Goal: Task Accomplishment & Management: Complete application form

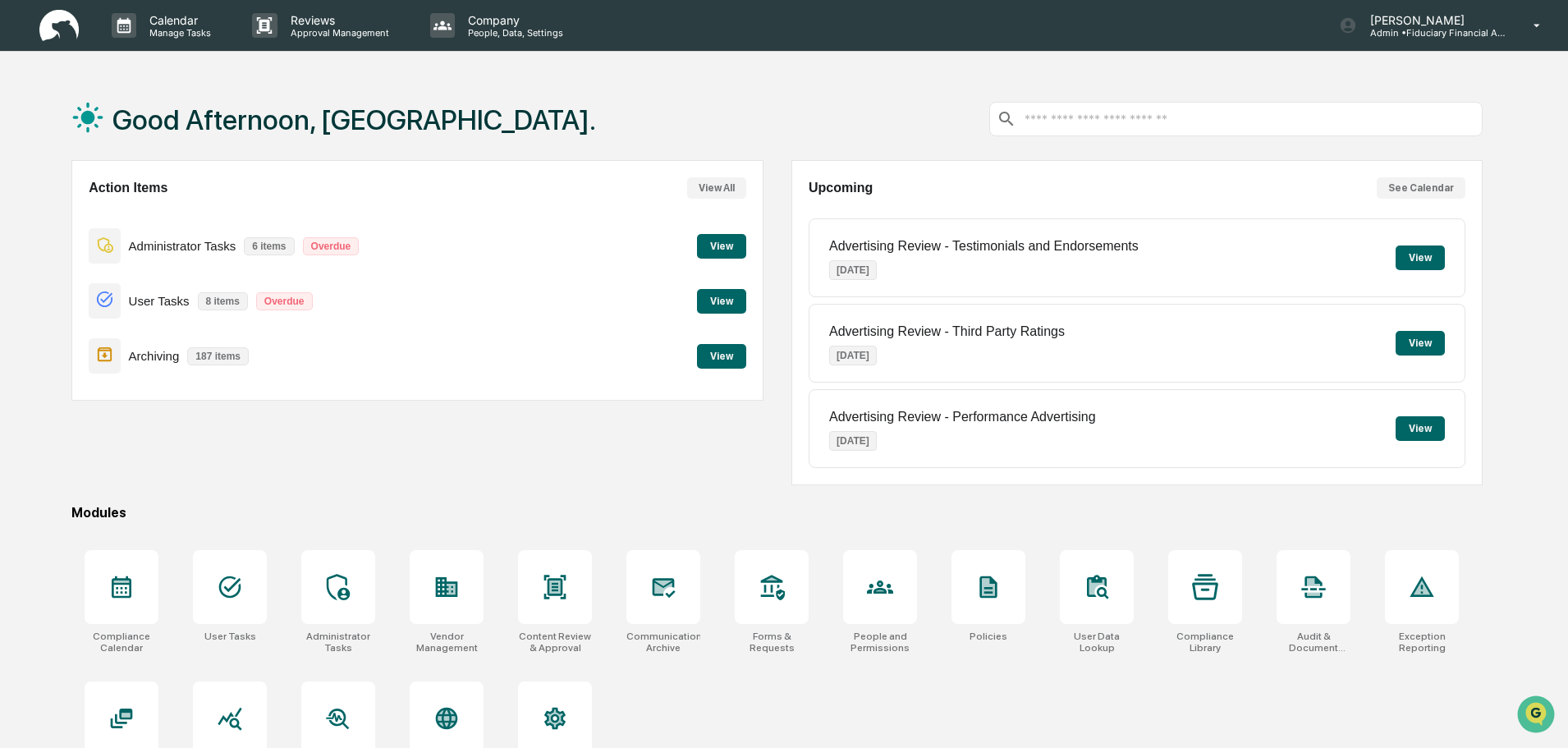
click at [721, 351] on button "View" at bounding box center [722, 356] width 49 height 25
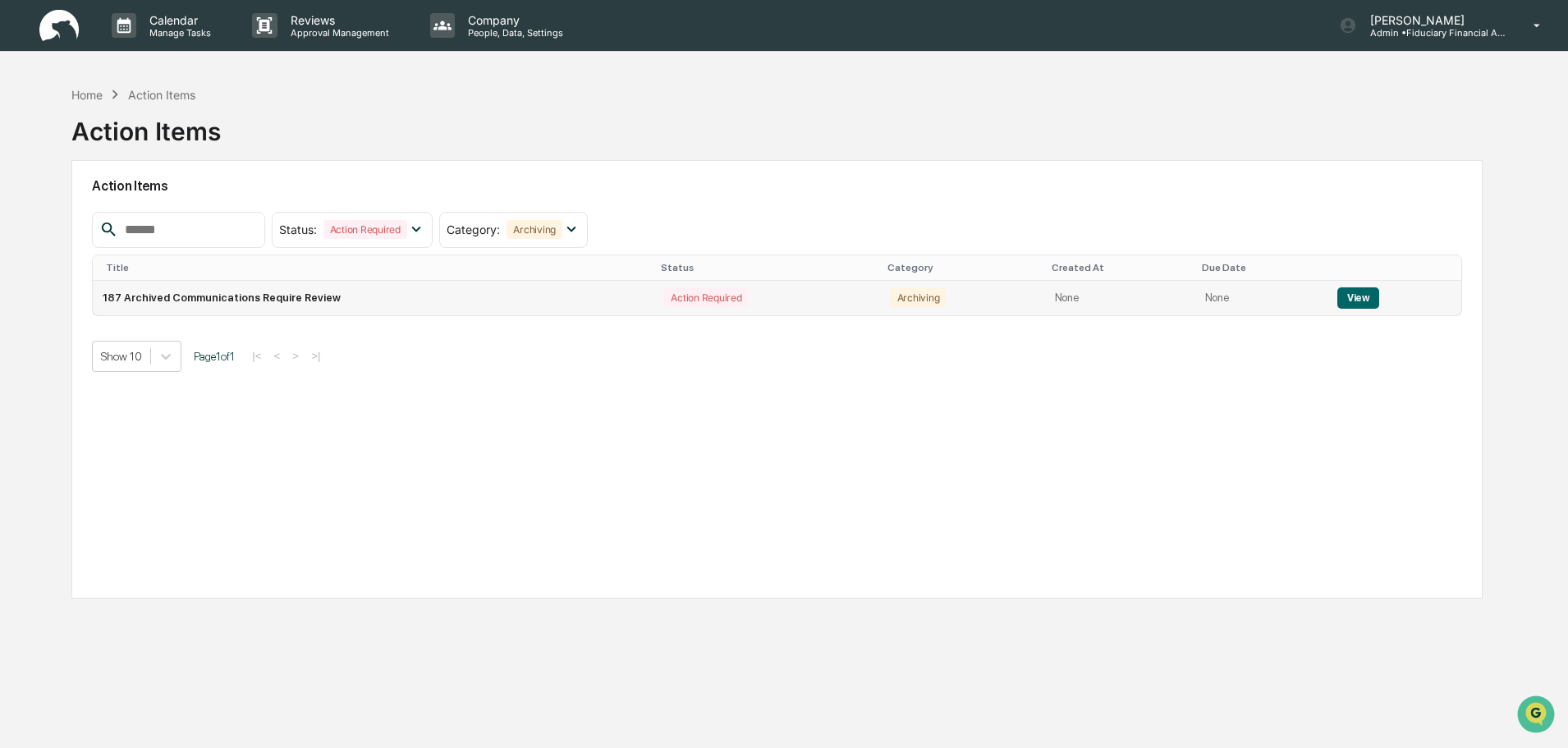
click at [1354, 293] on button "View" at bounding box center [1358, 298] width 42 height 22
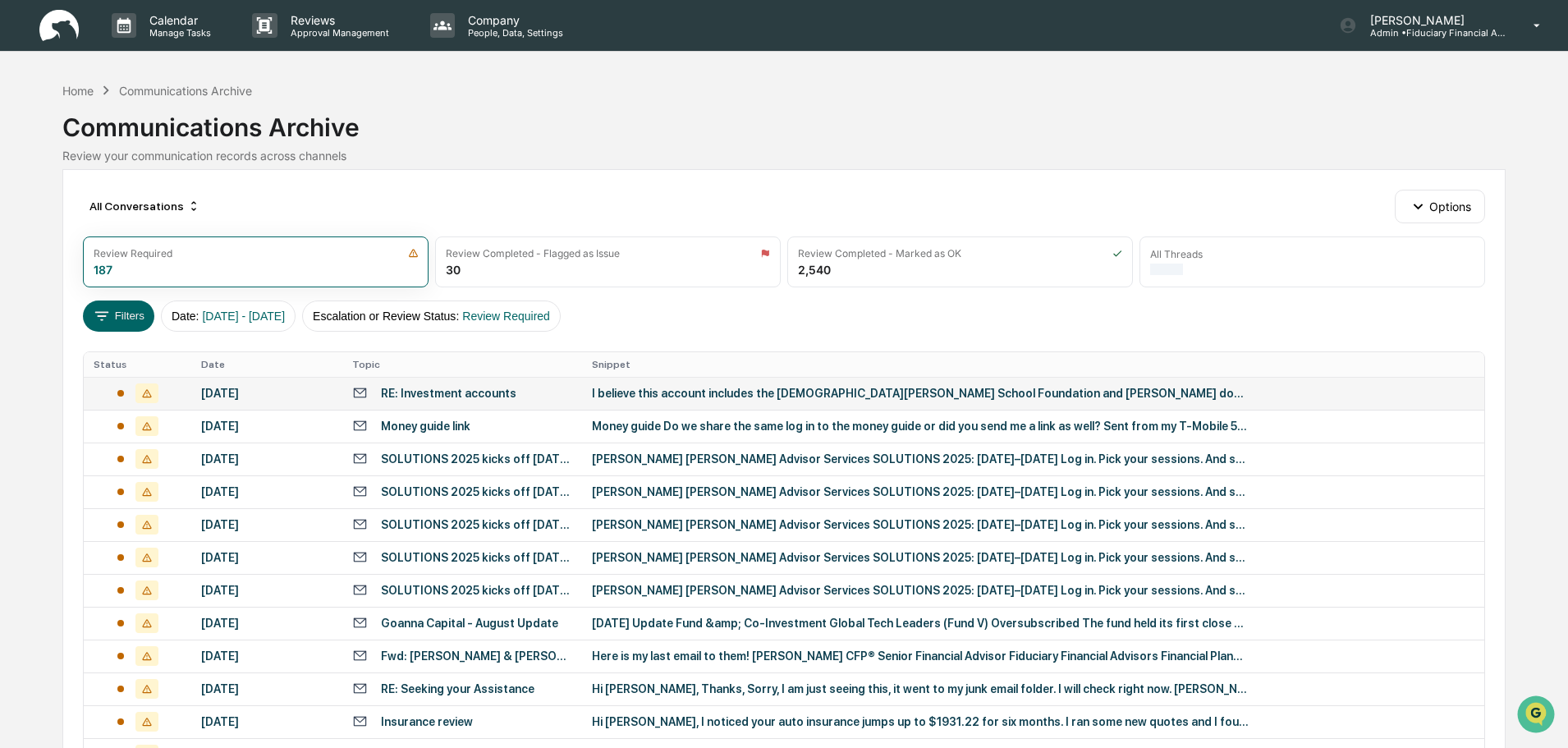
click at [511, 390] on div "RE: Investment accounts" at bounding box center [462, 393] width 220 height 16
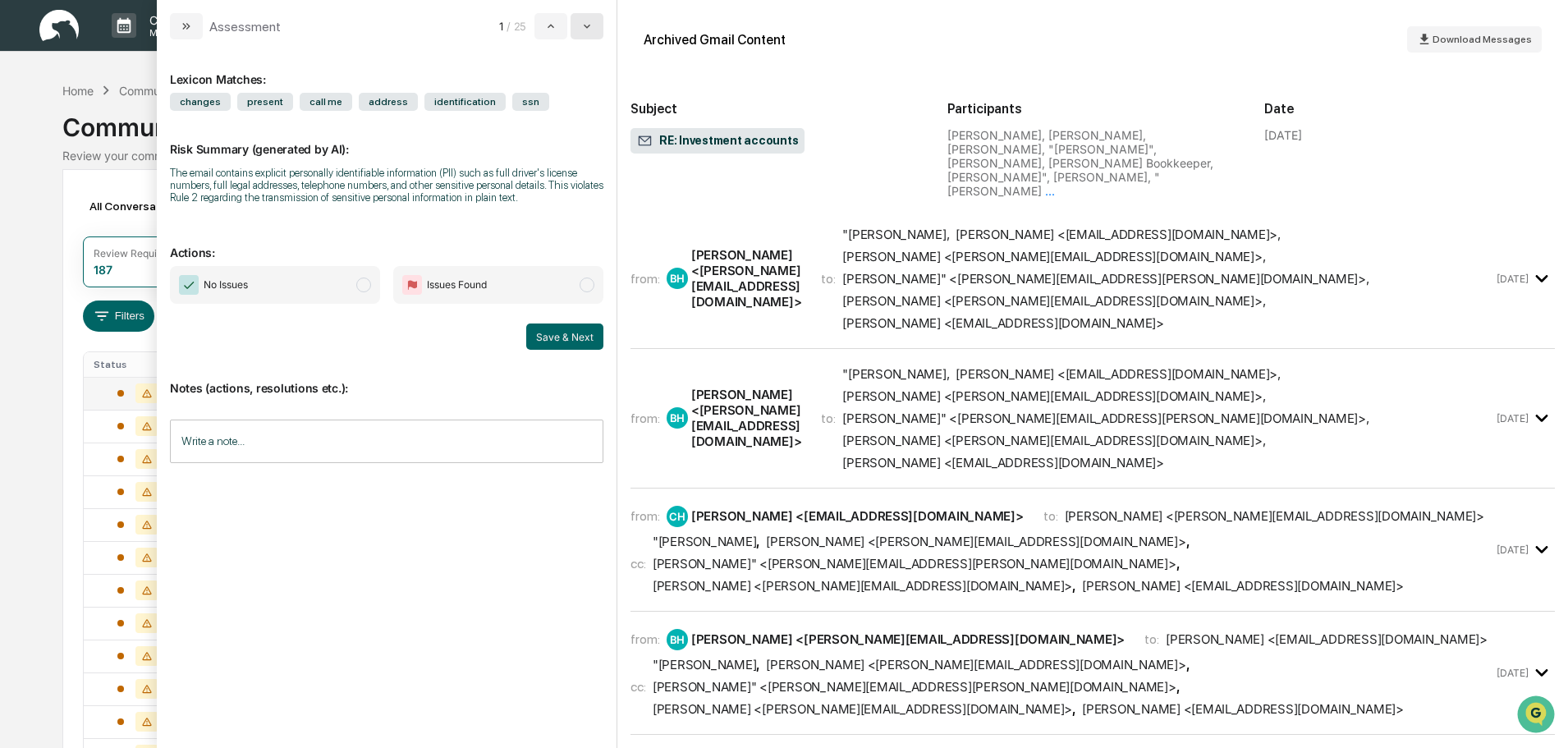
click at [584, 28] on icon "modal" at bounding box center [586, 26] width 13 height 13
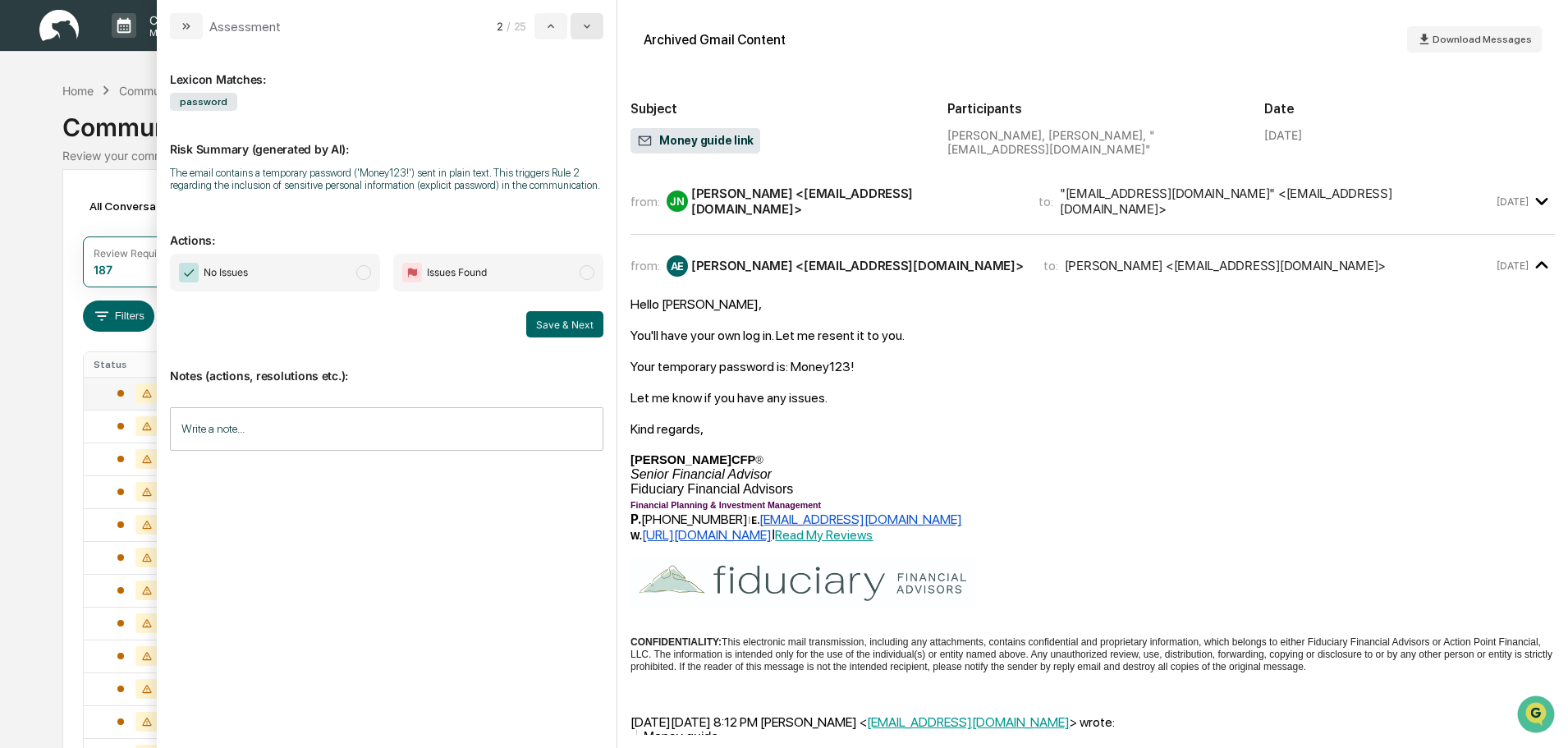
click at [584, 28] on icon "modal" at bounding box center [586, 26] width 13 height 13
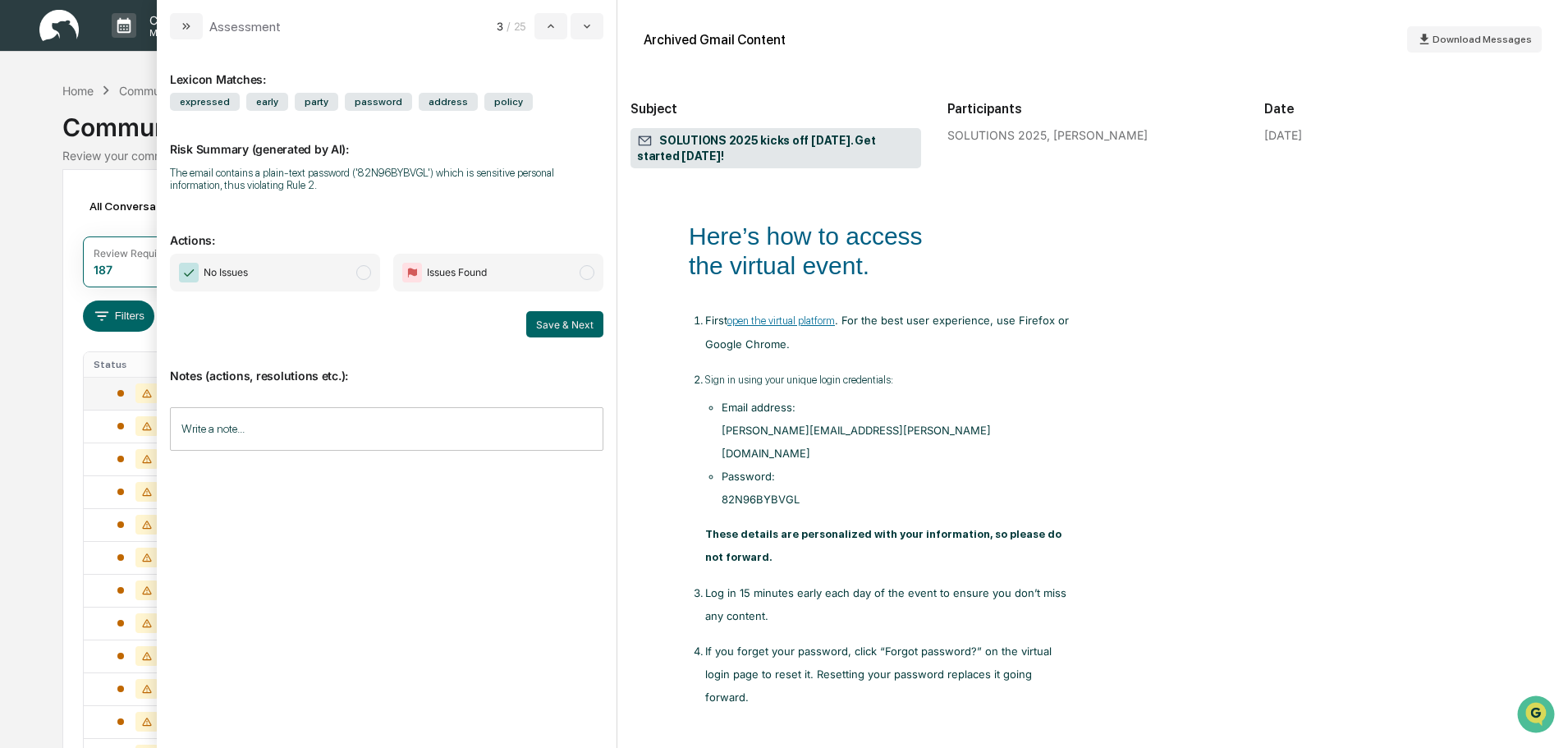
scroll to position [1231, 0]
click at [305, 276] on span "No Issues" at bounding box center [275, 273] width 211 height 38
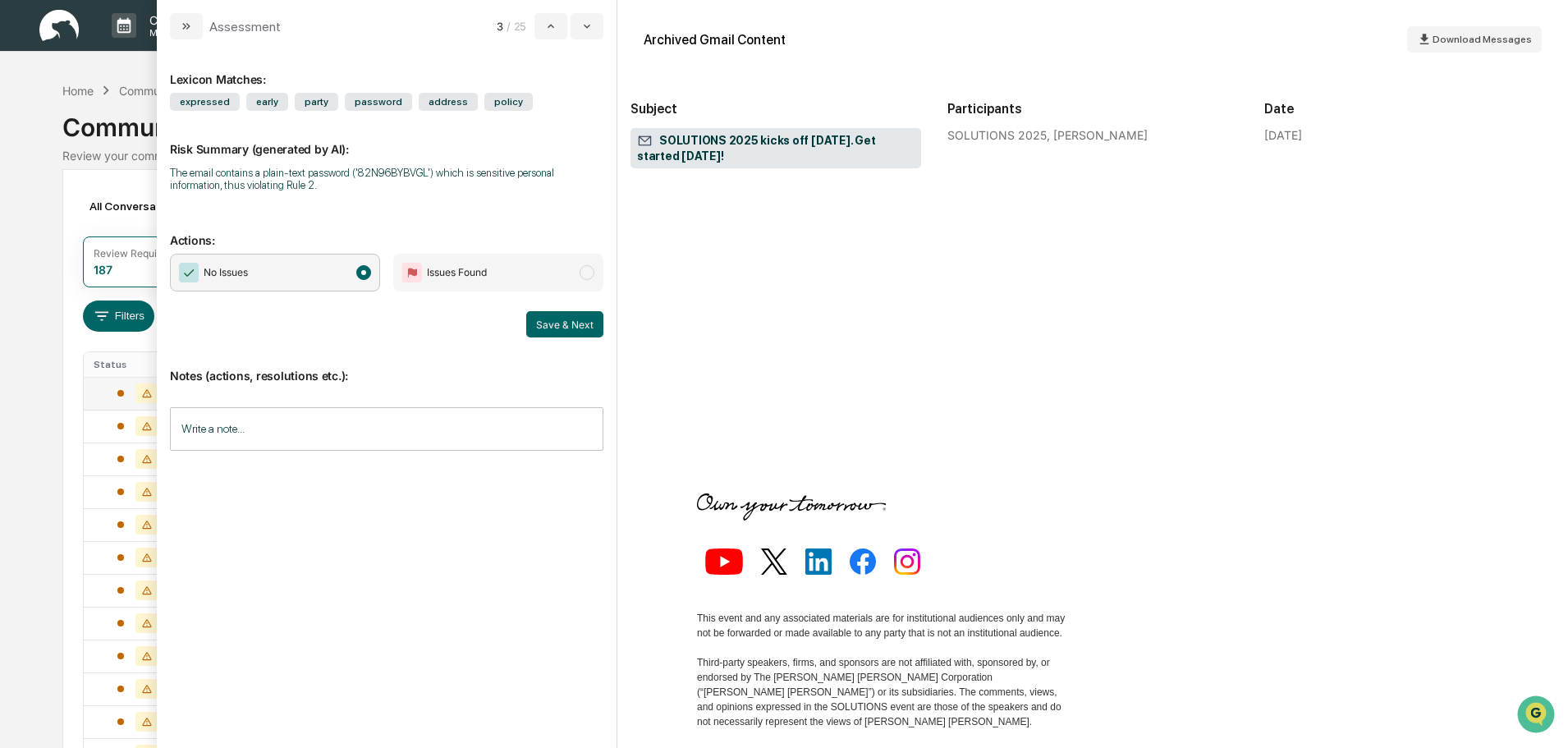
scroll to position [1887, 0]
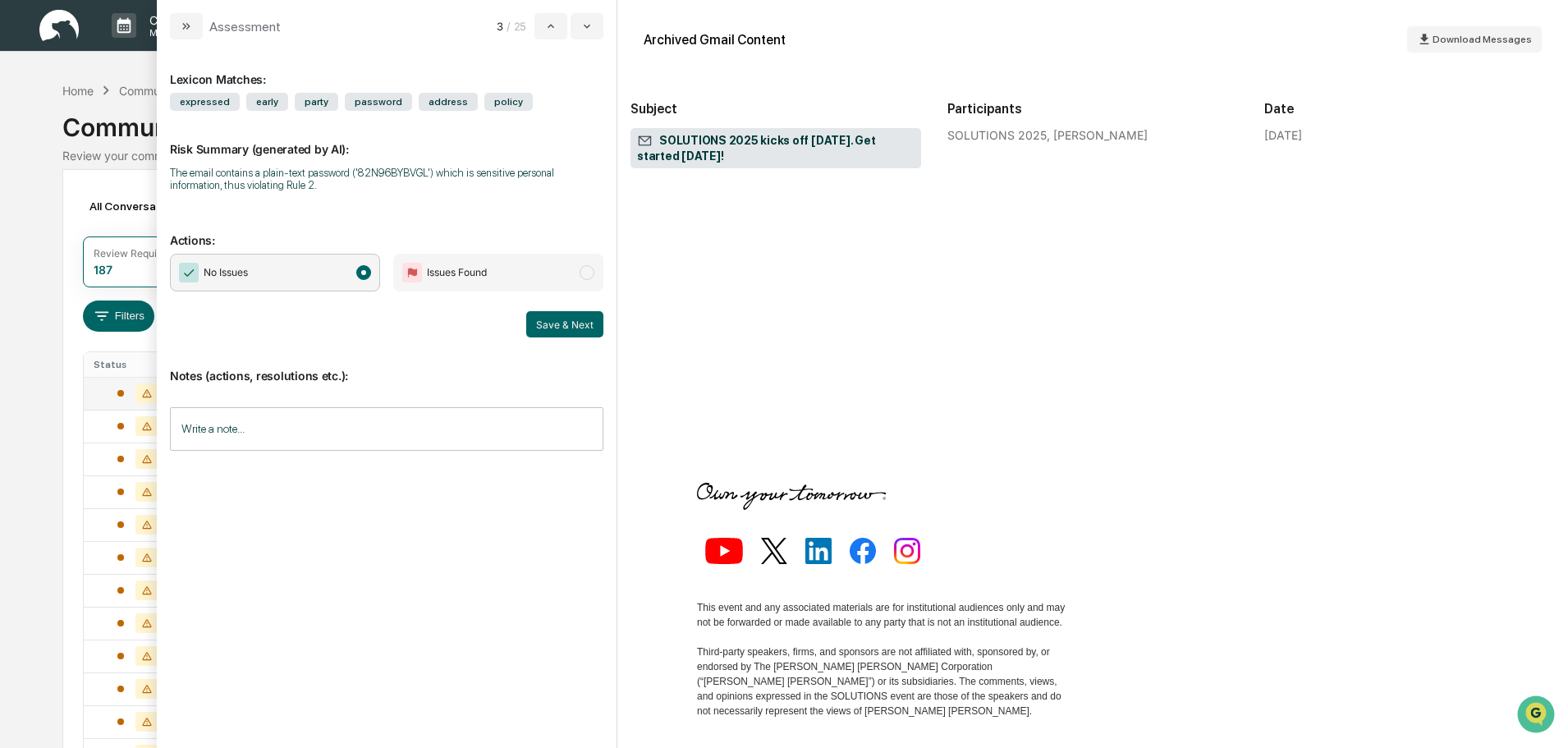
click at [584, 321] on button "Save & Next" at bounding box center [565, 324] width 77 height 27
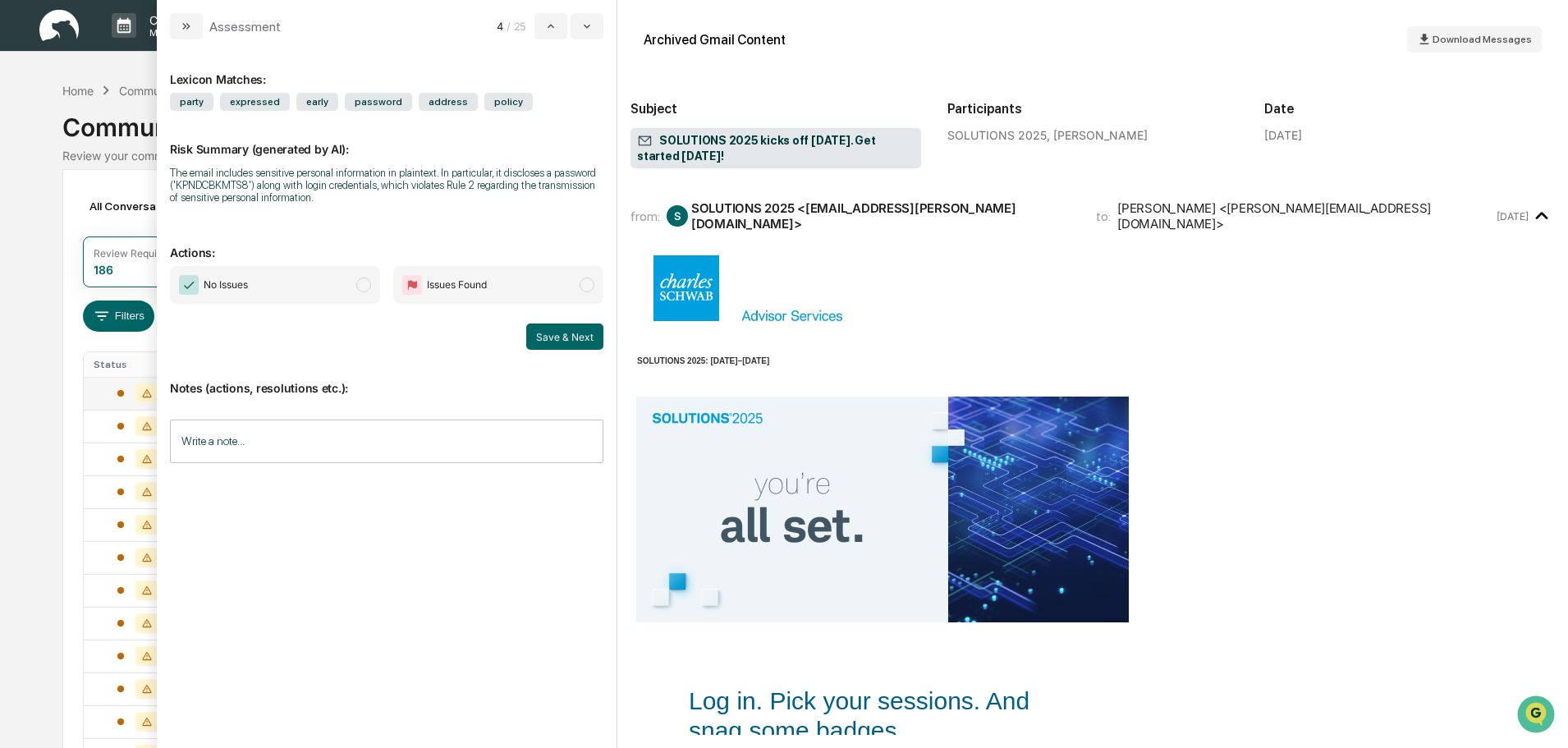
click at [328, 273] on span "No Issues" at bounding box center [275, 285] width 211 height 38
click at [551, 344] on button "Save & Next" at bounding box center [565, 336] width 77 height 27
click at [317, 281] on span "No Issues" at bounding box center [275, 285] width 211 height 38
click at [541, 337] on button "Save & Next" at bounding box center [565, 336] width 77 height 27
click at [363, 290] on span "modal" at bounding box center [363, 285] width 15 height 15
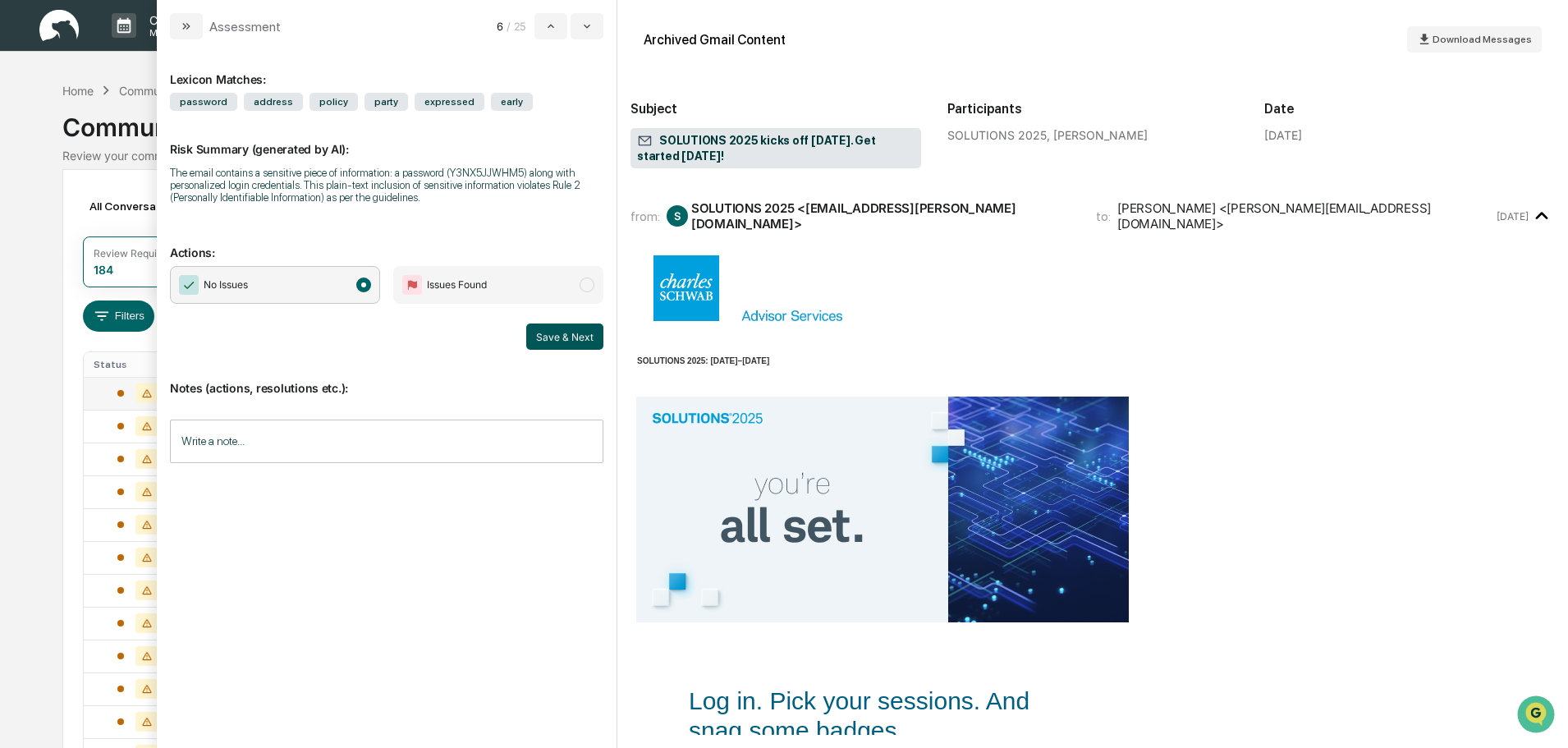
click at [542, 337] on button "Save & Next" at bounding box center [565, 336] width 77 height 27
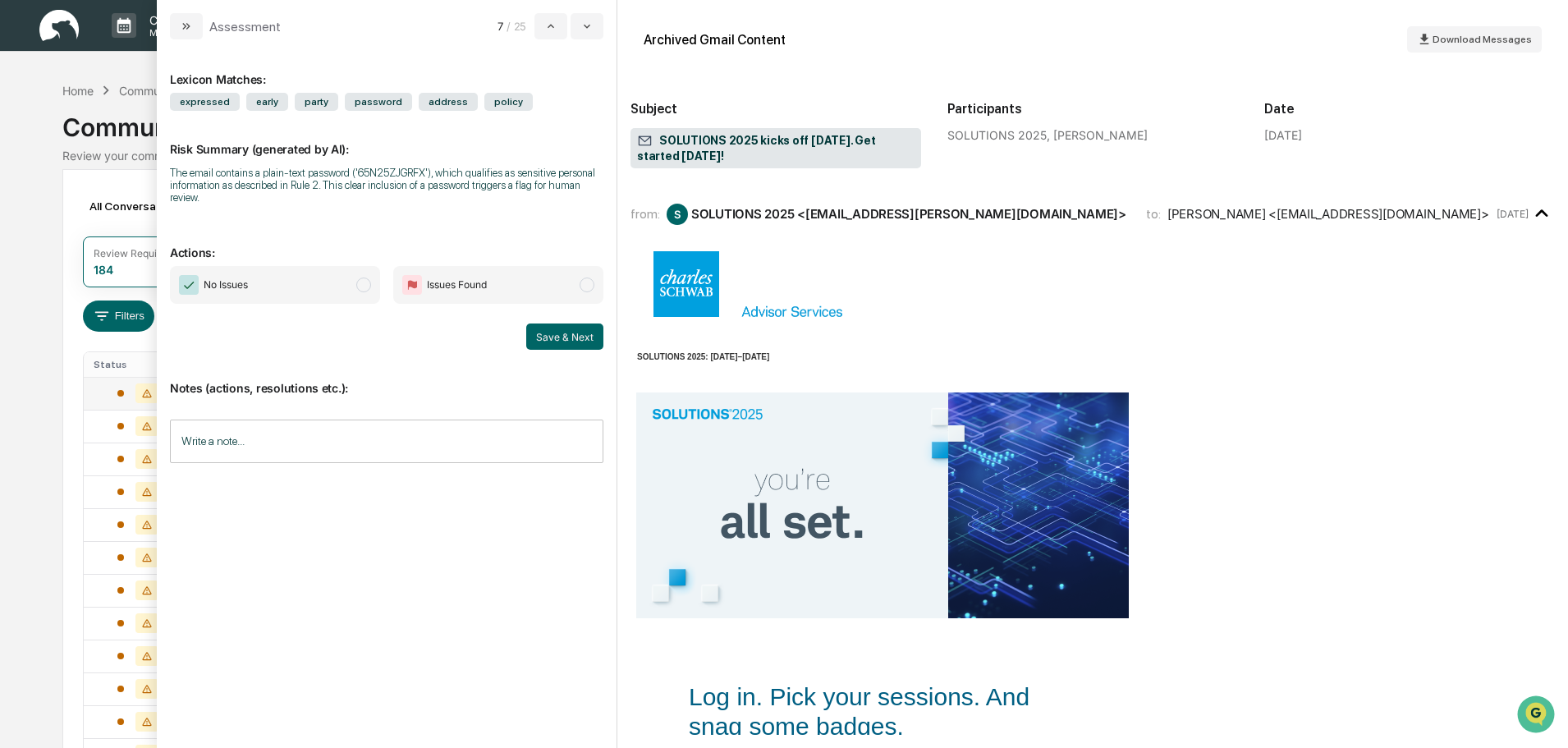
click at [327, 284] on span "No Issues" at bounding box center [275, 285] width 211 height 38
click at [541, 331] on button "Save & Next" at bounding box center [565, 336] width 77 height 27
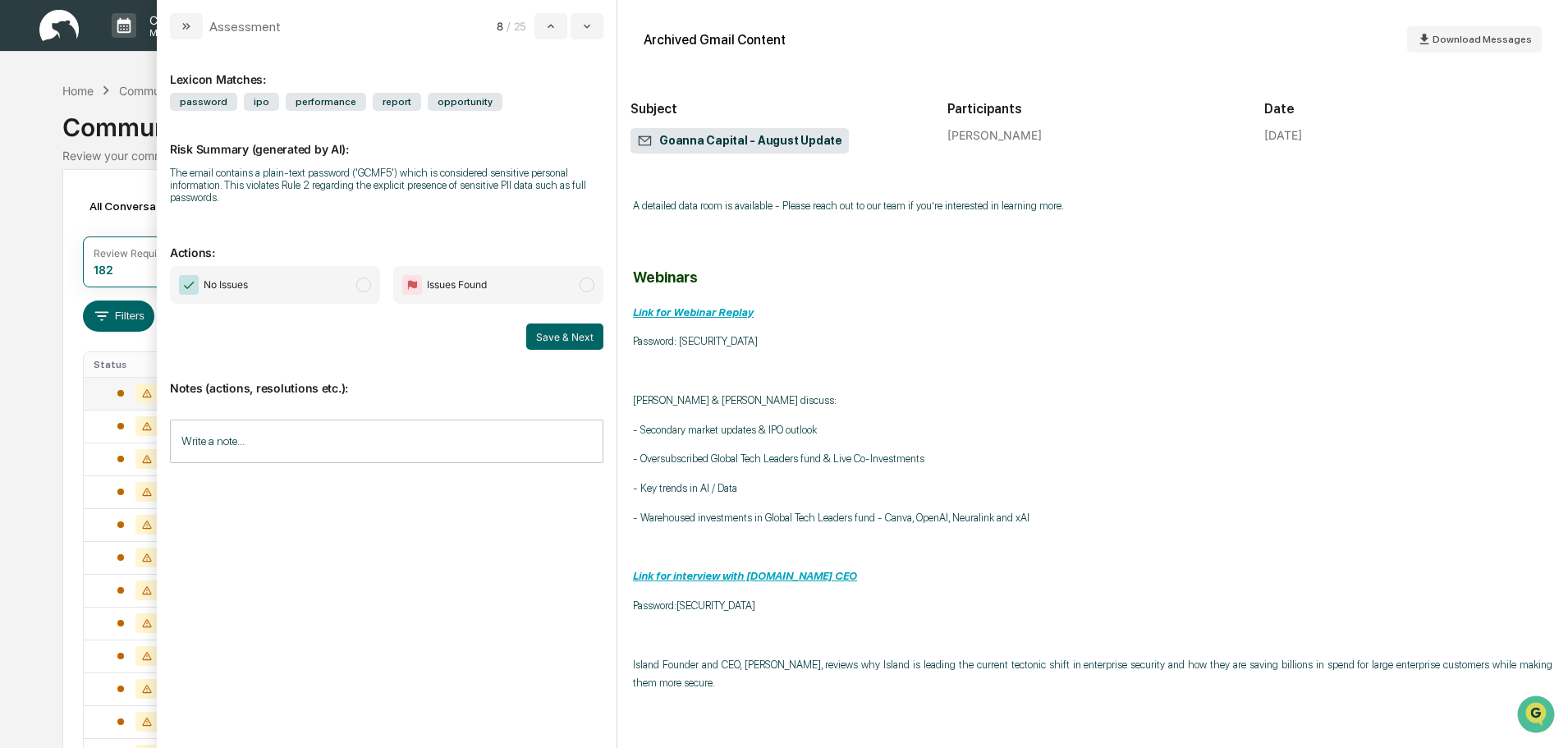
scroll to position [574, 0]
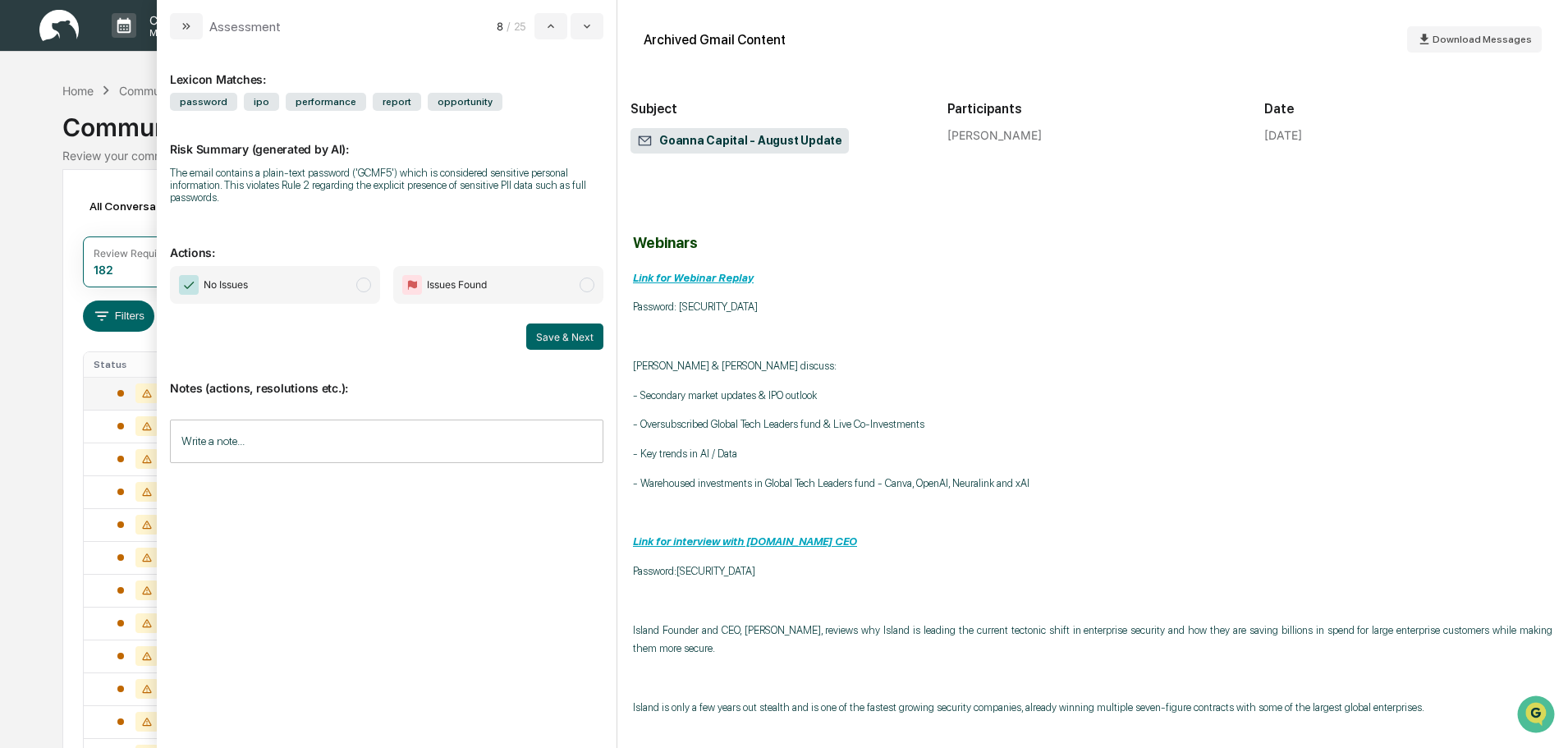
click at [349, 283] on span "No Issues" at bounding box center [275, 285] width 211 height 38
click at [546, 330] on button "Save & Next" at bounding box center [565, 336] width 77 height 27
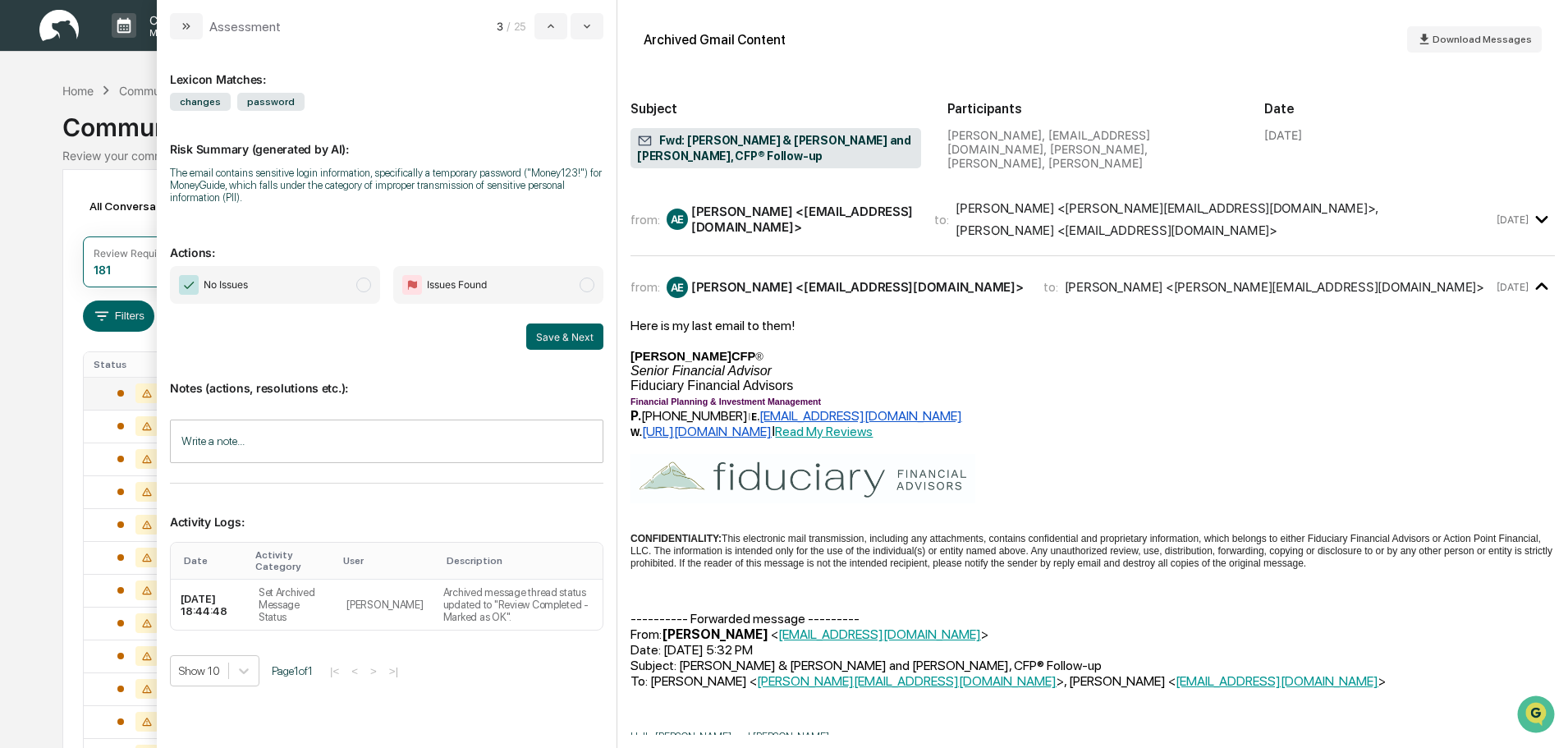
click at [901, 224] on div "Angel Escobedo <angel@ffadvisor.com>" at bounding box center [803, 219] width 223 height 32
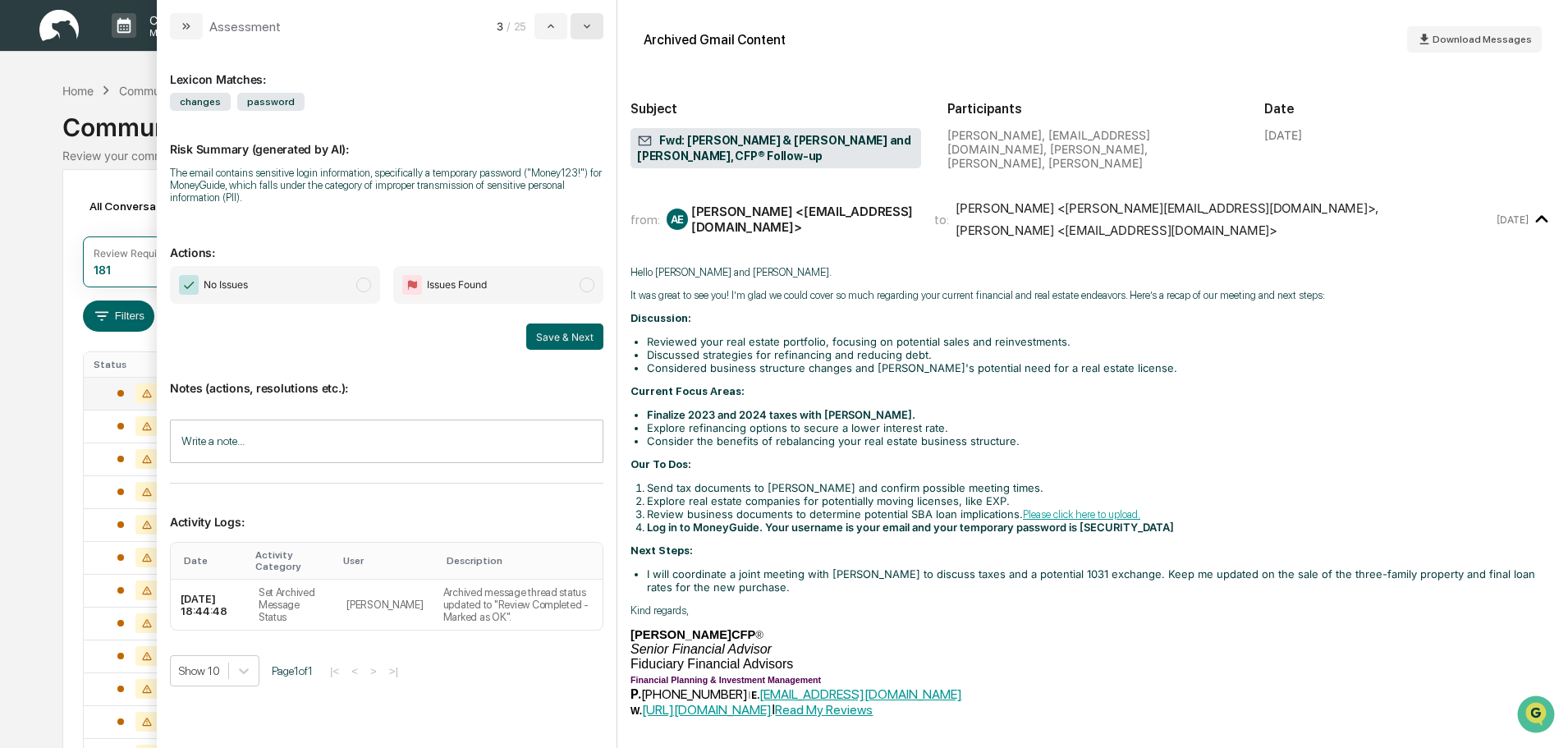
click at [596, 29] on button "modal" at bounding box center [586, 26] width 33 height 27
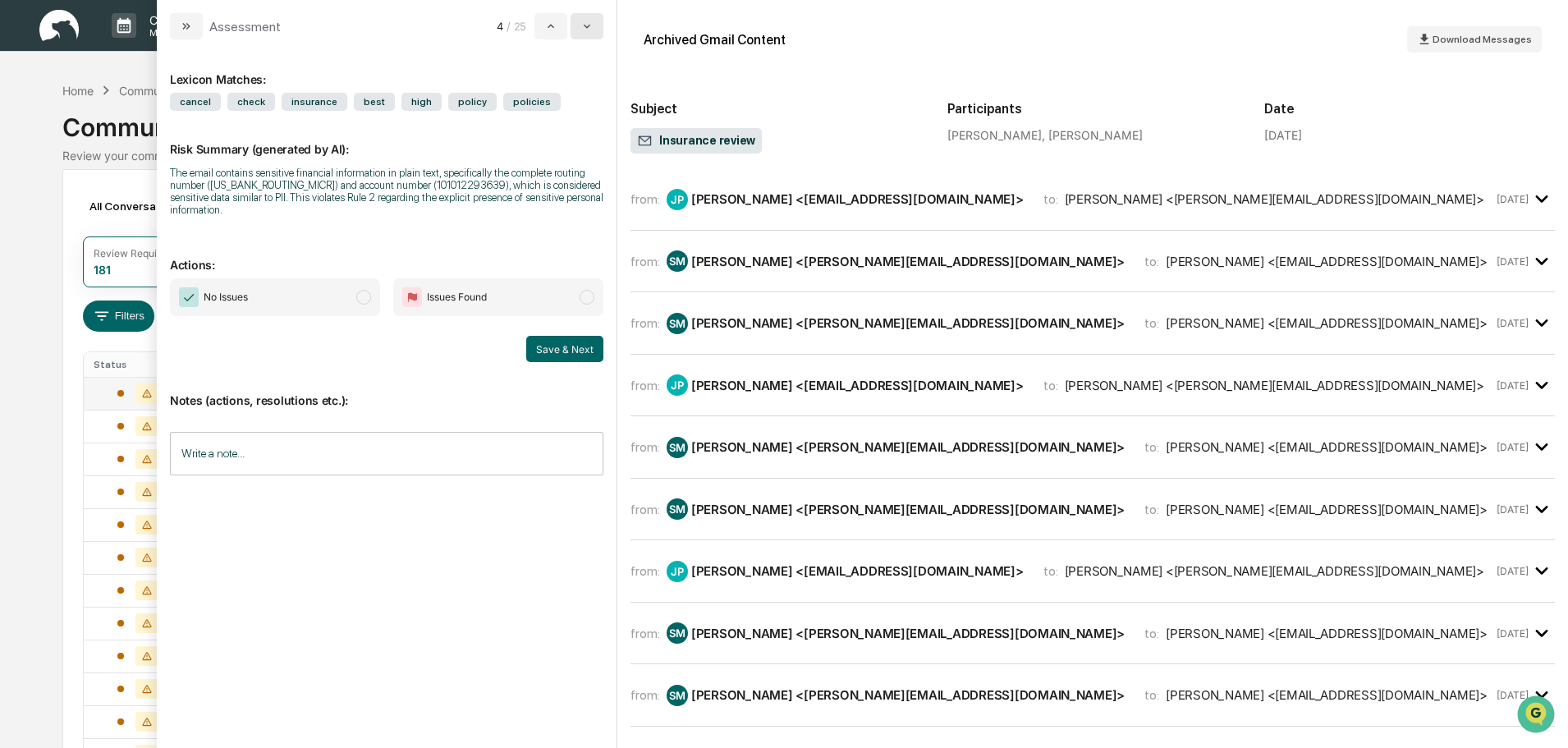
click at [596, 29] on button "modal" at bounding box center [586, 26] width 33 height 27
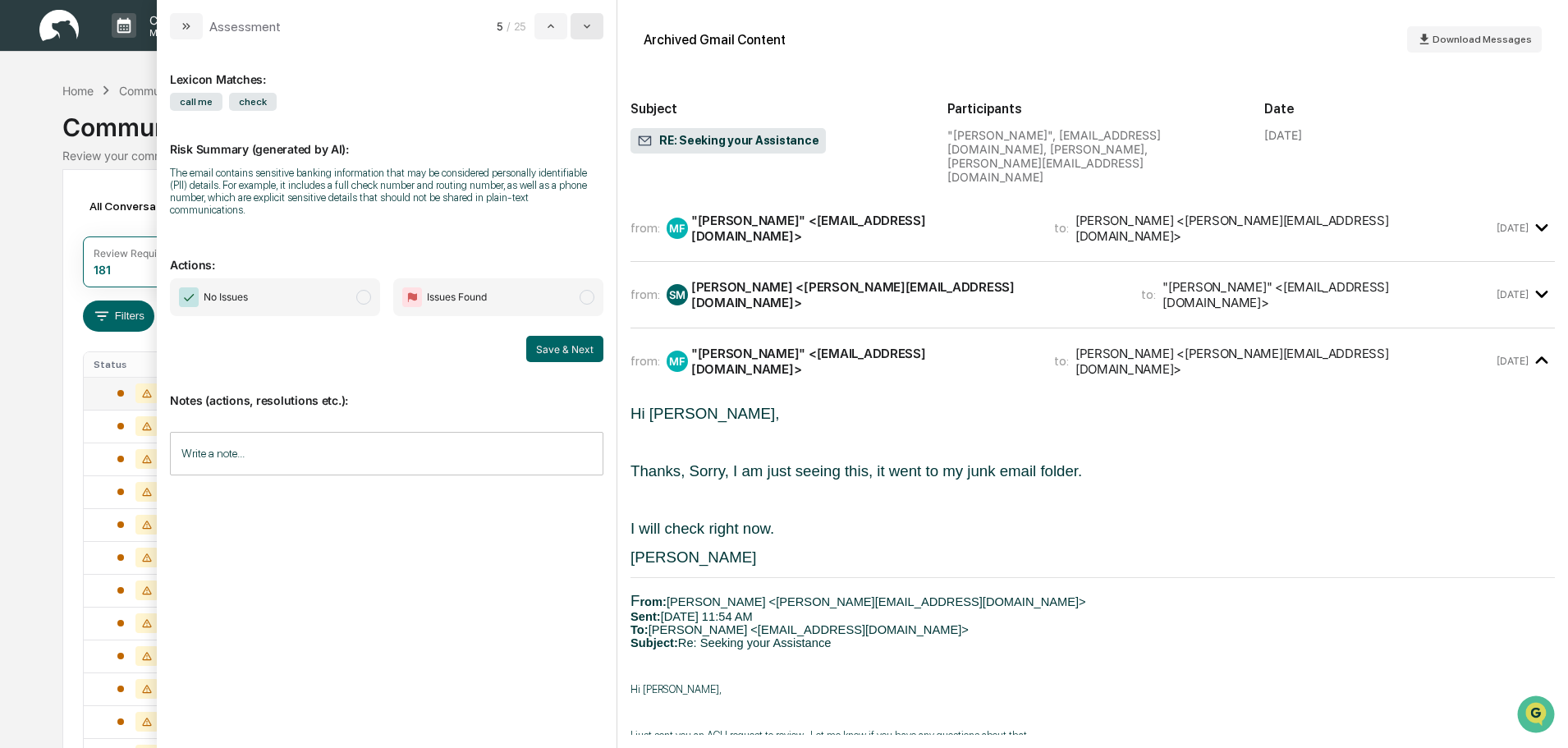
click at [595, 31] on button "modal" at bounding box center [586, 26] width 33 height 27
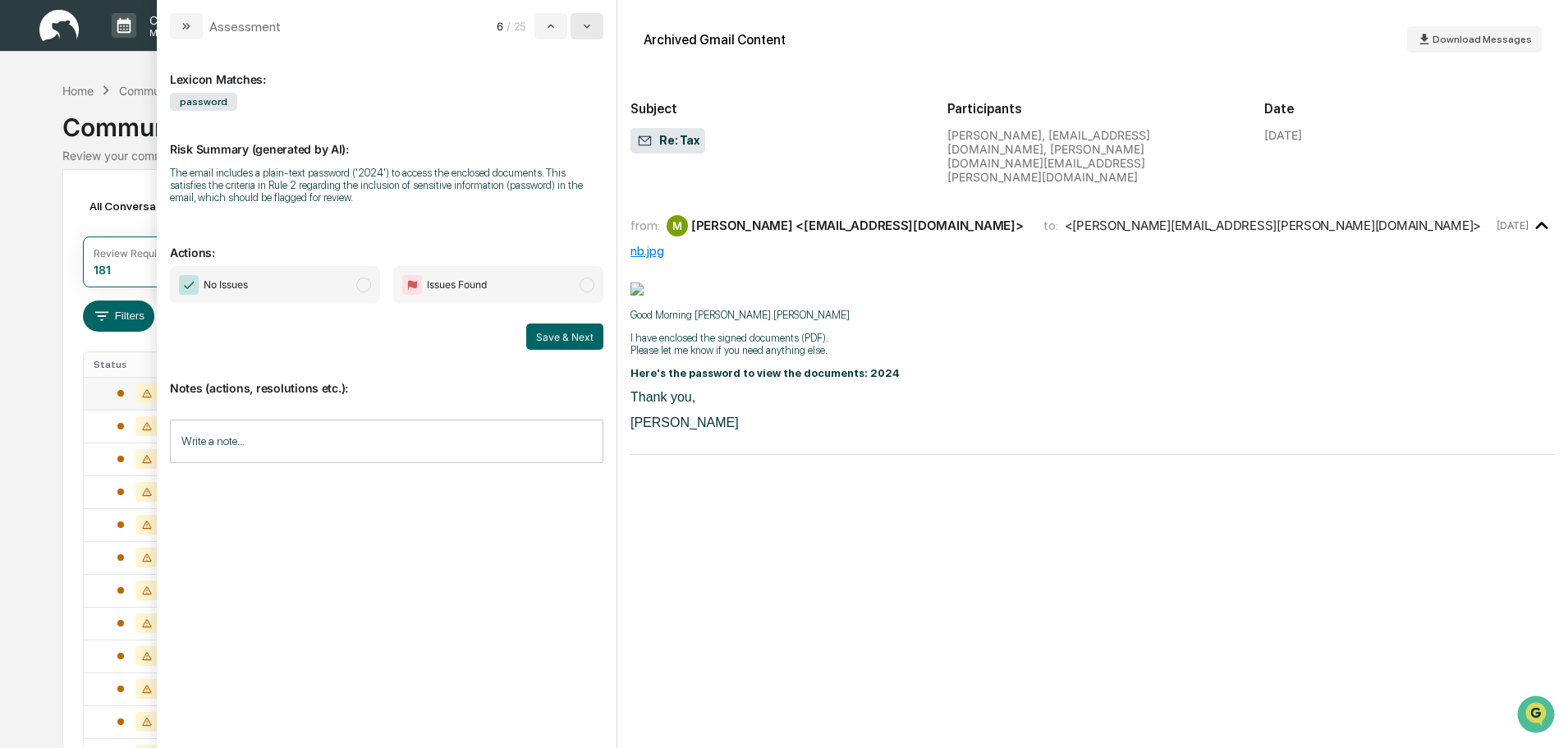
click at [595, 31] on button "modal" at bounding box center [586, 26] width 33 height 27
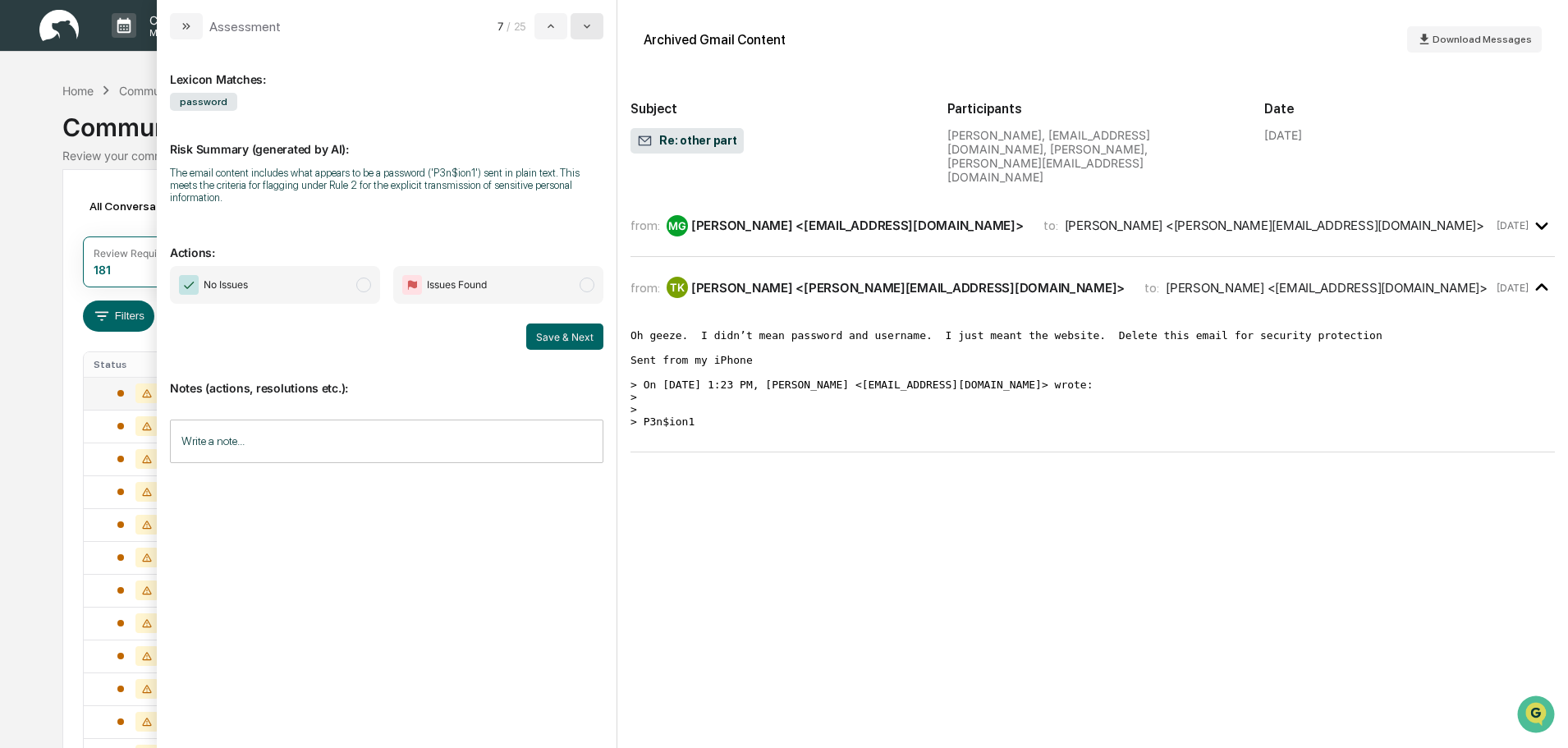
click at [595, 31] on button "modal" at bounding box center [586, 26] width 33 height 27
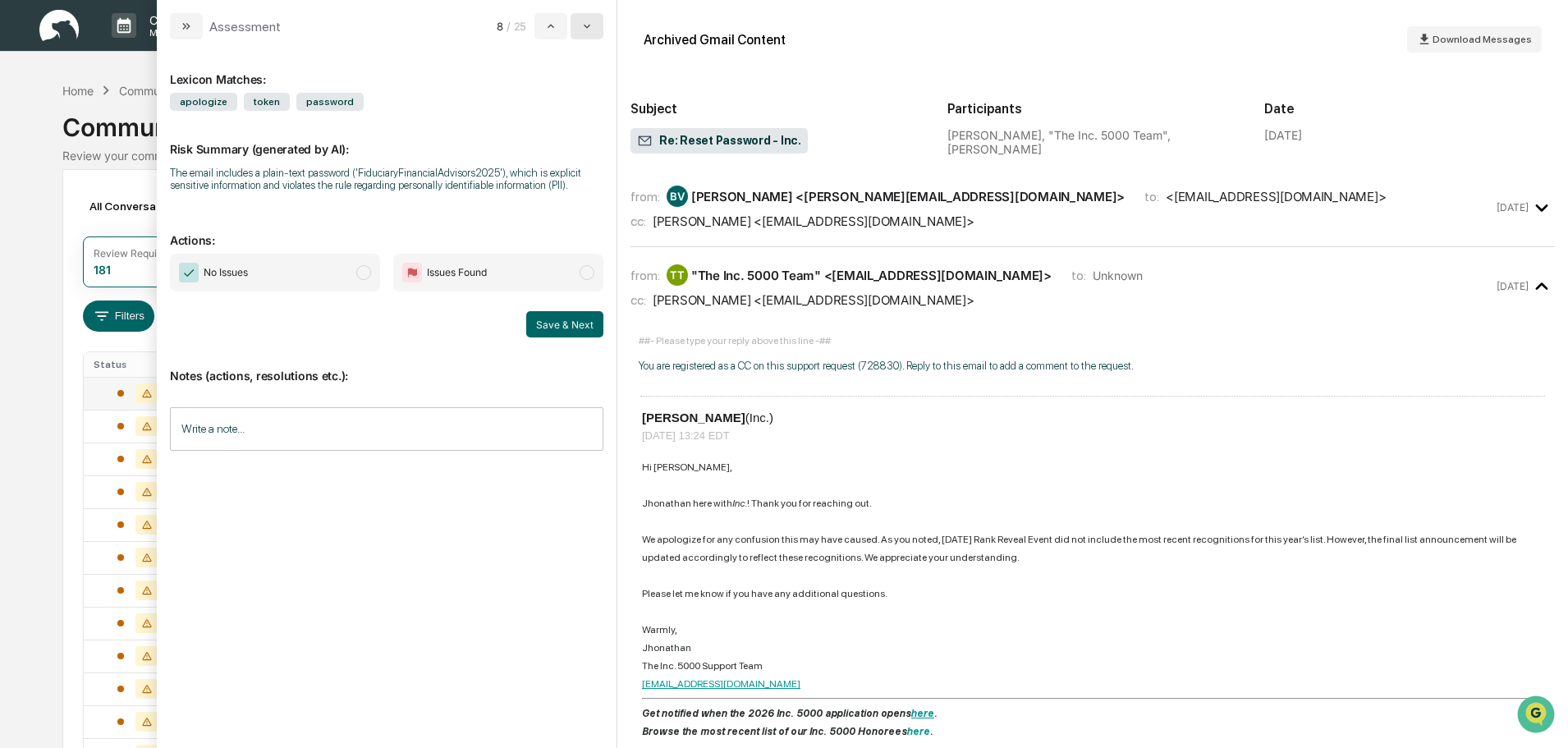
click at [595, 31] on button "modal" at bounding box center [586, 26] width 33 height 27
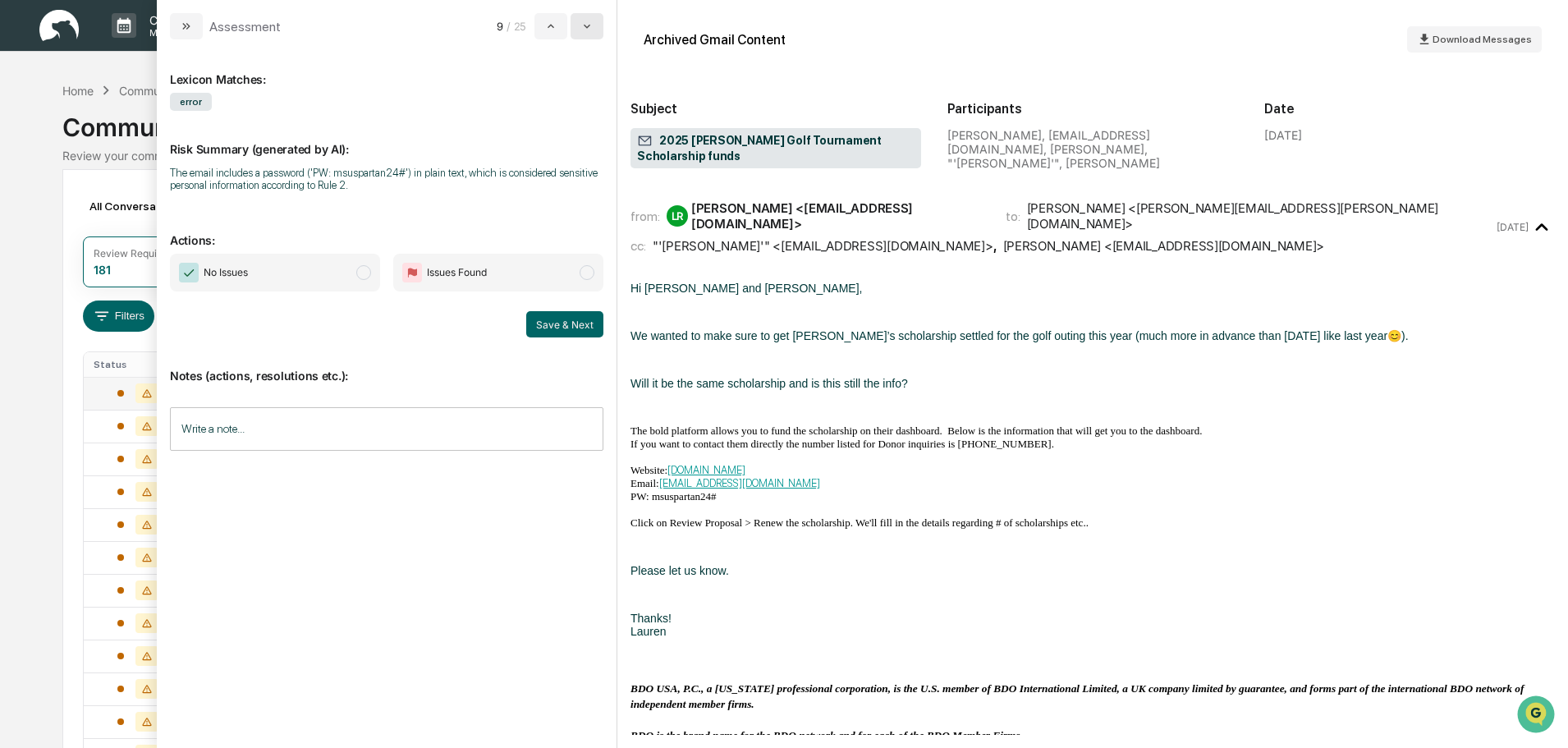
click at [595, 31] on button "modal" at bounding box center [586, 26] width 33 height 27
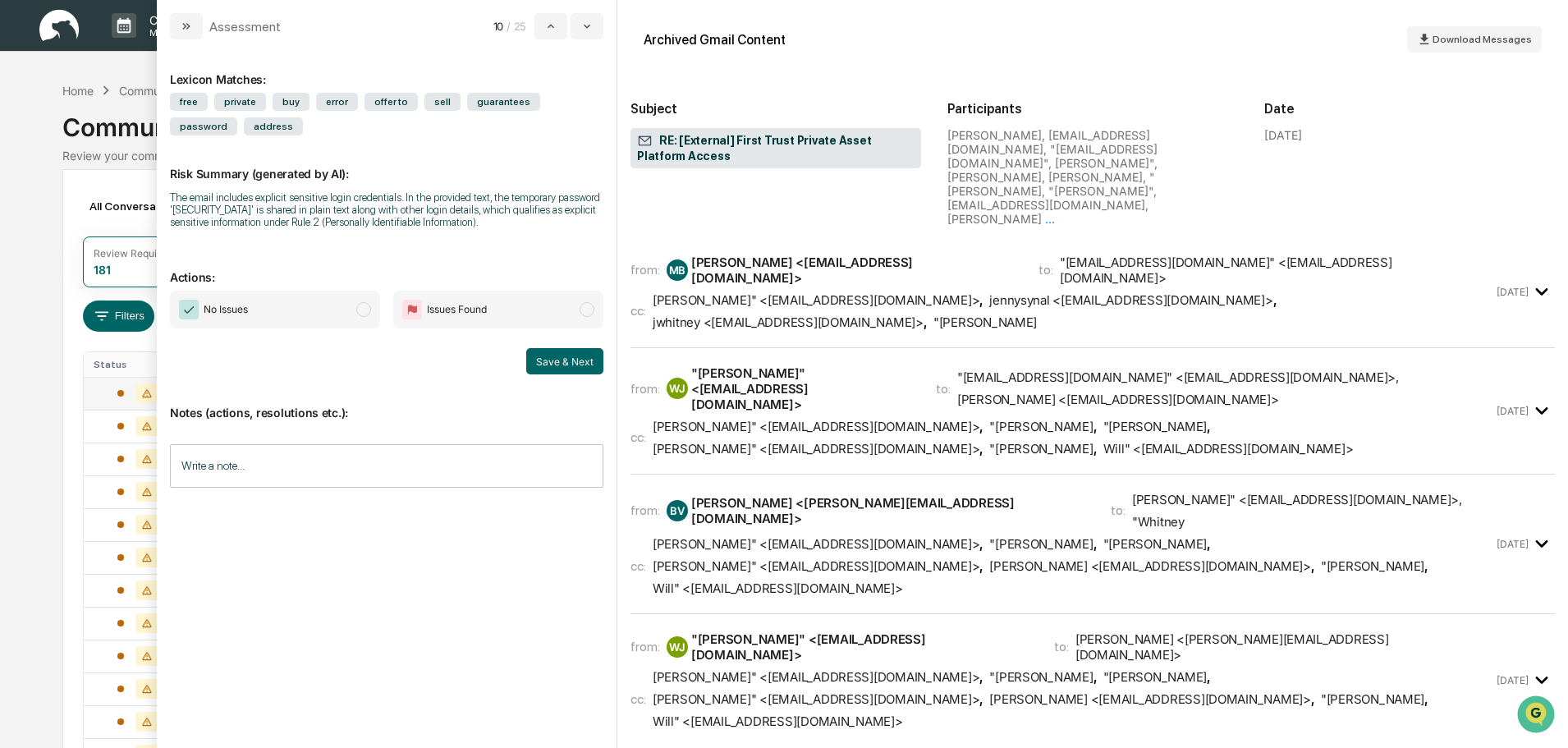
click at [29, 159] on div "Calendar Manage Tasks Reviews Approval Management Company People, Data, Setting…" at bounding box center [784, 645] width 1568 height 1291
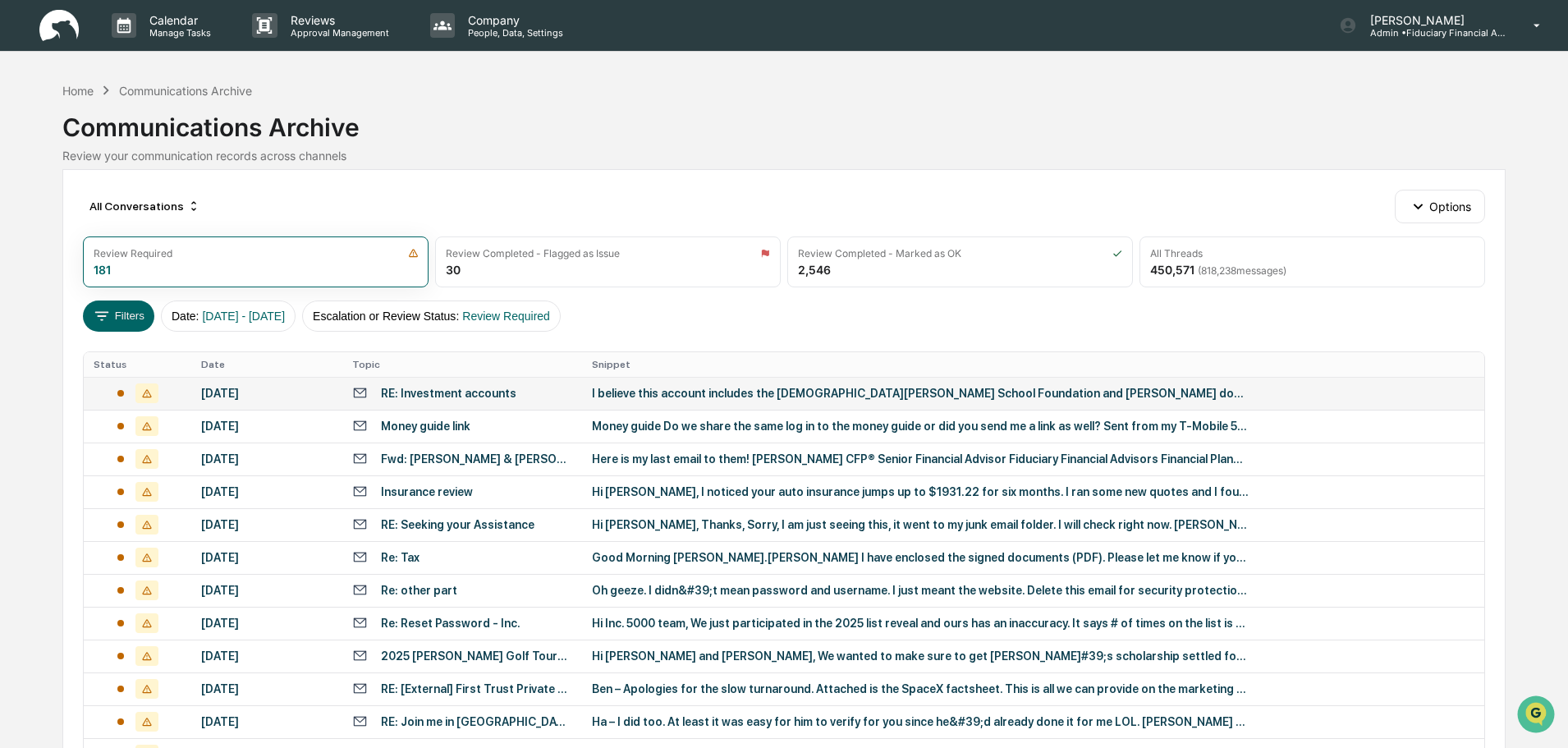
click at [42, 32] on img at bounding box center [59, 26] width 40 height 32
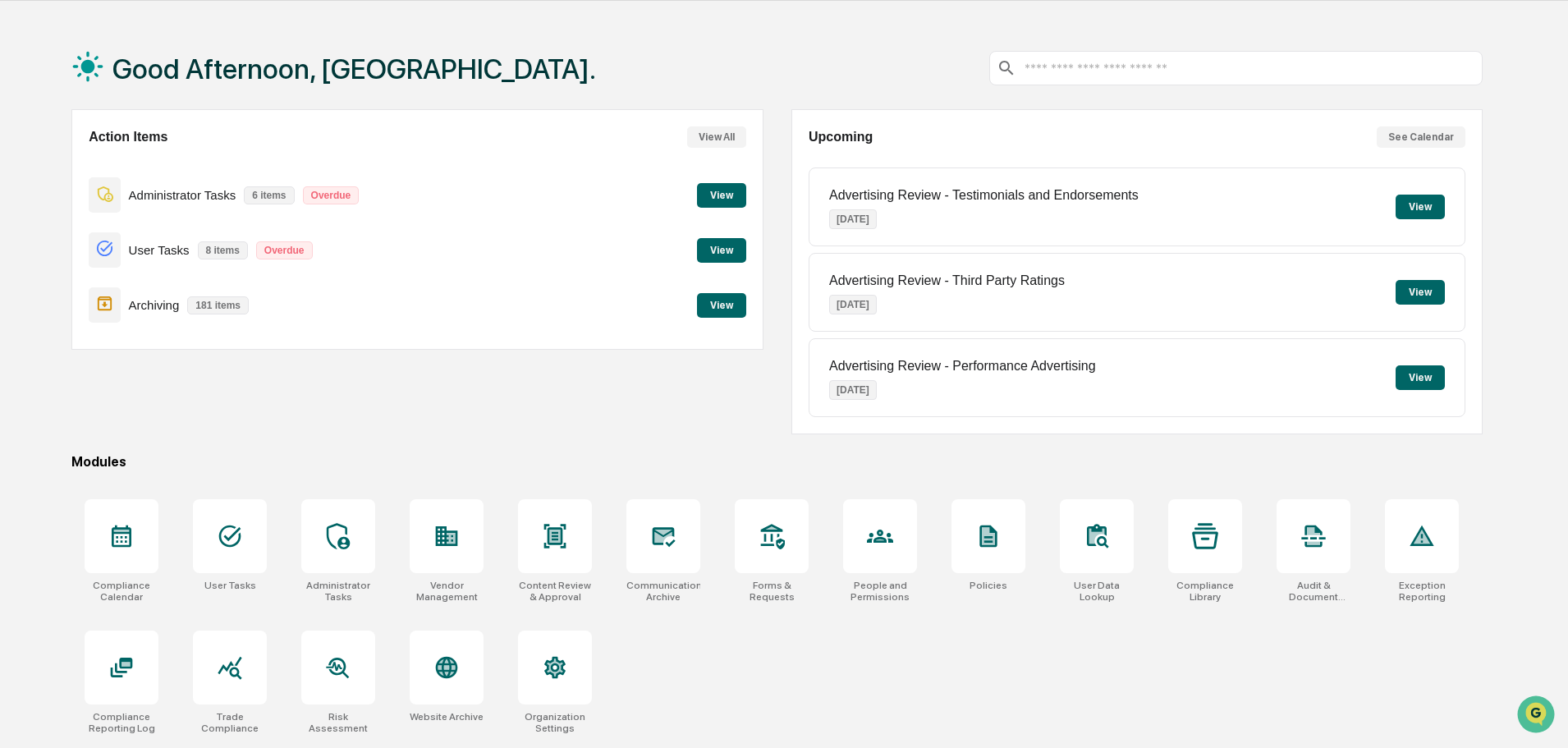
scroll to position [78, 0]
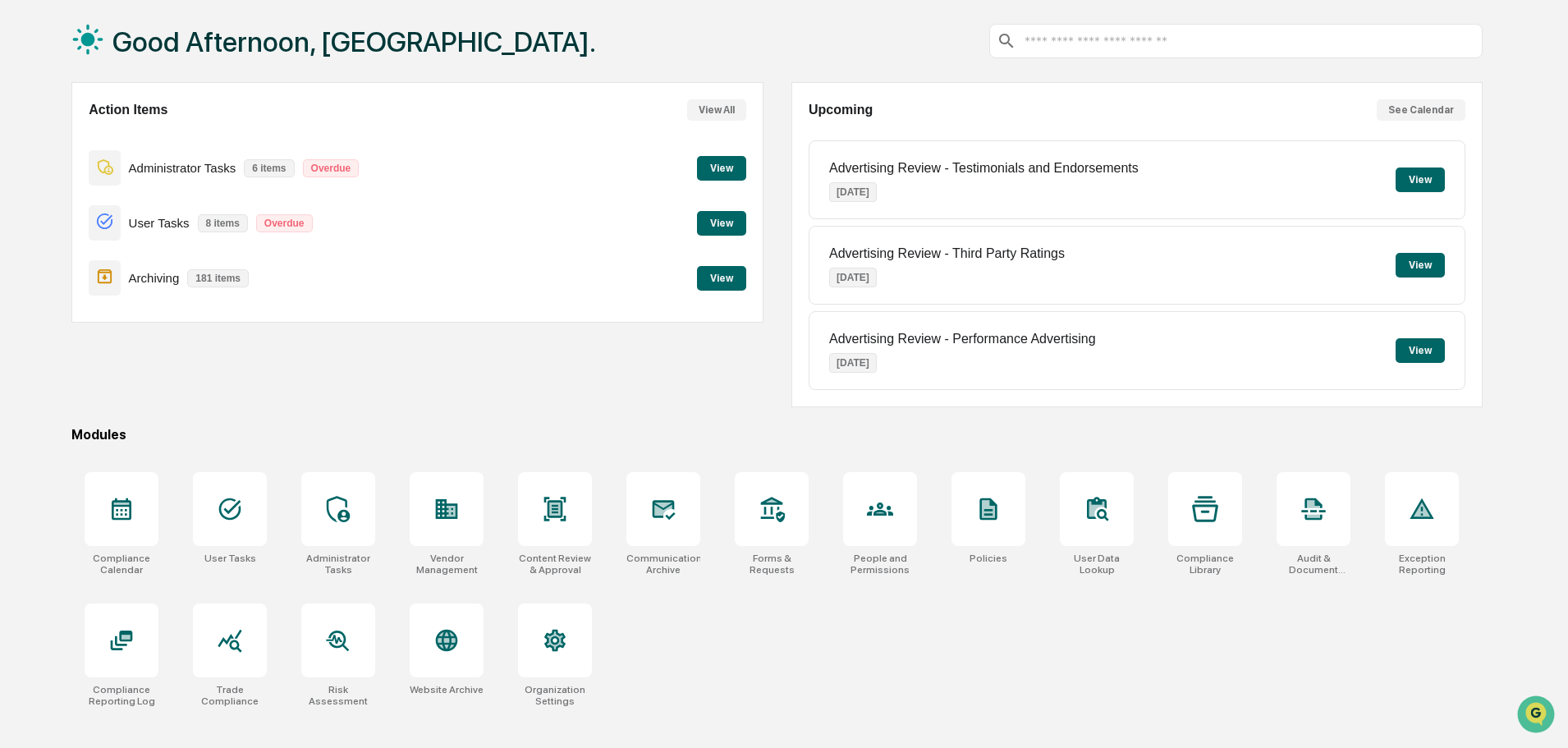
click at [728, 217] on button "View" at bounding box center [722, 222] width 49 height 25
click at [719, 169] on button "View" at bounding box center [722, 168] width 49 height 25
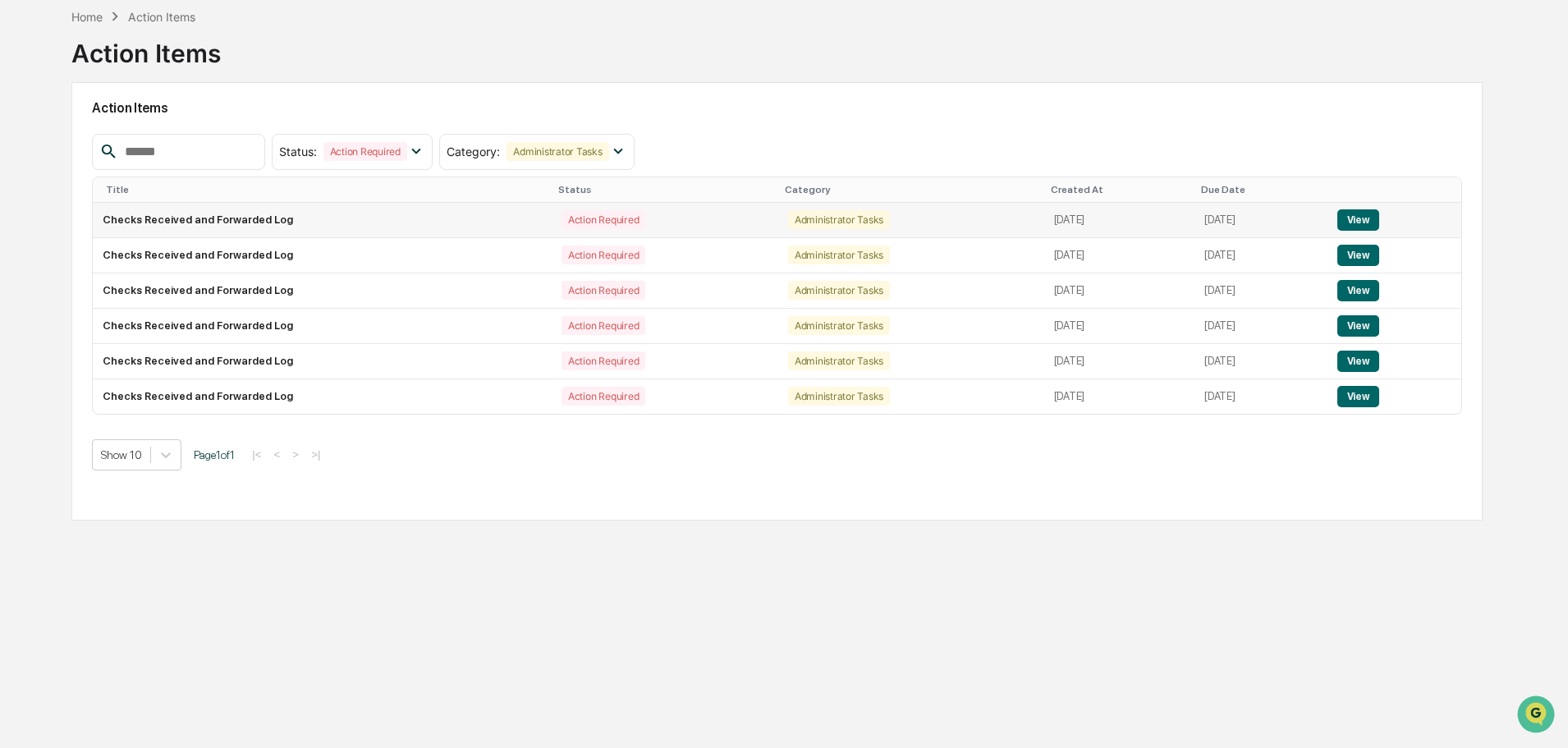
click at [1385, 212] on td "View" at bounding box center [1395, 220] width 134 height 36
click at [1374, 213] on button "View" at bounding box center [1358, 220] width 42 height 22
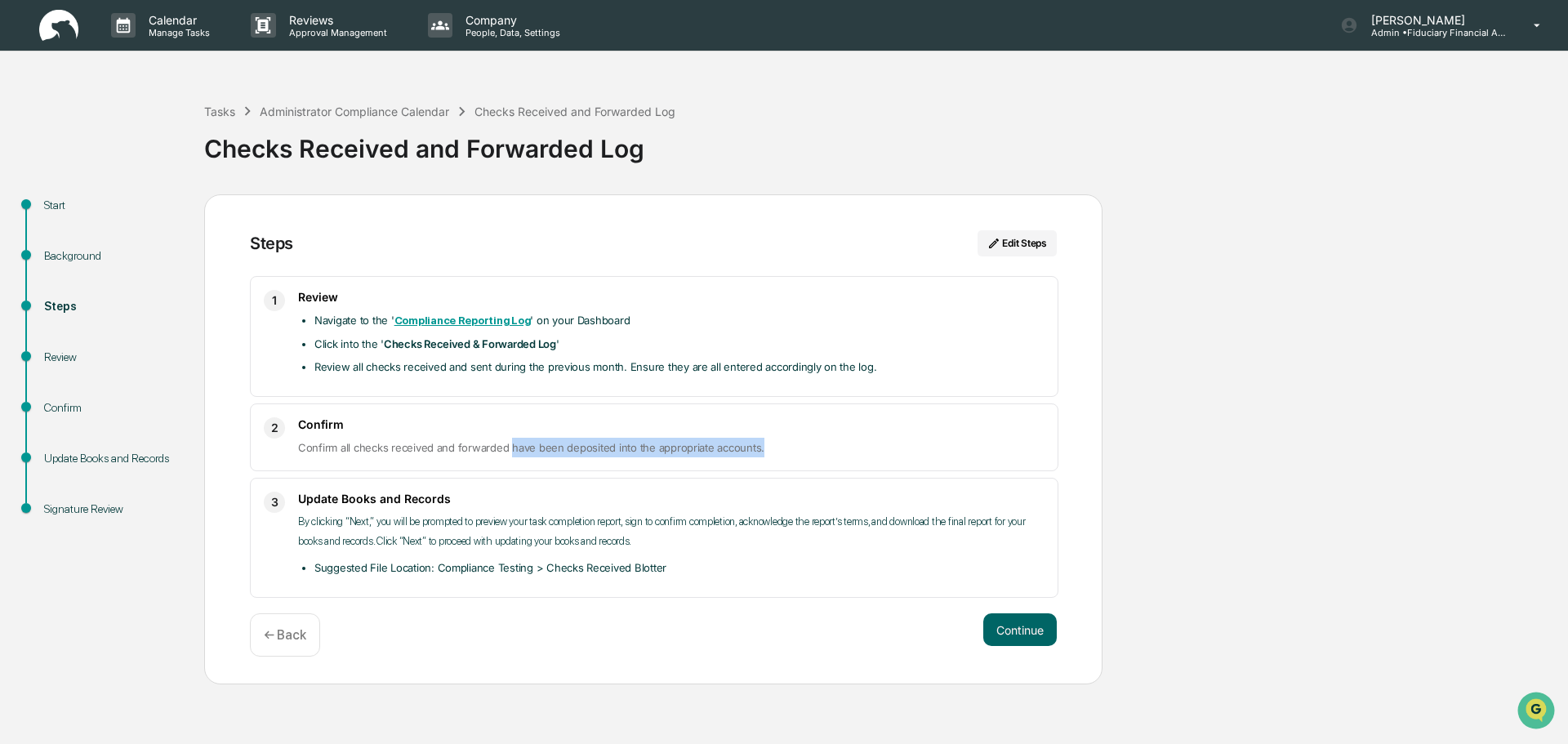
drag, startPoint x: 774, startPoint y: 441, endPoint x: 508, endPoint y: 446, distance: 266.0
click at [508, 446] on p "Confirm all checks received and forwarded have been deposited into the appropri…" at bounding box center [670, 447] width 746 height 20
drag, startPoint x: 26, startPoint y: 18, endPoint x: 38, endPoint y: 5, distance: 17.7
click at [35, 8] on div "Calendar Manage Tasks Reviews Approval Management Company People, Data, Setting…" at bounding box center [784, 26] width 1568 height 51
click at [55, 15] on img at bounding box center [59, 26] width 39 height 31
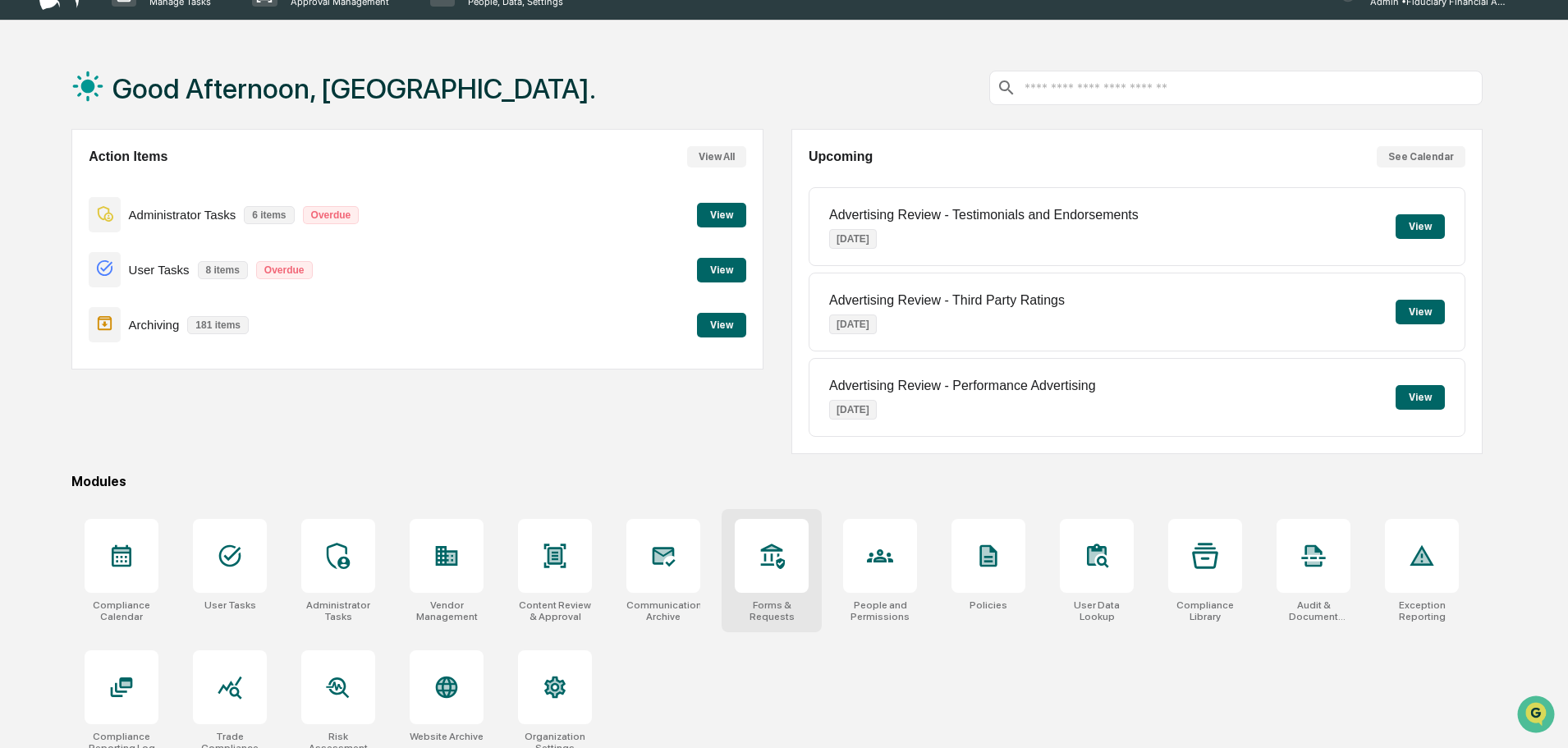
scroll to position [78, 0]
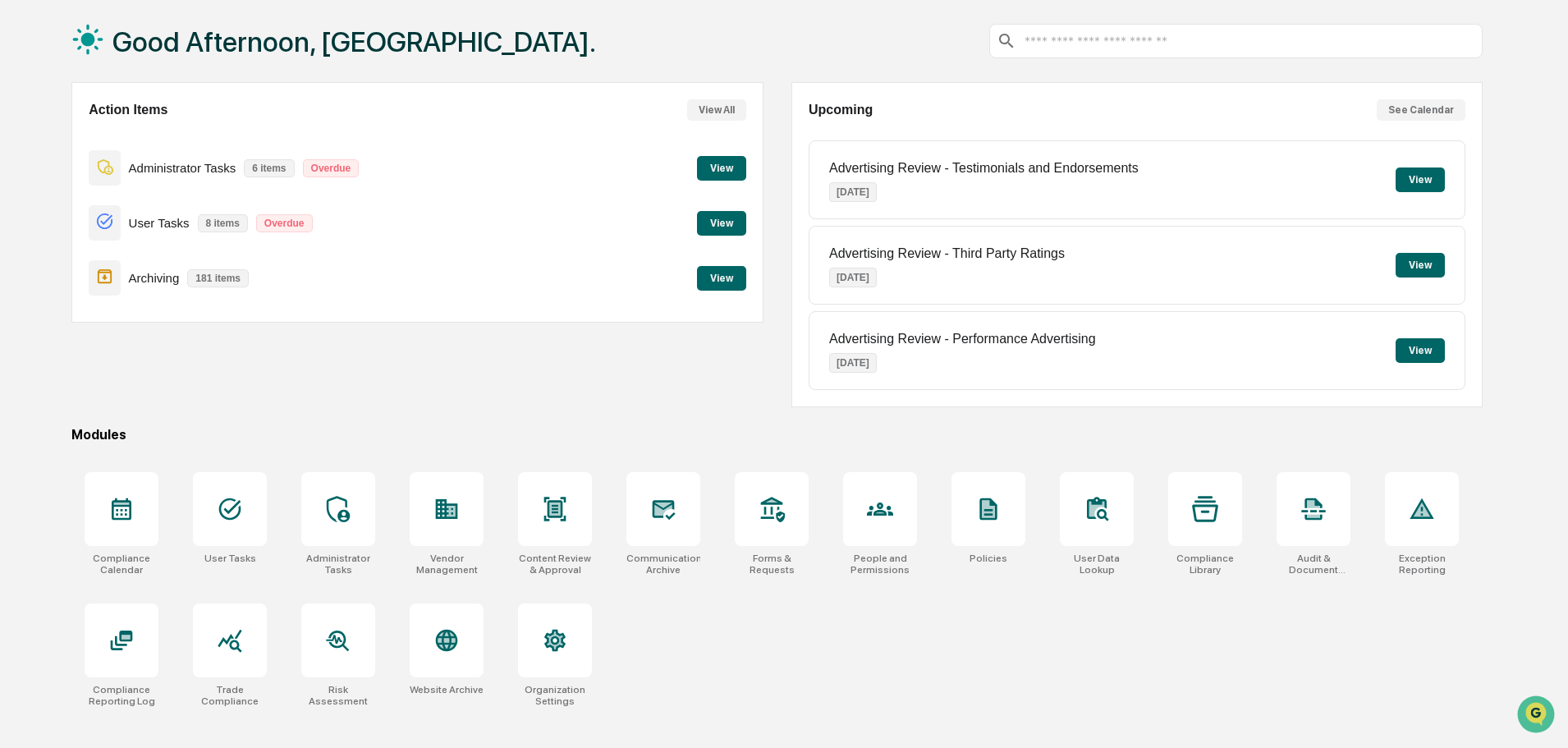
click at [749, 167] on div "Action Items View All Administrator Tasks 6 items Overdue View User Tasks 8 ite…" at bounding box center [416, 202] width 691 height 240
click at [744, 167] on button "View" at bounding box center [722, 168] width 49 height 25
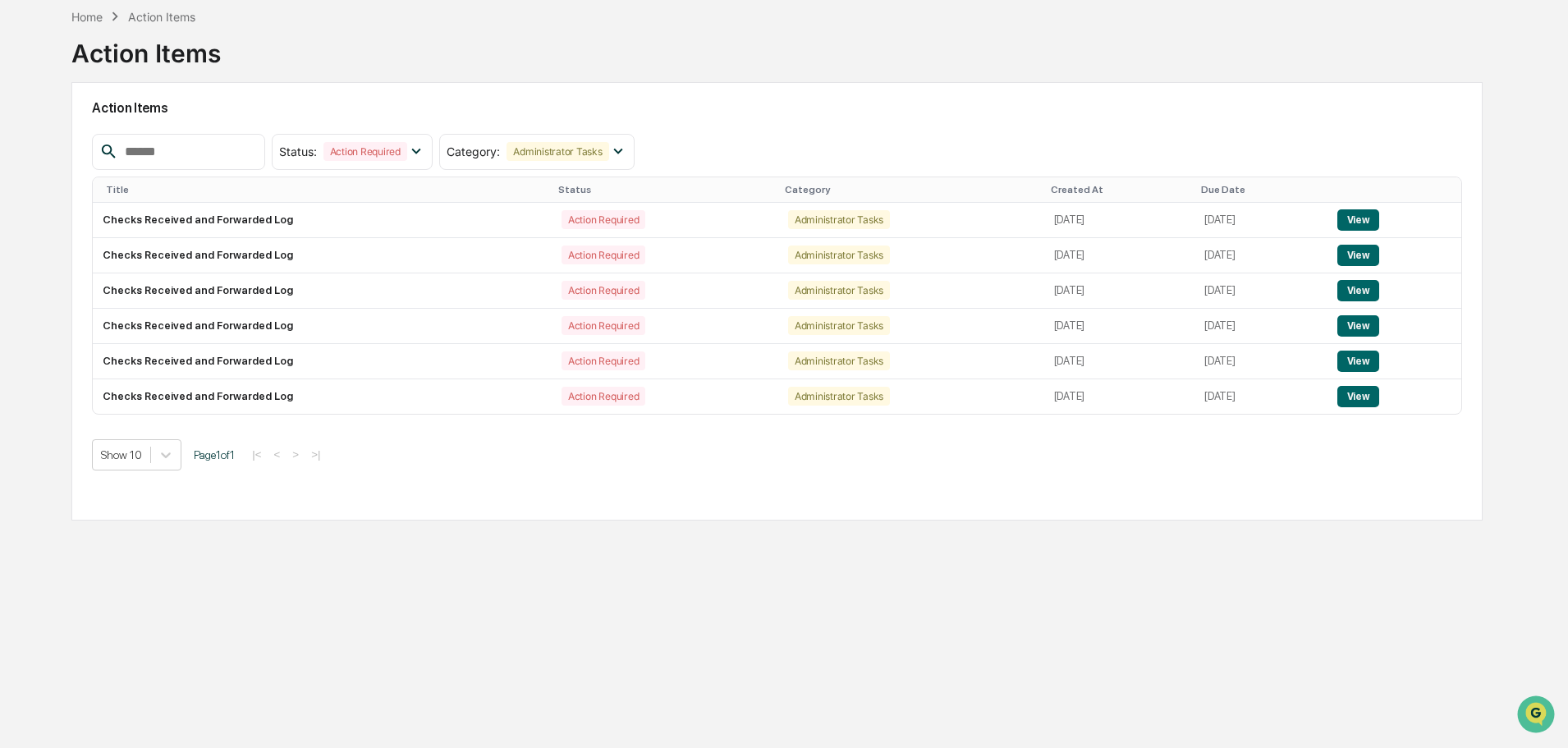
click at [189, 17] on div "Action Items" at bounding box center [162, 17] width 67 height 14
click at [170, 18] on div "Action Items" at bounding box center [162, 17] width 67 height 14
click at [94, 18] on div "Home" at bounding box center [87, 17] width 32 height 14
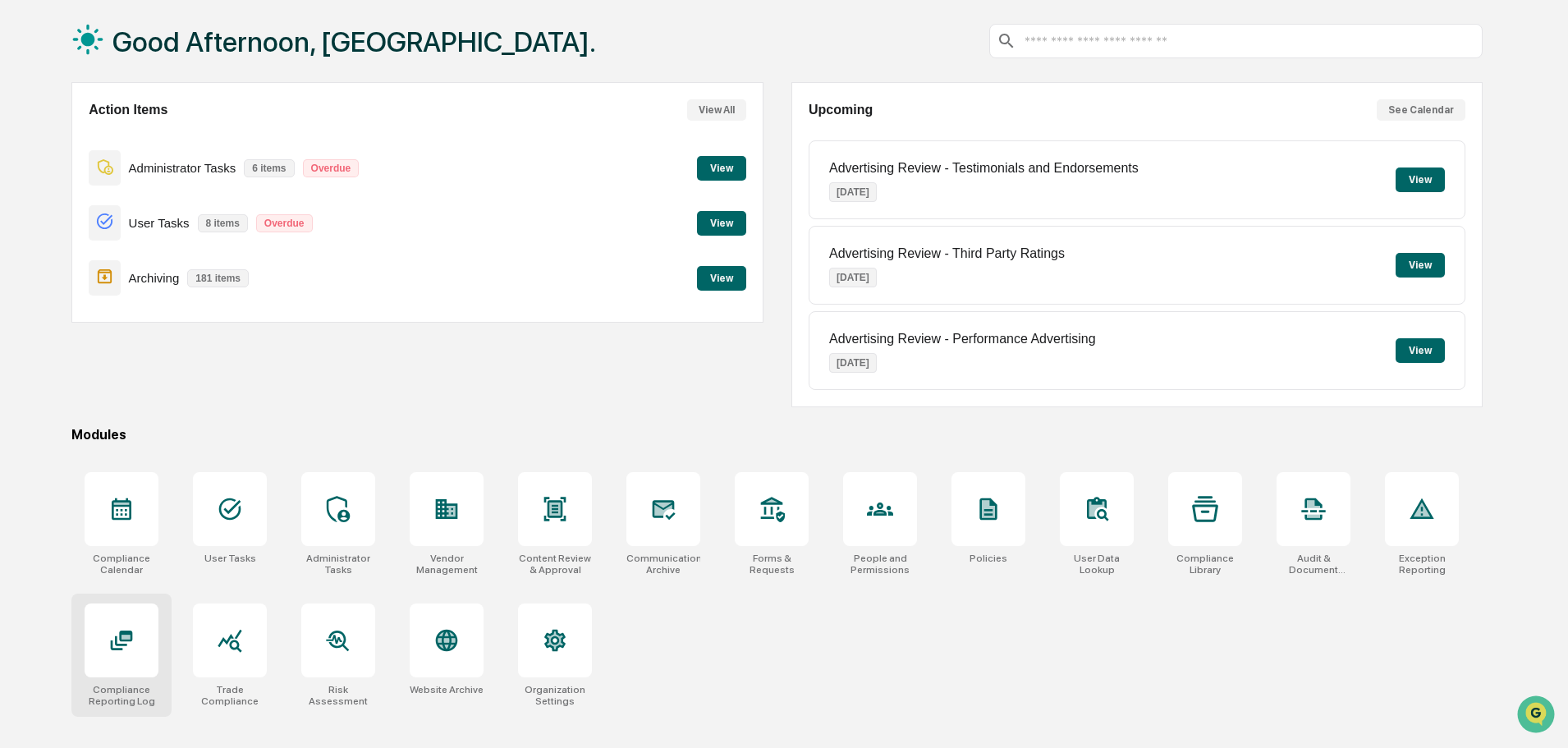
click at [134, 656] on div at bounding box center [122, 640] width 74 height 74
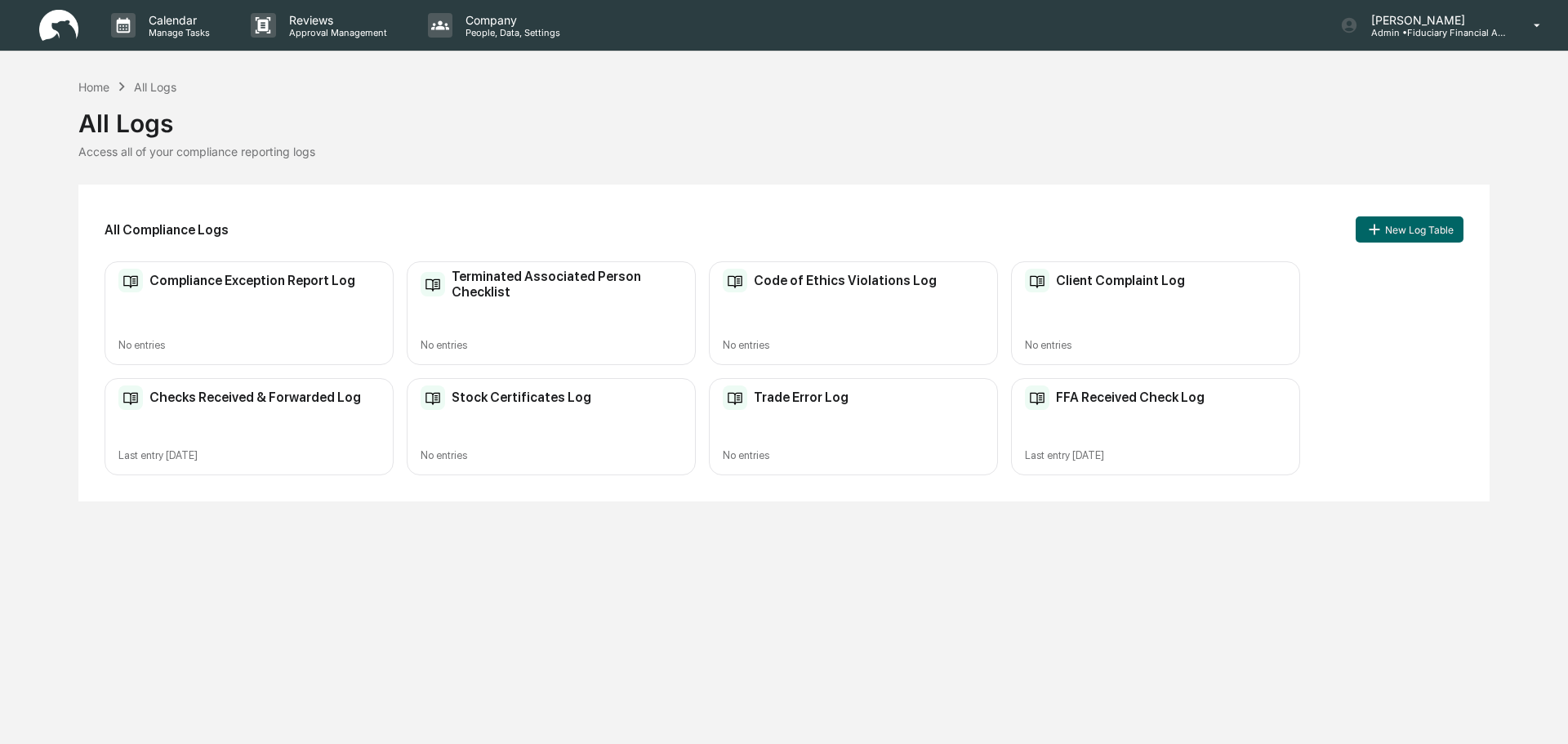
click at [291, 442] on div "Checks Received & Forwarded Log Last entry [DATE]" at bounding box center [249, 427] width 289 height 97
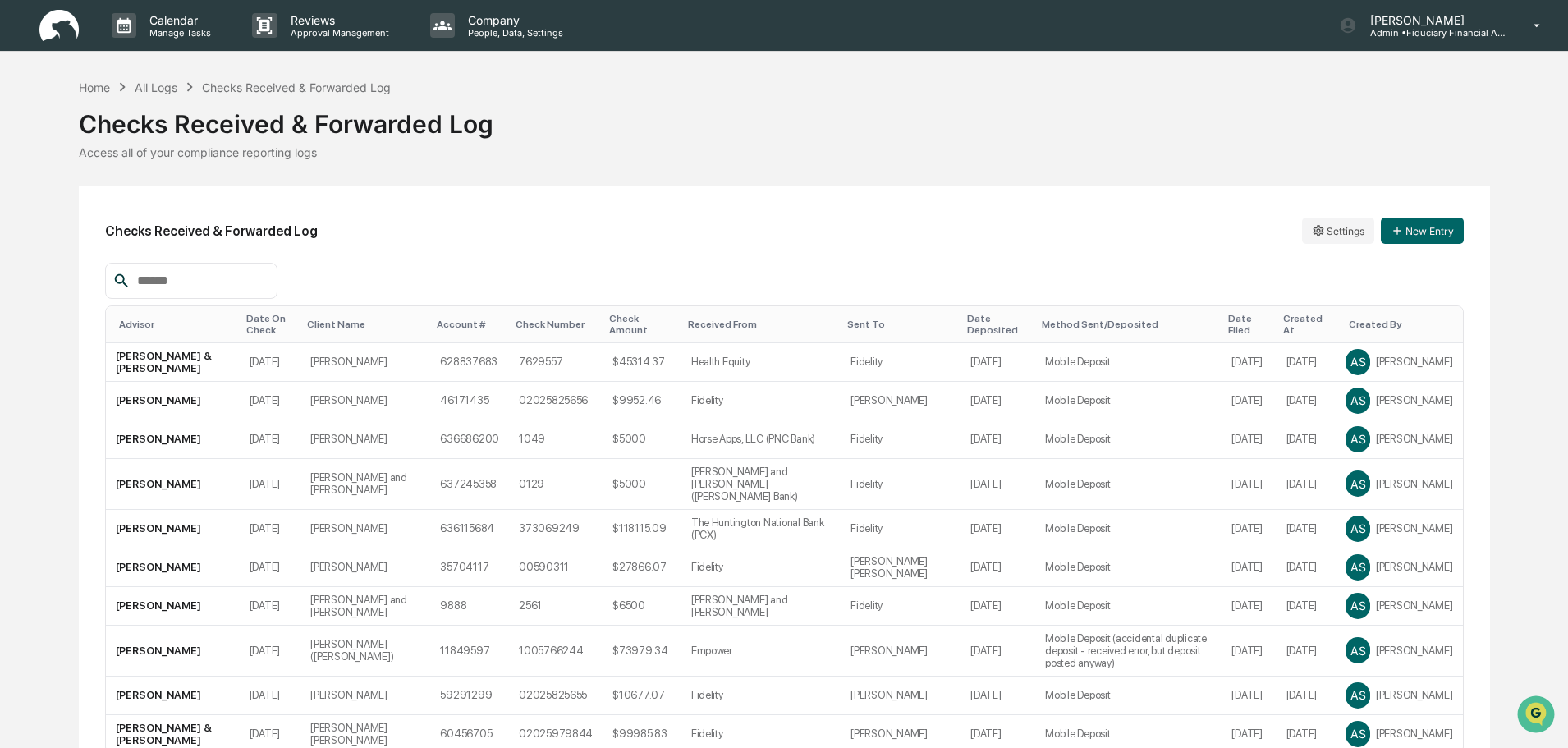
click at [268, 320] on div "Date On Check" at bounding box center [270, 323] width 48 height 23
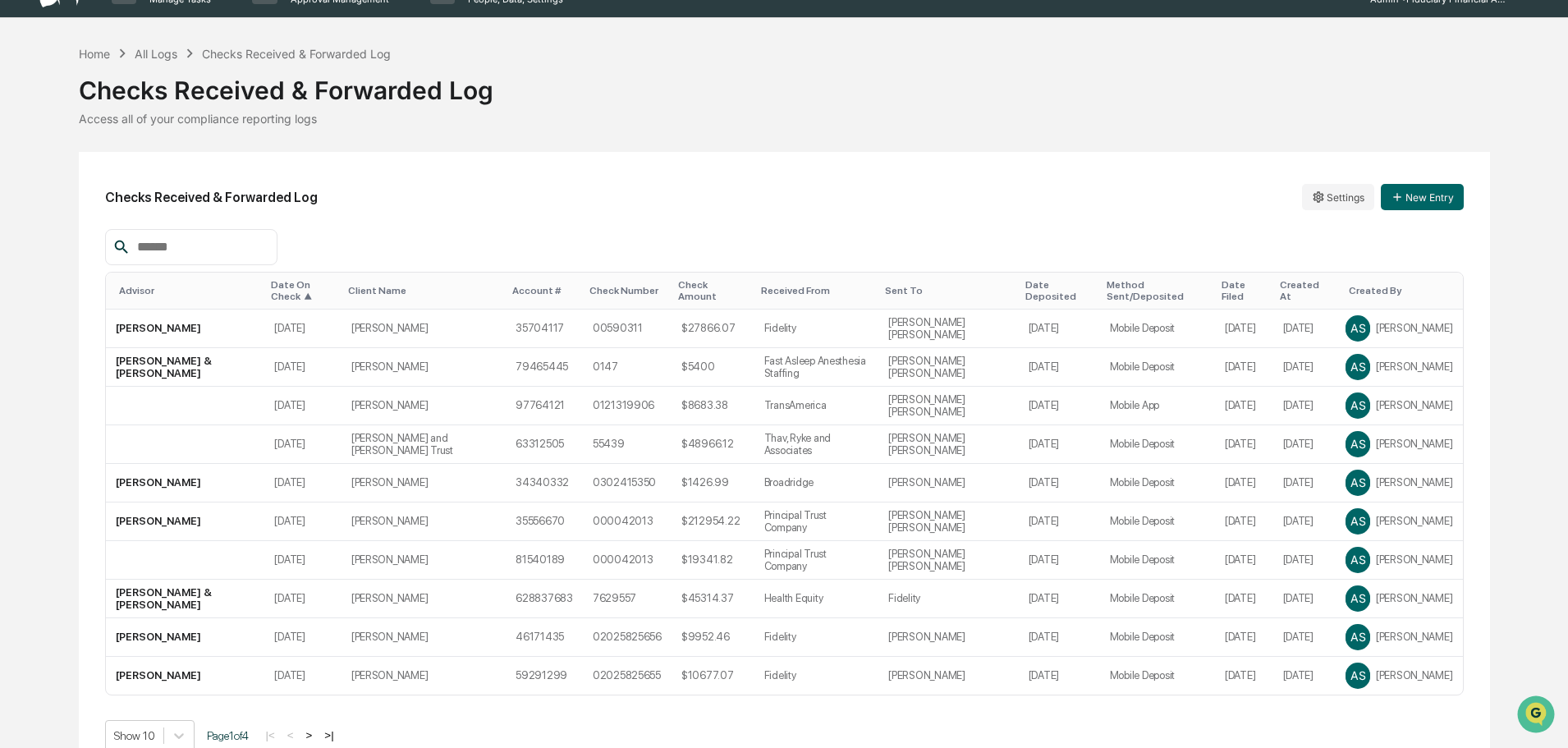
scroll to position [51, 0]
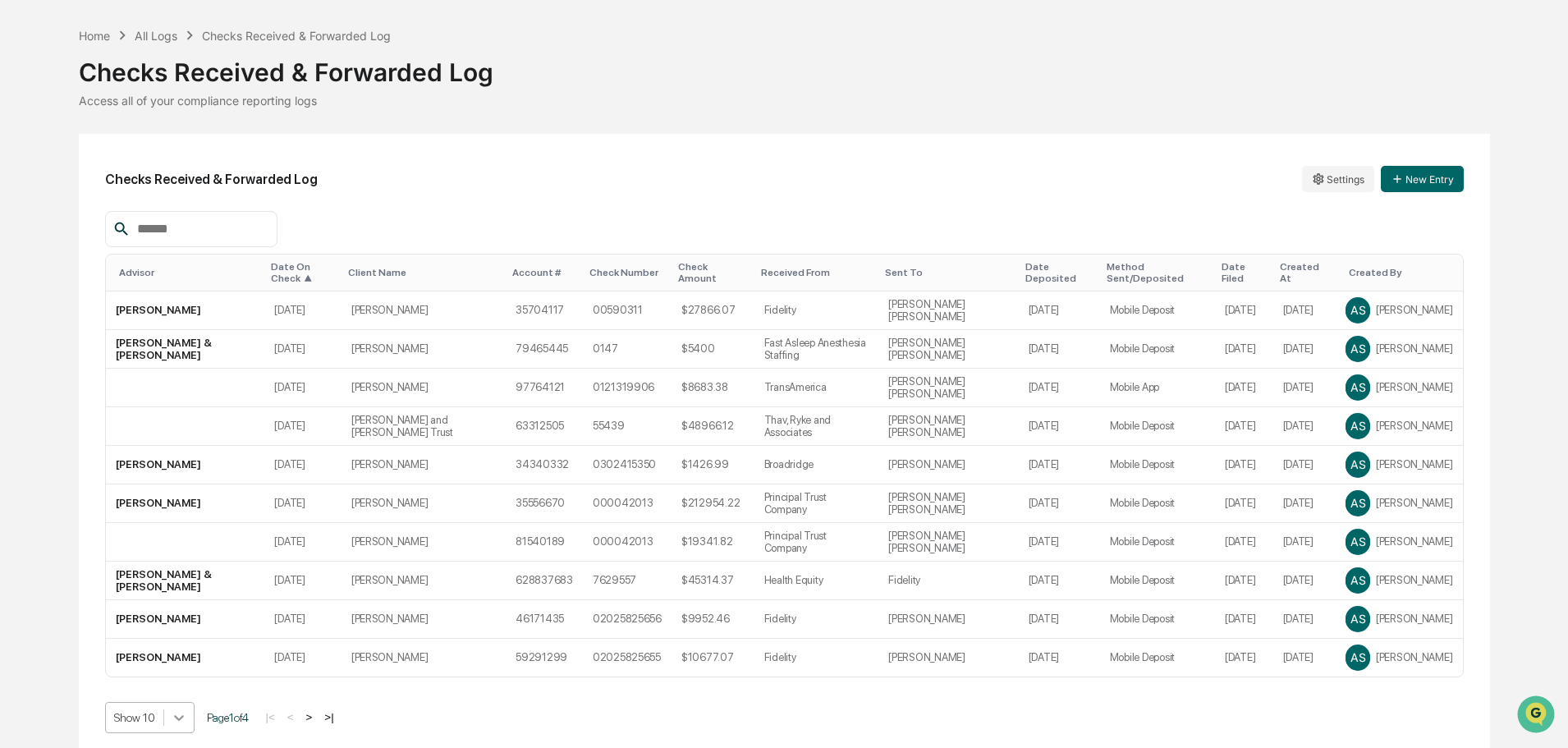
click at [182, 701] on body "Calendar Manage Tasks Reviews Approval Management Company People, Data, Setting…" at bounding box center [784, 354] width 1568 height 811
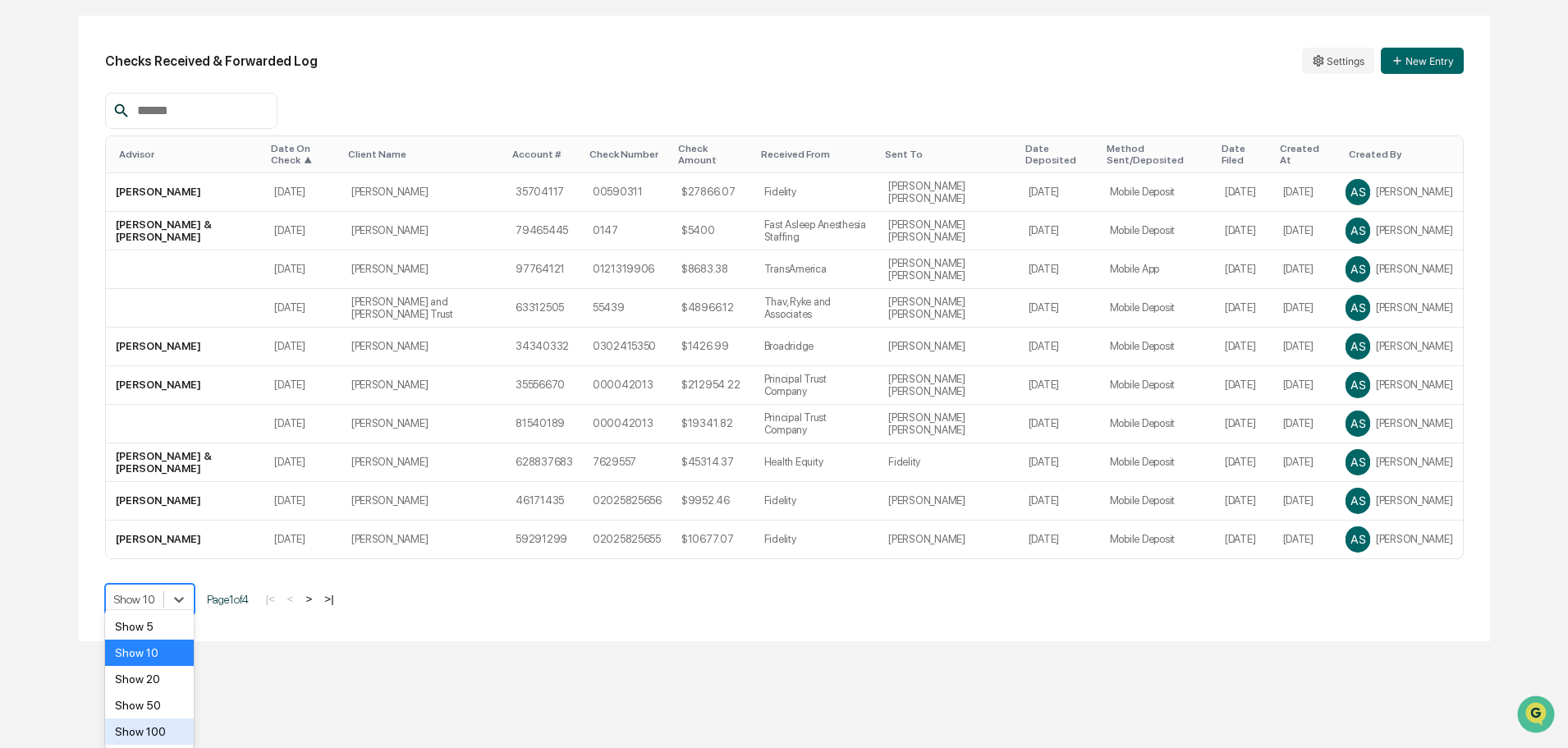
click at [163, 734] on div "Show 100" at bounding box center [149, 731] width 90 height 27
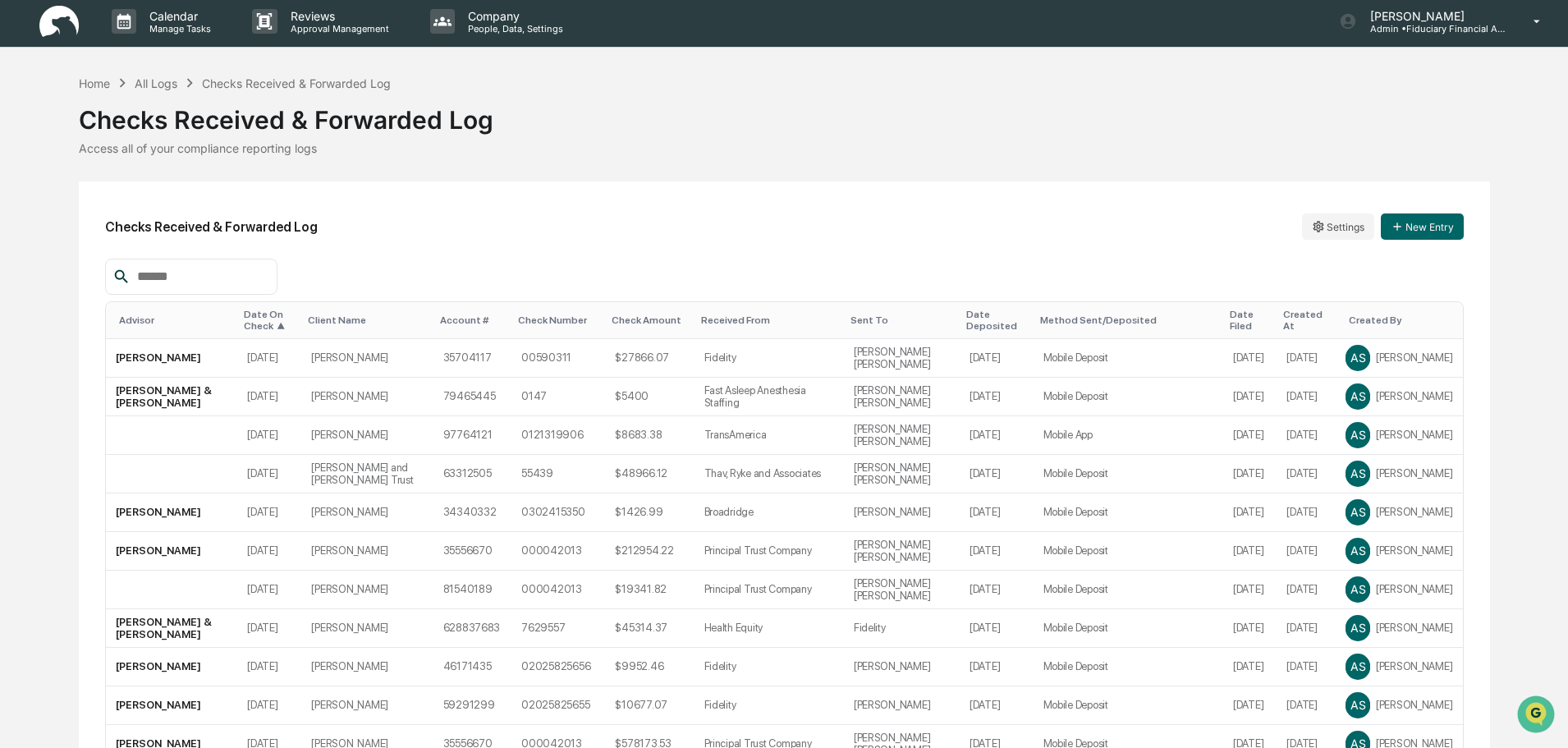
scroll to position [0, 0]
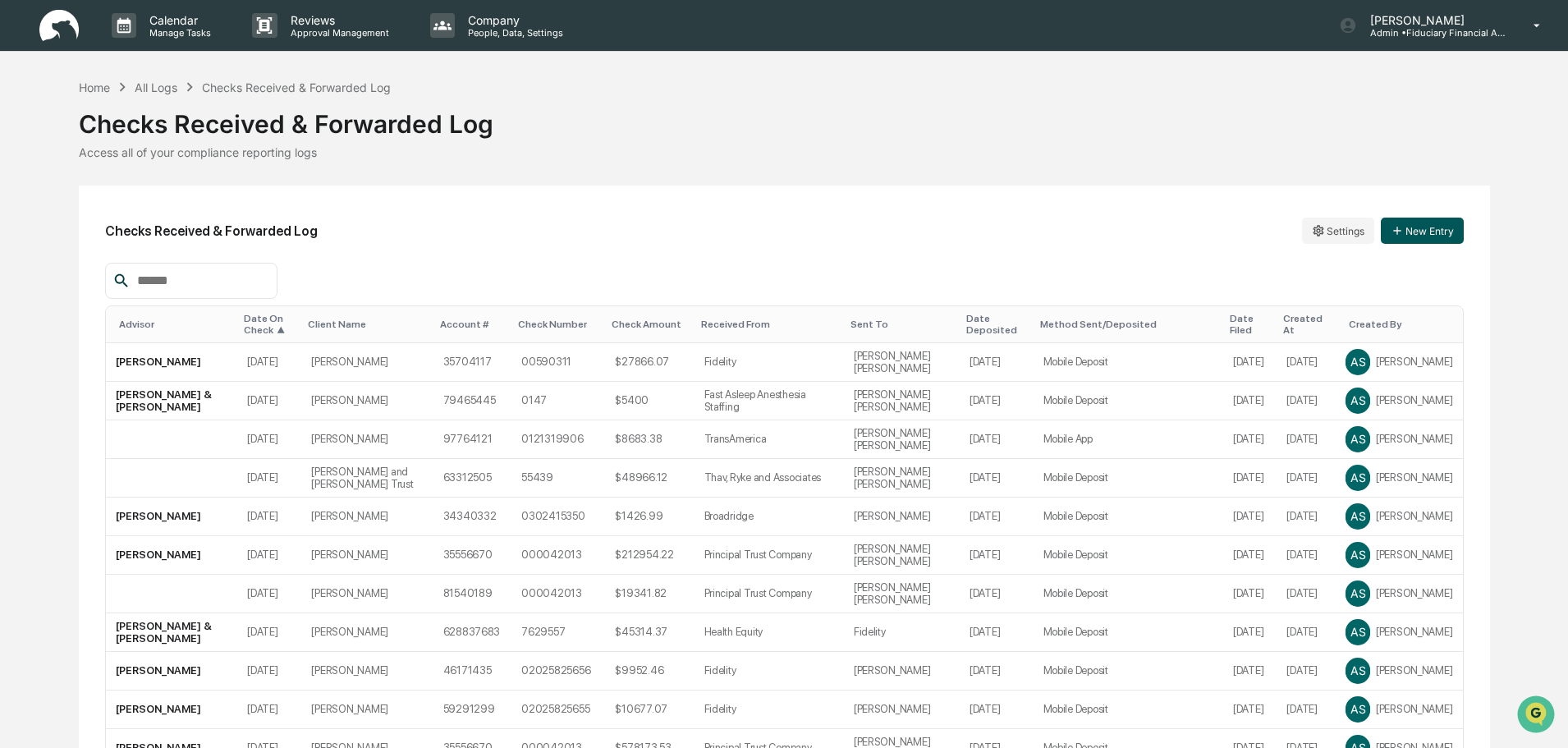
click at [1416, 238] on button "New Entry" at bounding box center [1423, 230] width 83 height 27
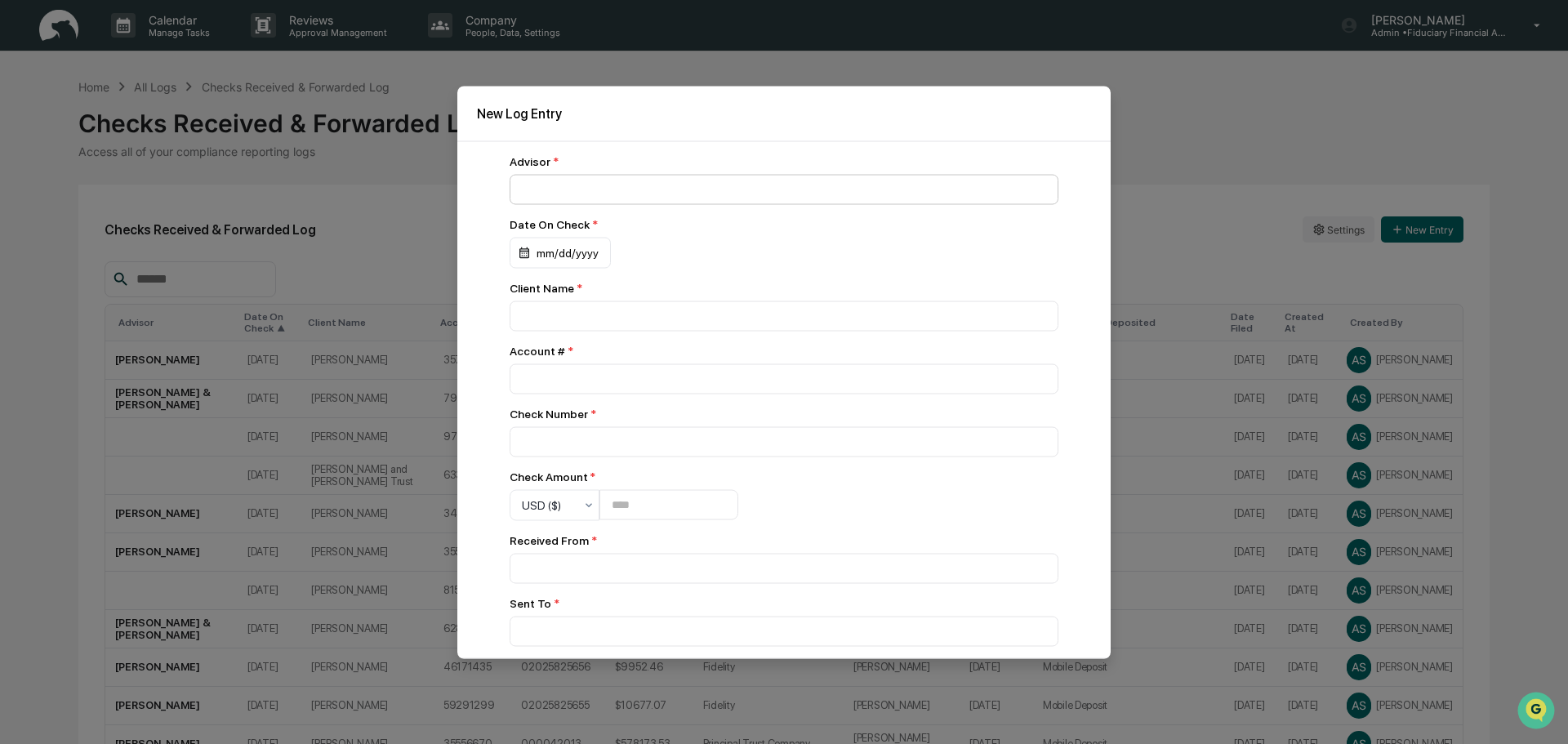
drag, startPoint x: 630, startPoint y: 137, endPoint x: 600, endPoint y: 180, distance: 52.4
click at [631, 136] on div "New Log Entry" at bounding box center [784, 113] width 653 height 55
click at [586, 198] on input at bounding box center [784, 189] width 549 height 30
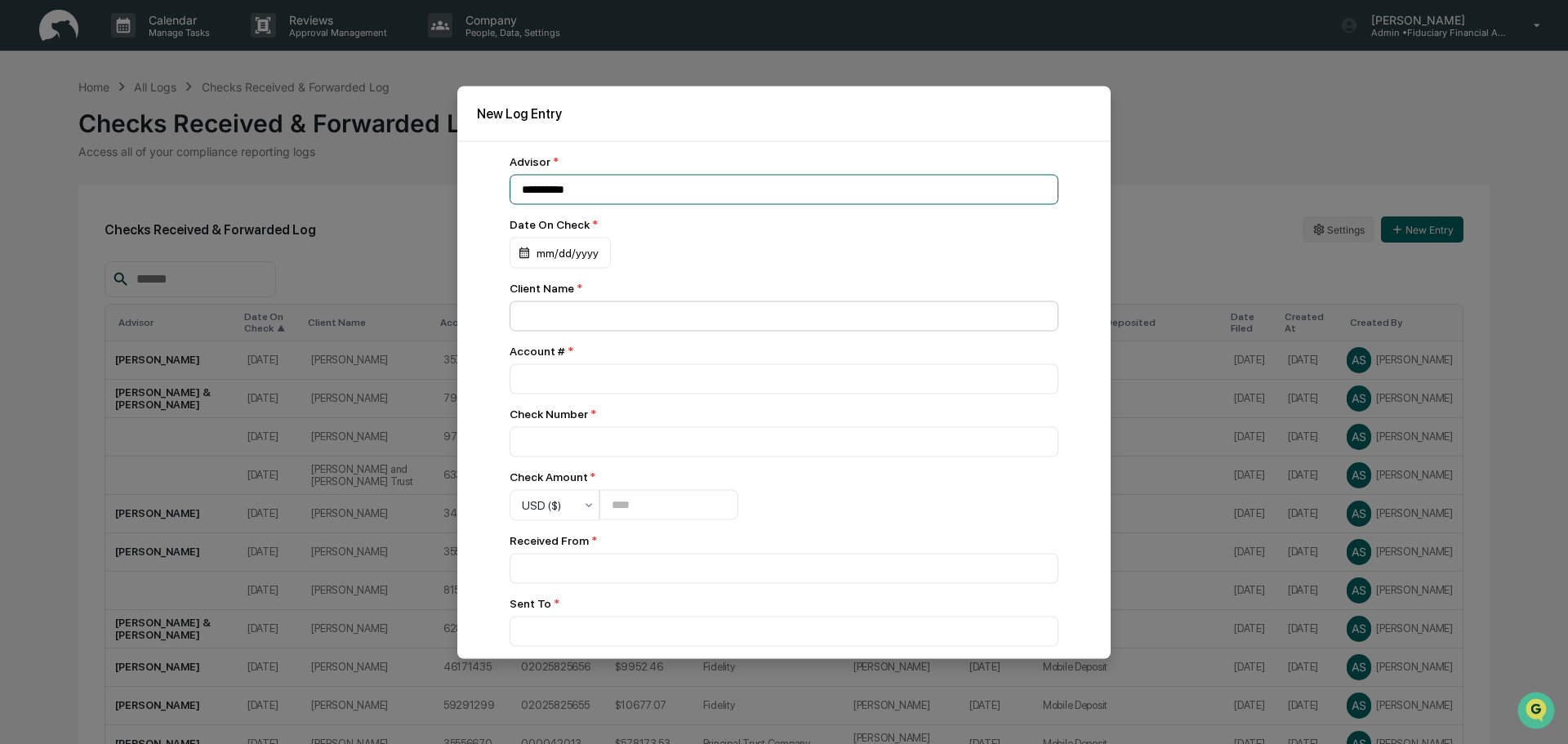
type input "**********"
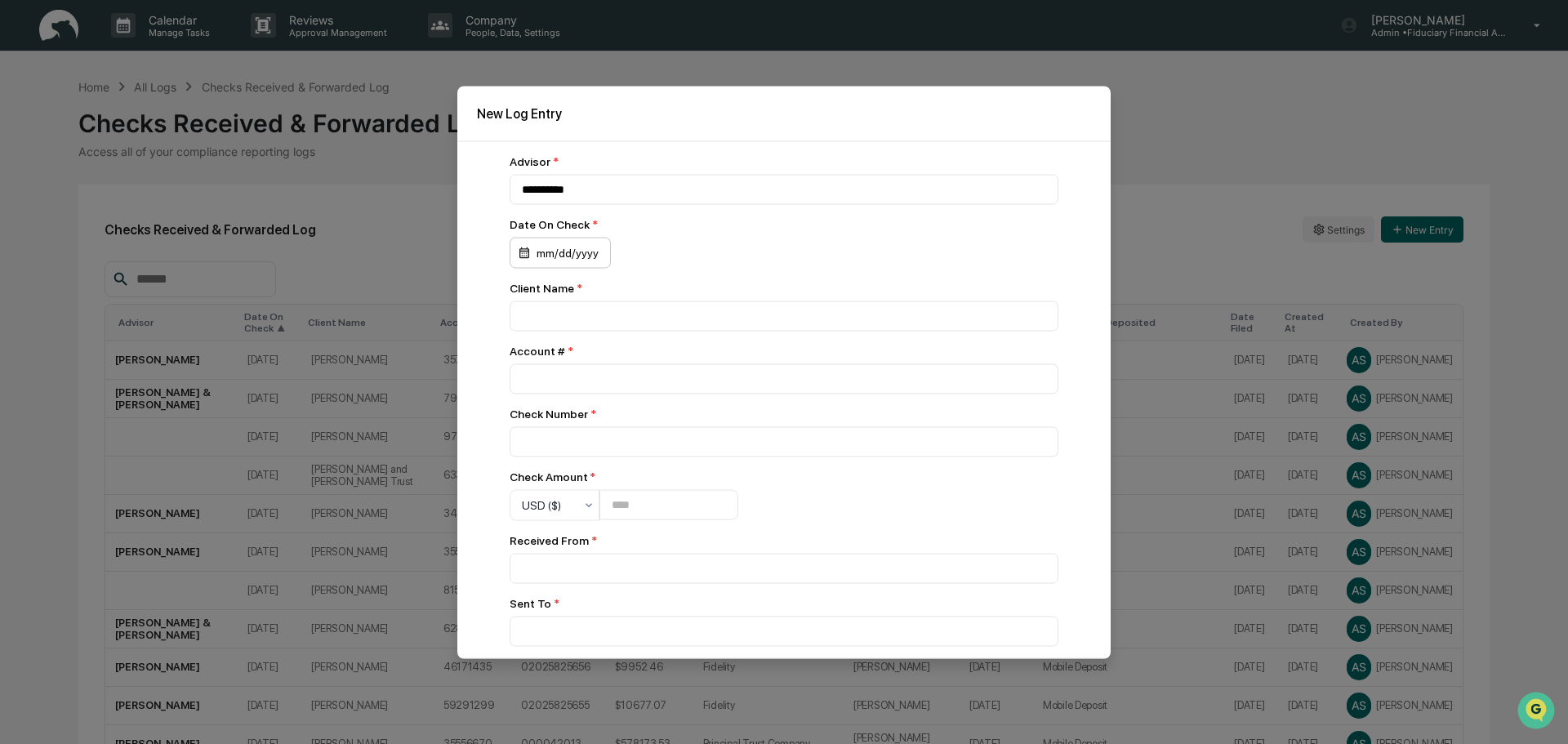
click at [553, 251] on div "mm/dd/yyyy" at bounding box center [559, 253] width 101 height 31
click at [649, 390] on button "6" at bounding box center [640, 393] width 29 height 29
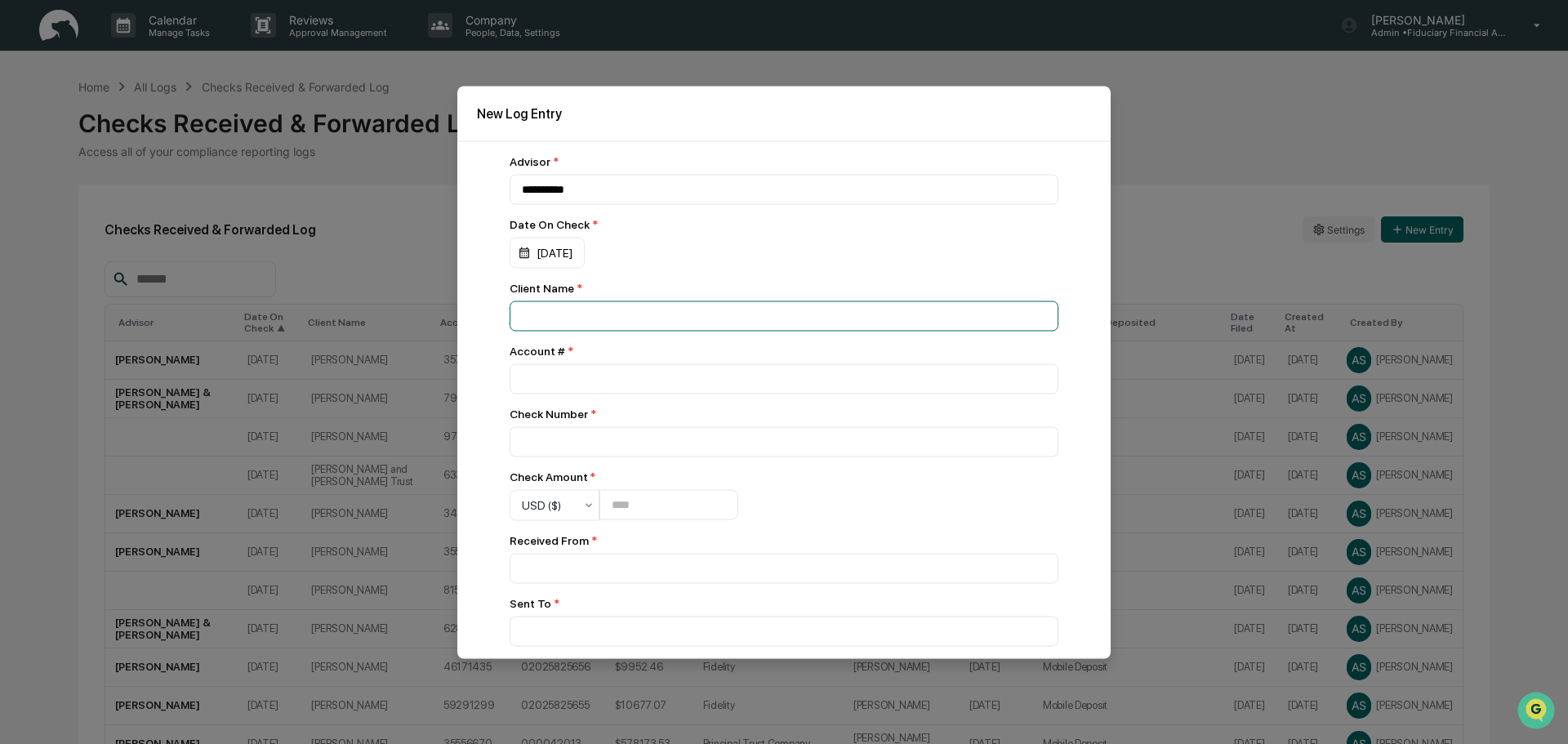
click at [646, 204] on input at bounding box center [784, 189] width 549 height 30
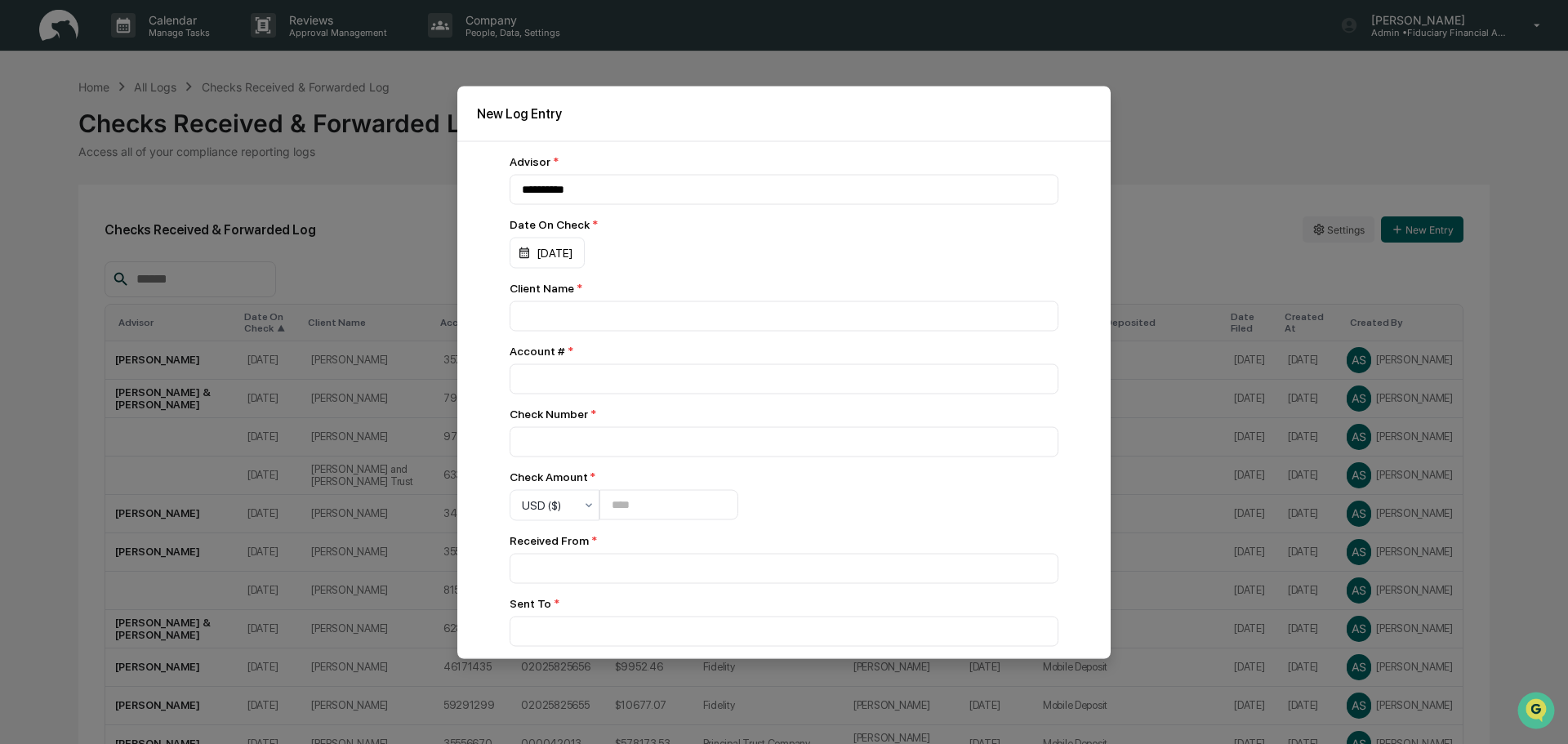
click at [578, 287] on div "Client Name *" at bounding box center [784, 287] width 549 height 13
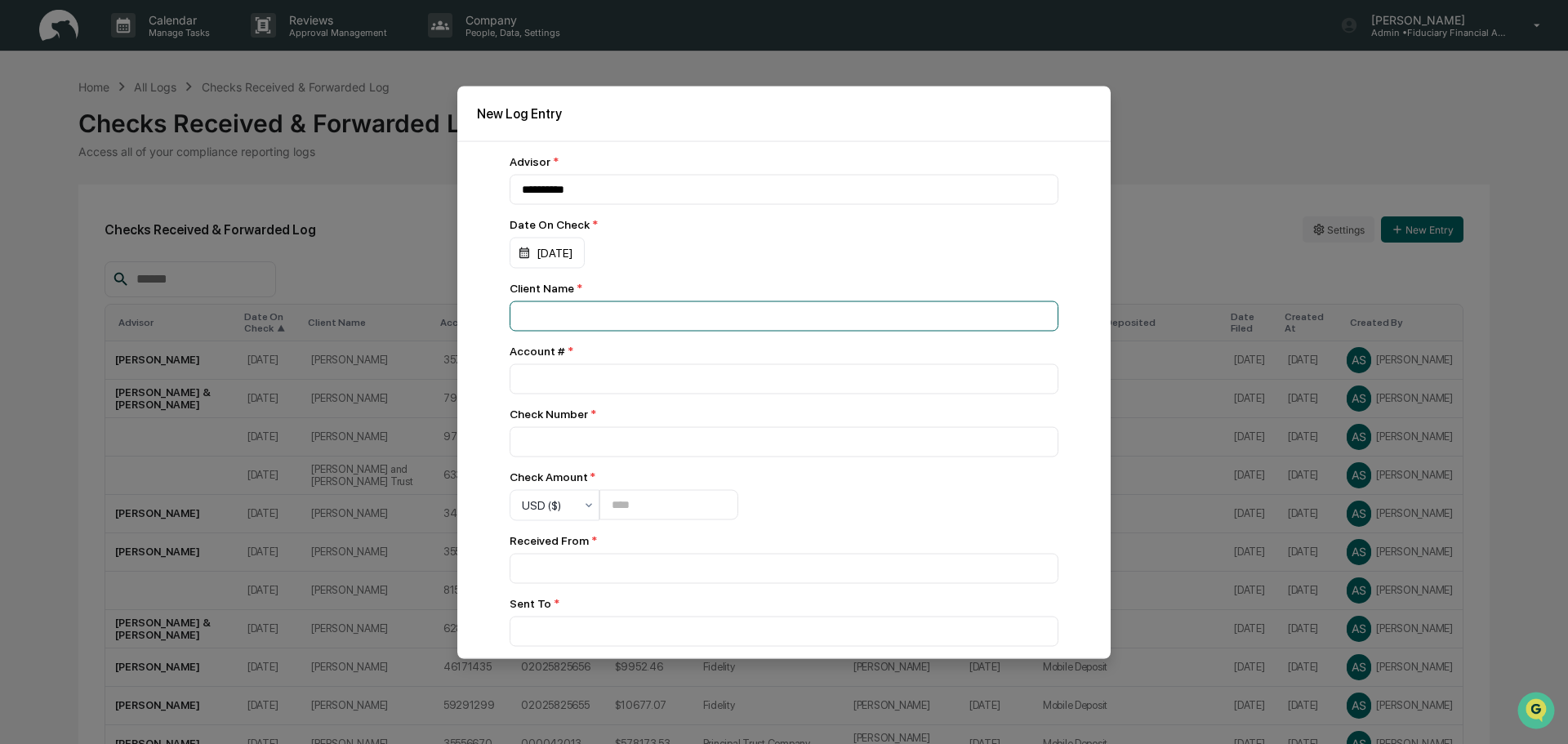
click at [604, 204] on input at bounding box center [784, 189] width 549 height 30
type input "**********"
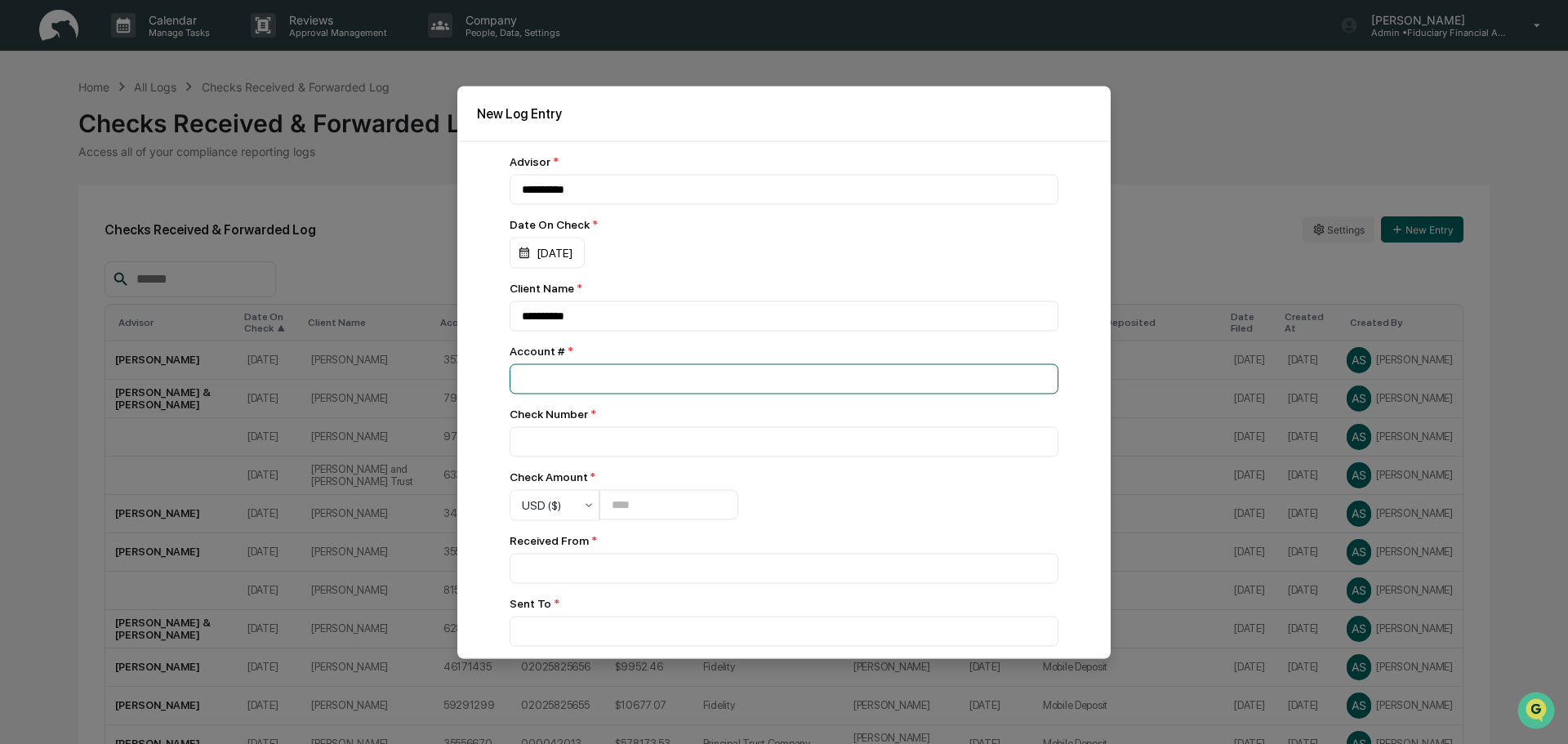
type input "*********"
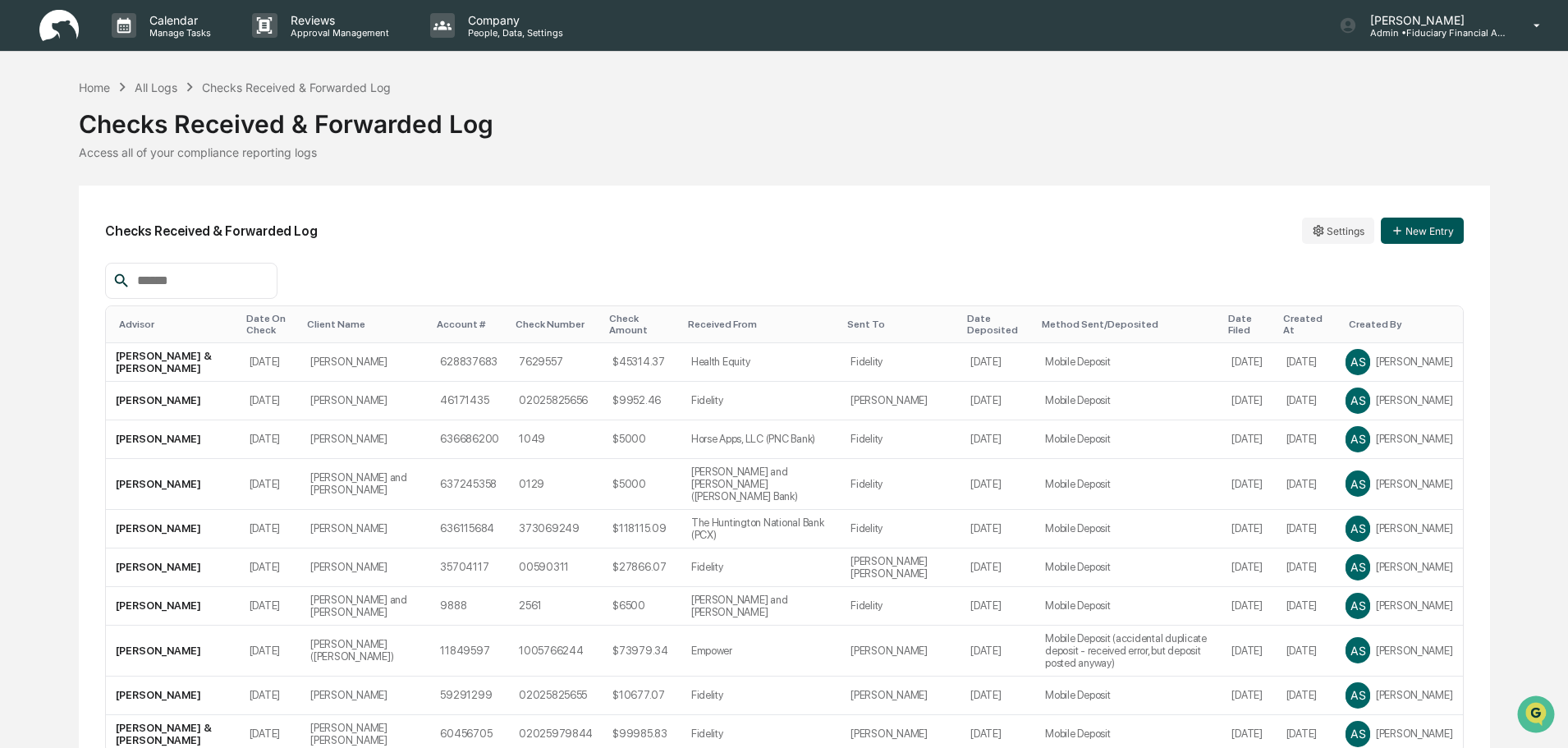
click at [1442, 235] on button "New Entry" at bounding box center [1423, 230] width 83 height 27
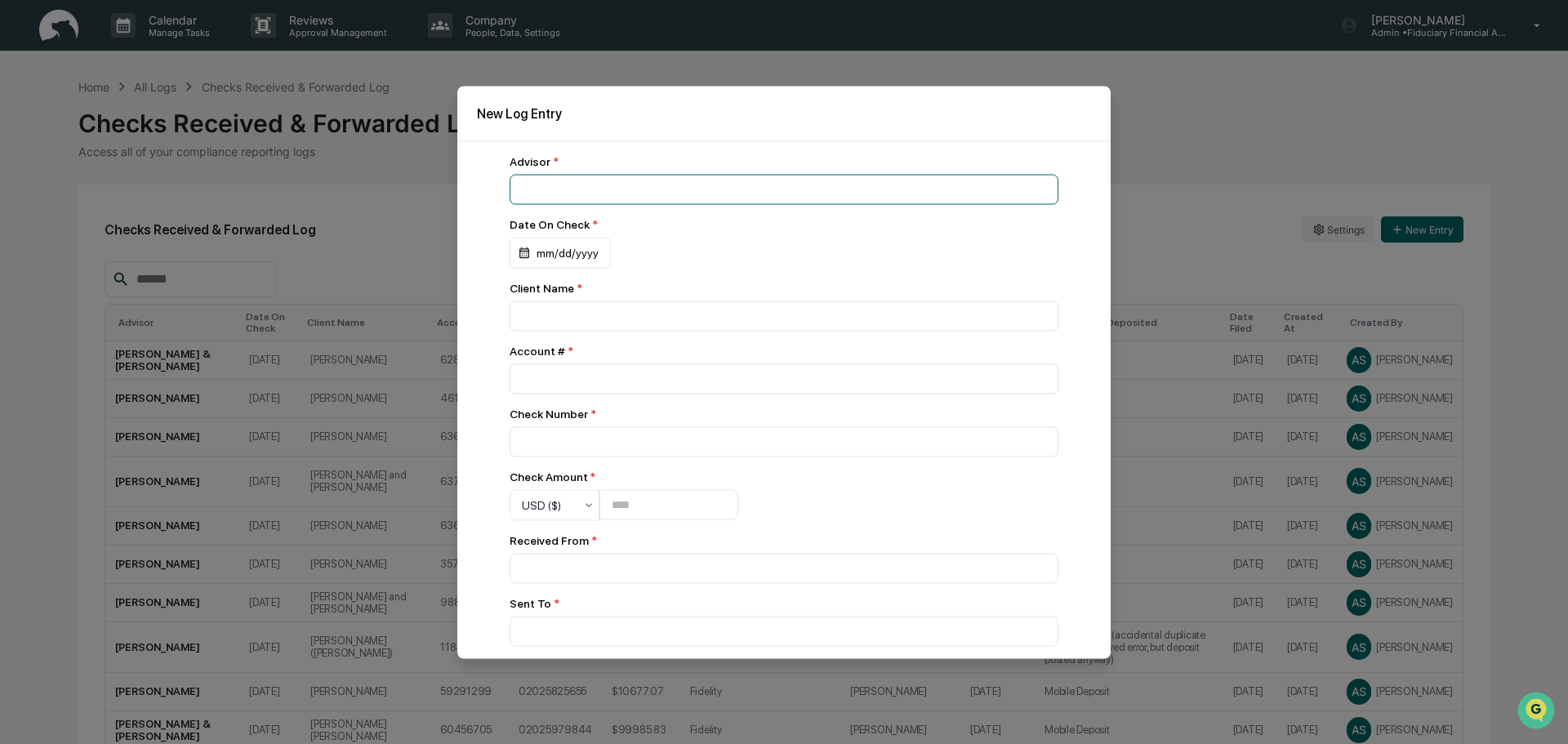
click at [824, 186] on input at bounding box center [784, 189] width 549 height 30
type input "**********"
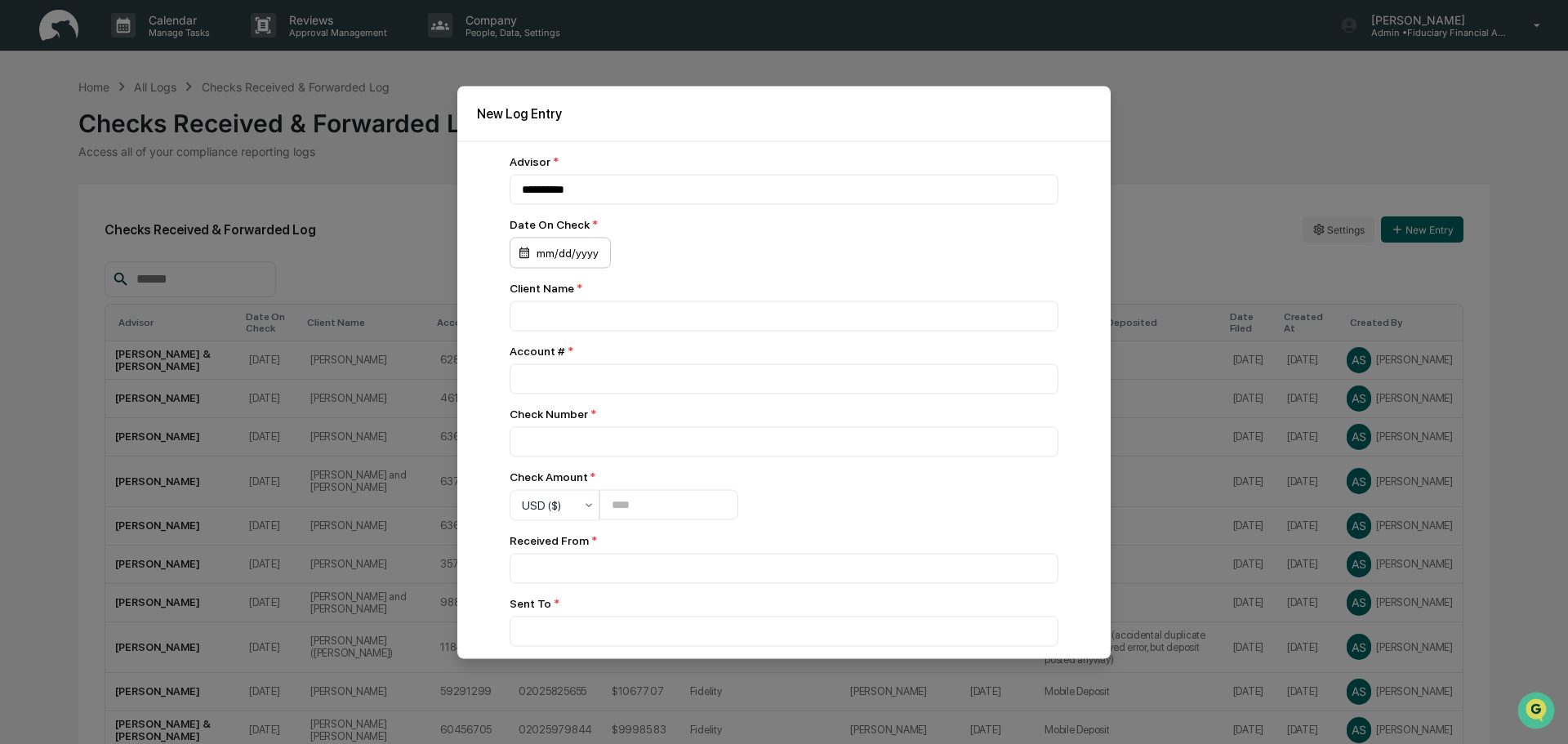
click at [541, 252] on div "mm/dd/yyyy" at bounding box center [559, 253] width 101 height 31
click at [649, 393] on button "6" at bounding box center [640, 393] width 29 height 29
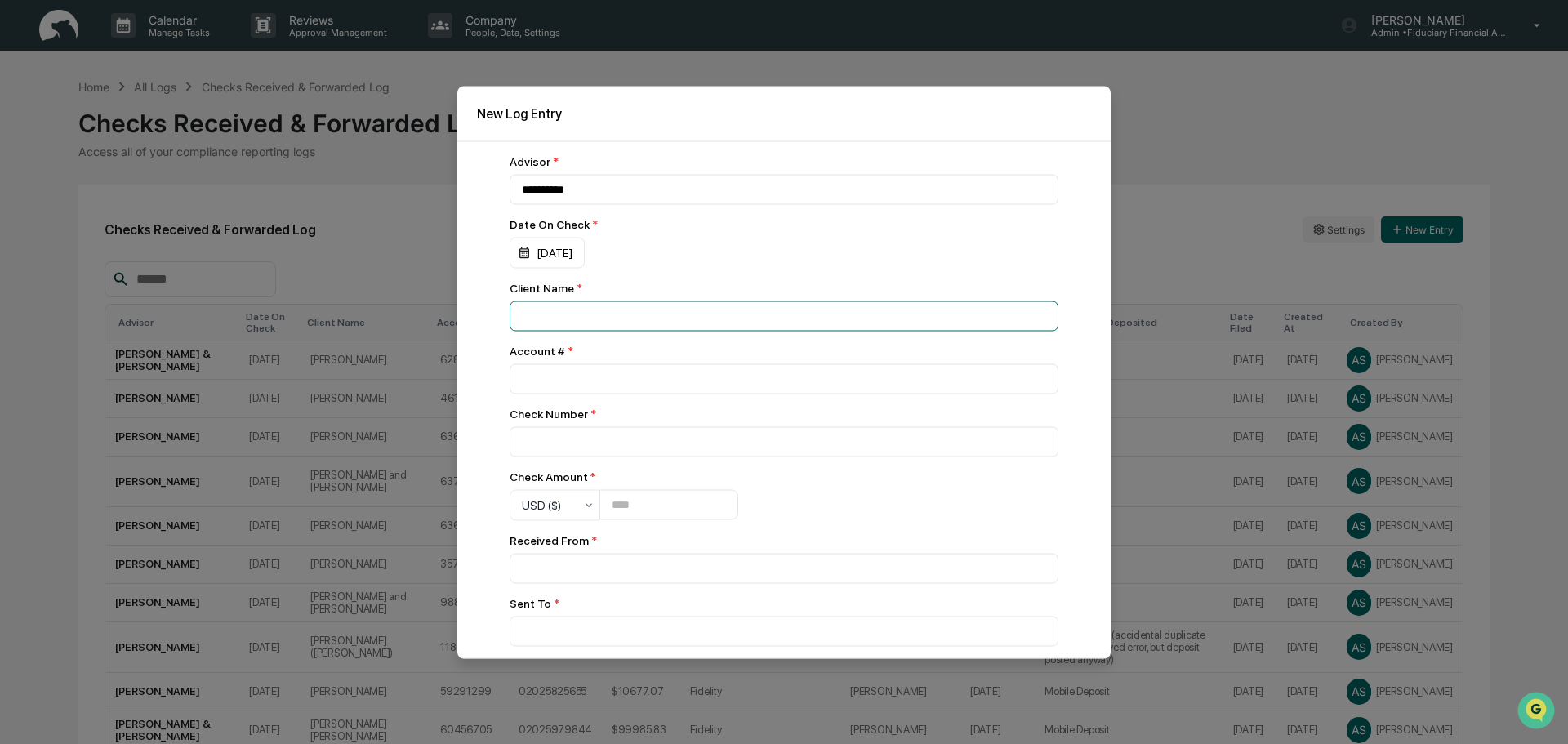
click at [656, 204] on input at bounding box center [784, 189] width 549 height 30
type input "**********"
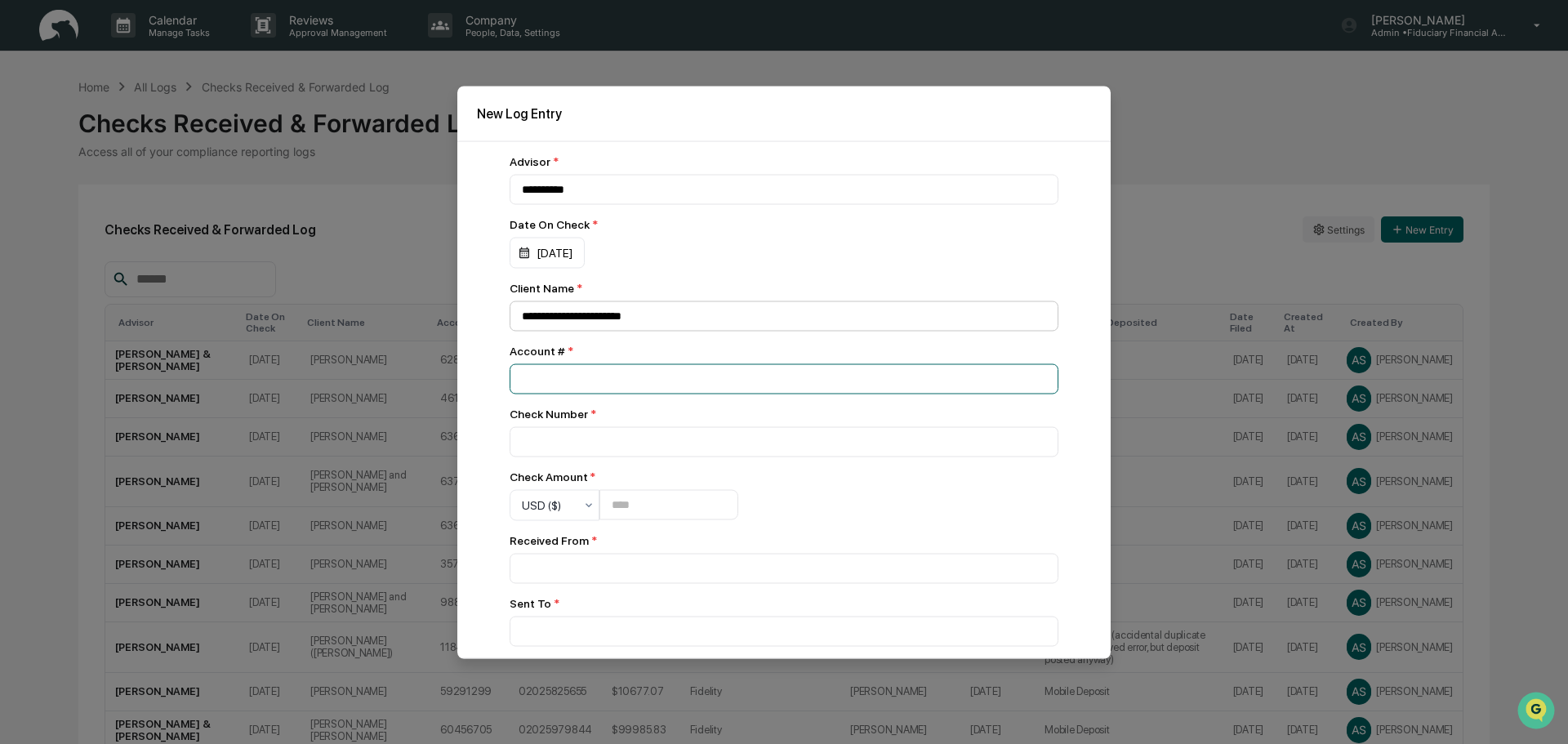
type input "*********"
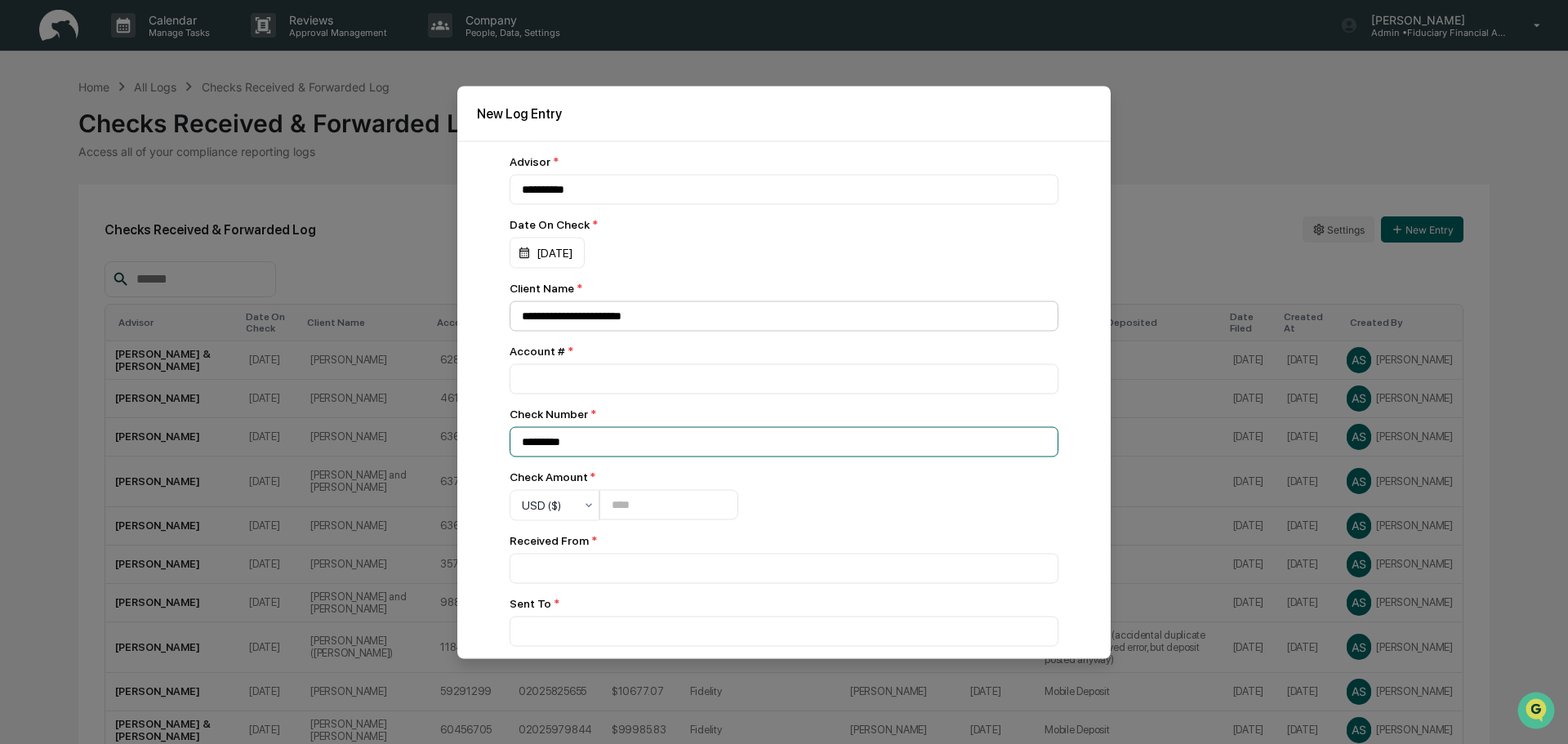
type input "*********"
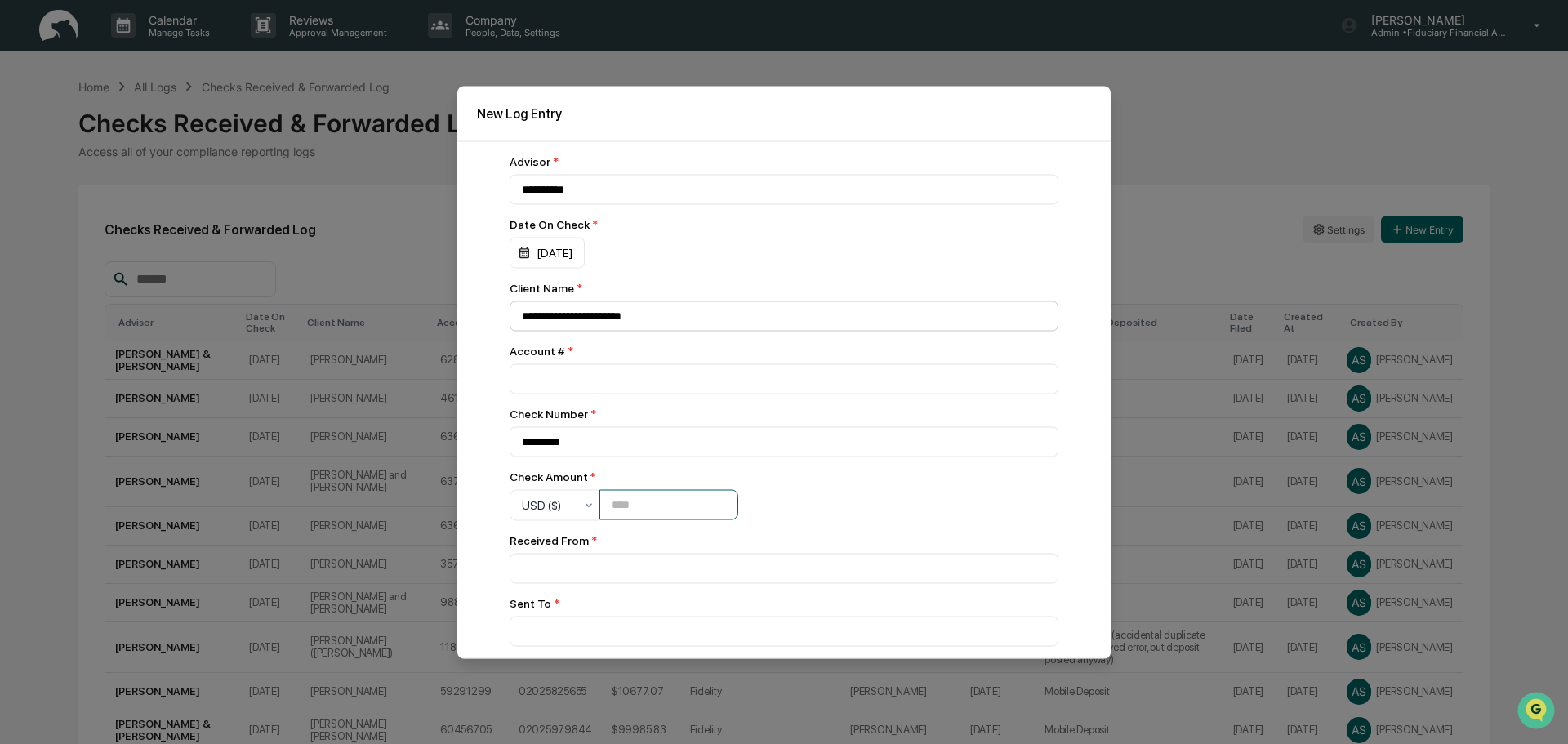
type input "******"
type input "**********"
type input "********"
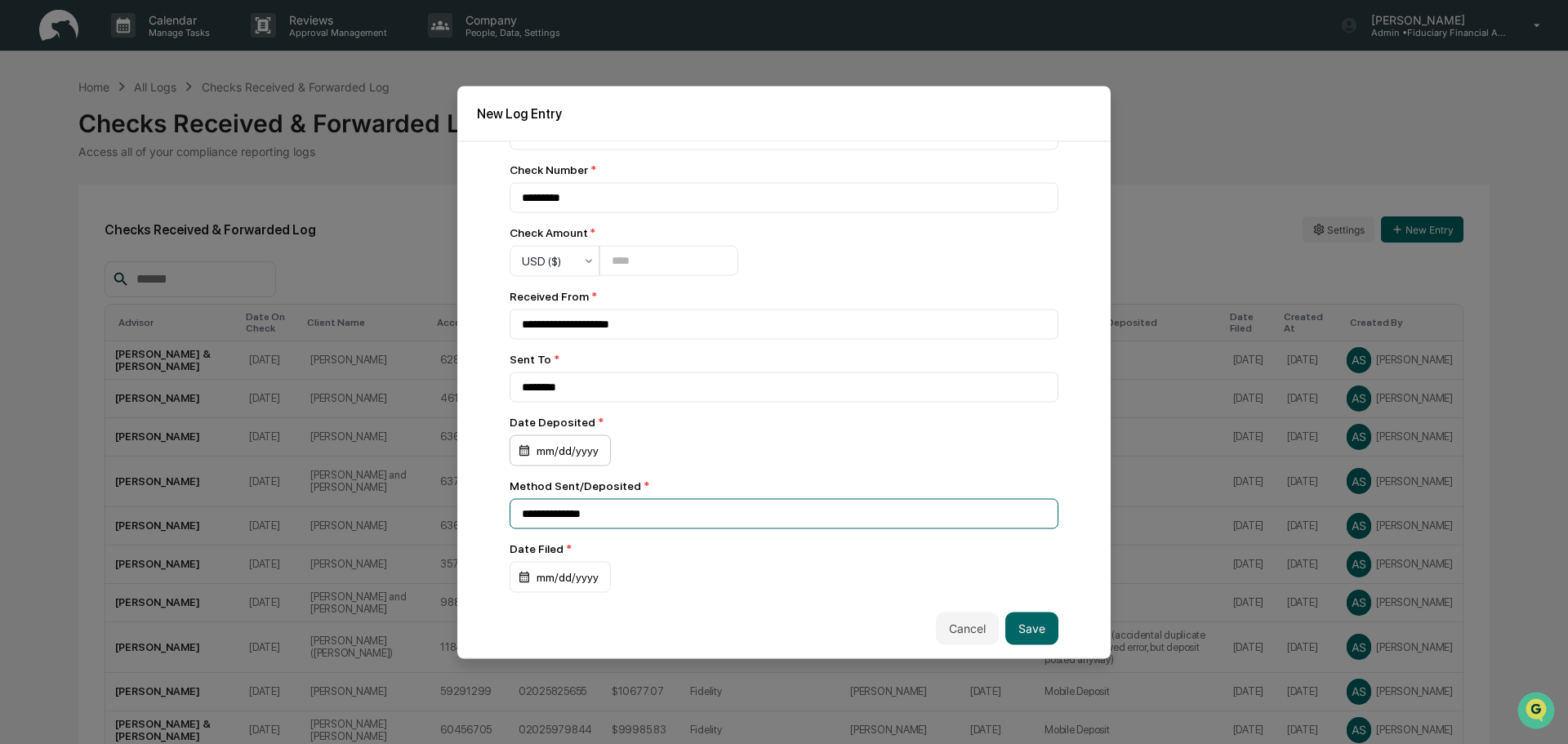
type input "**********"
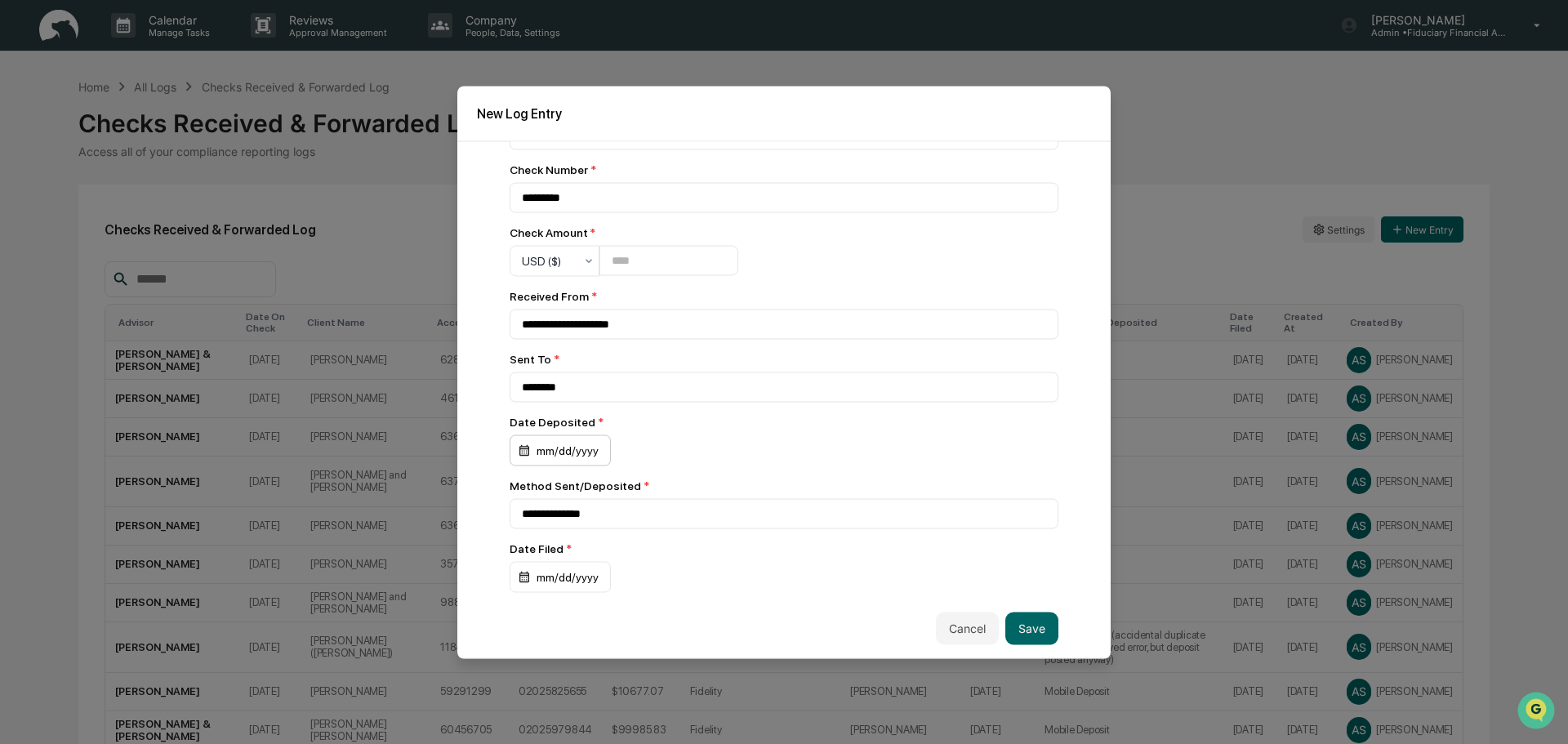
click at [549, 24] on div "mm/dd/yyyy" at bounding box center [547, 9] width 75 height 31
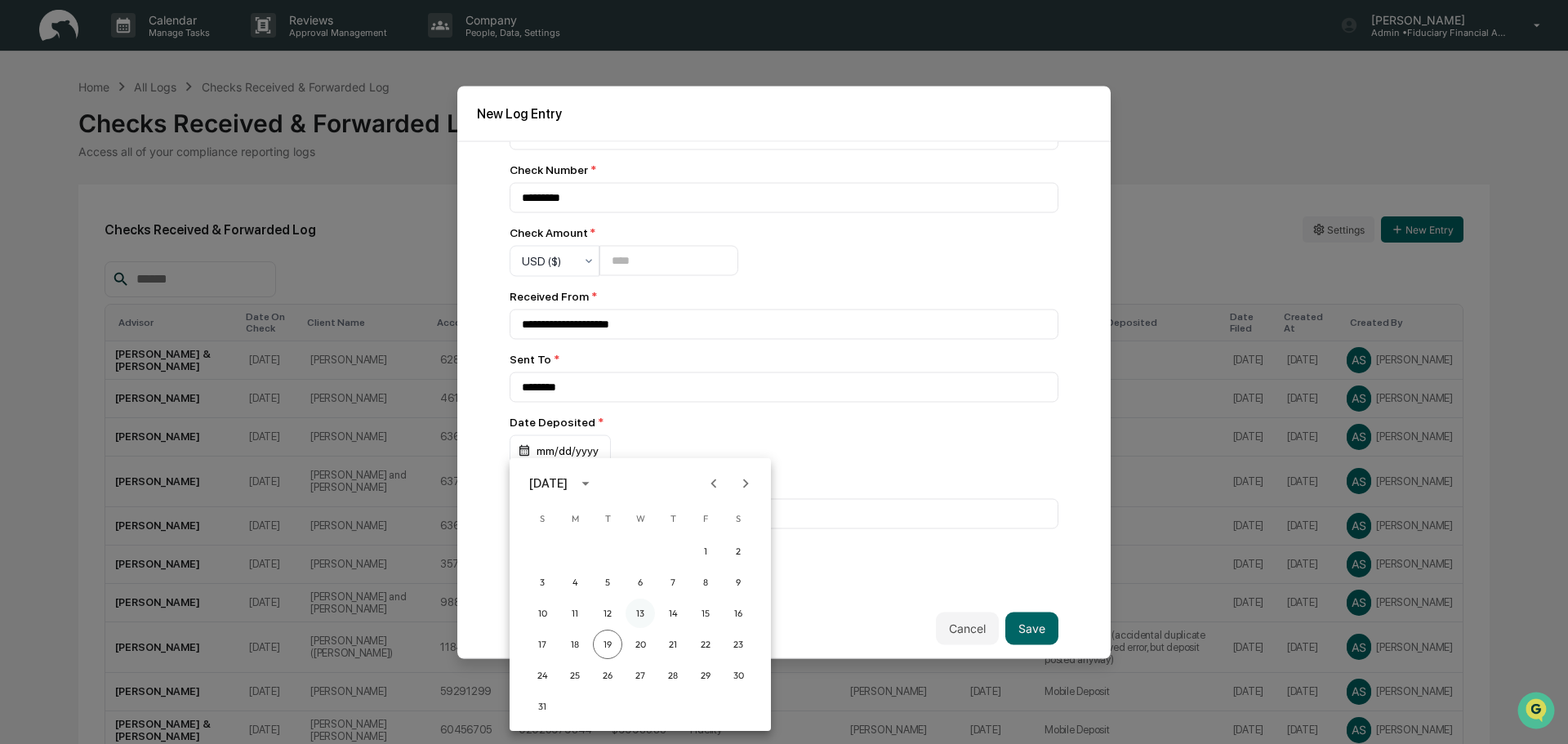
click at [636, 604] on button "13" at bounding box center [640, 613] width 29 height 29
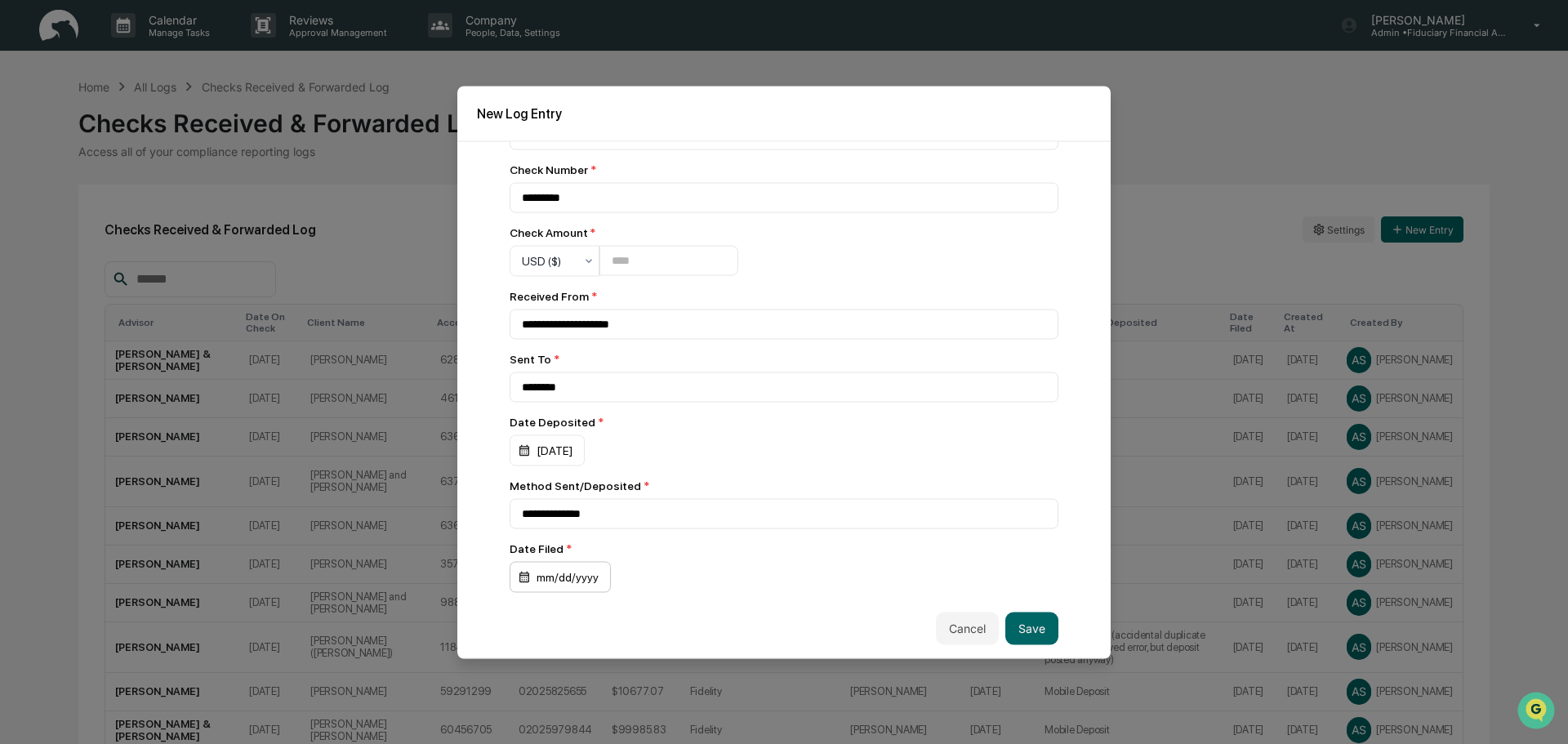
click at [551, 24] on div "mm/dd/yyyy" at bounding box center [547, 9] width 75 height 31
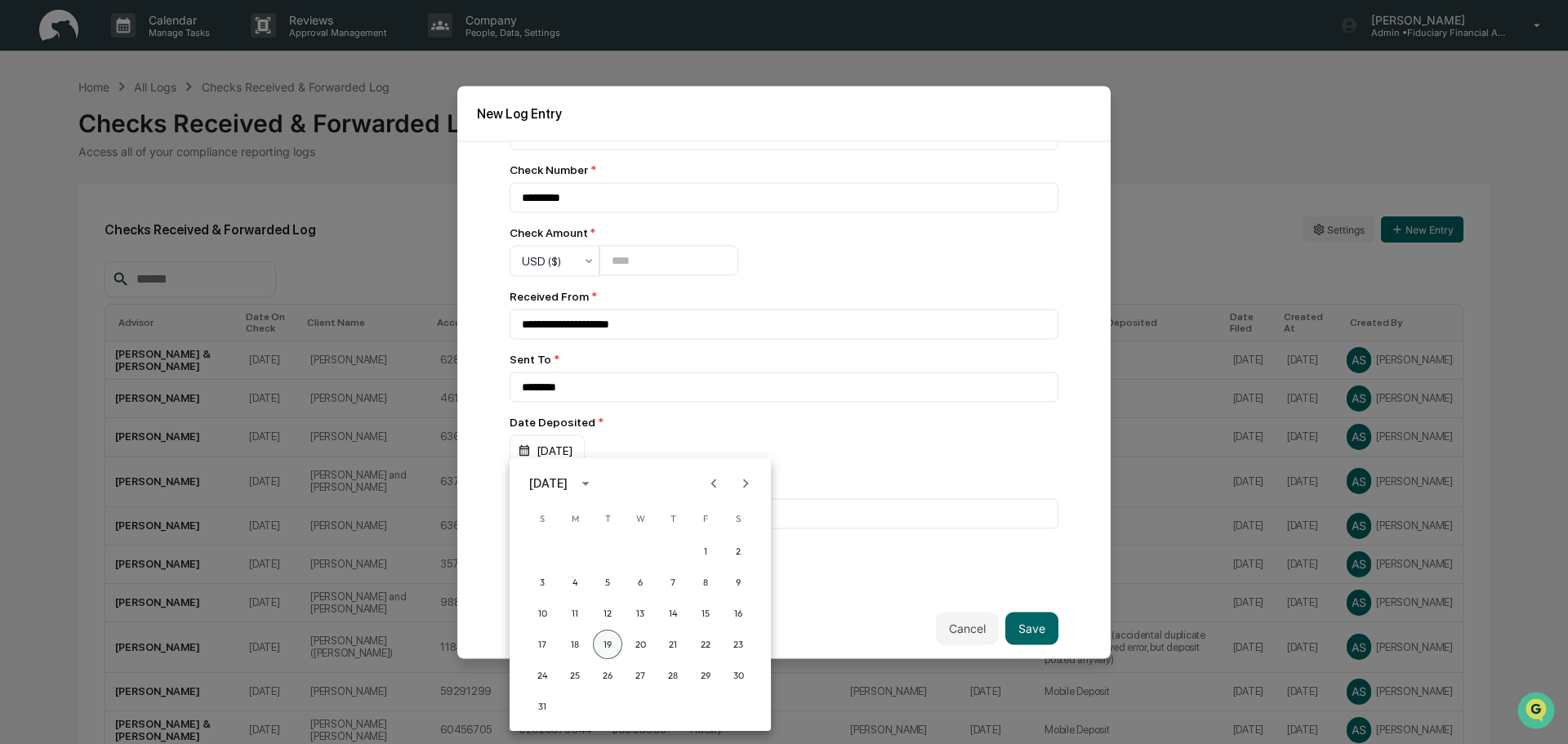
click at [607, 635] on button "19" at bounding box center [608, 644] width 29 height 29
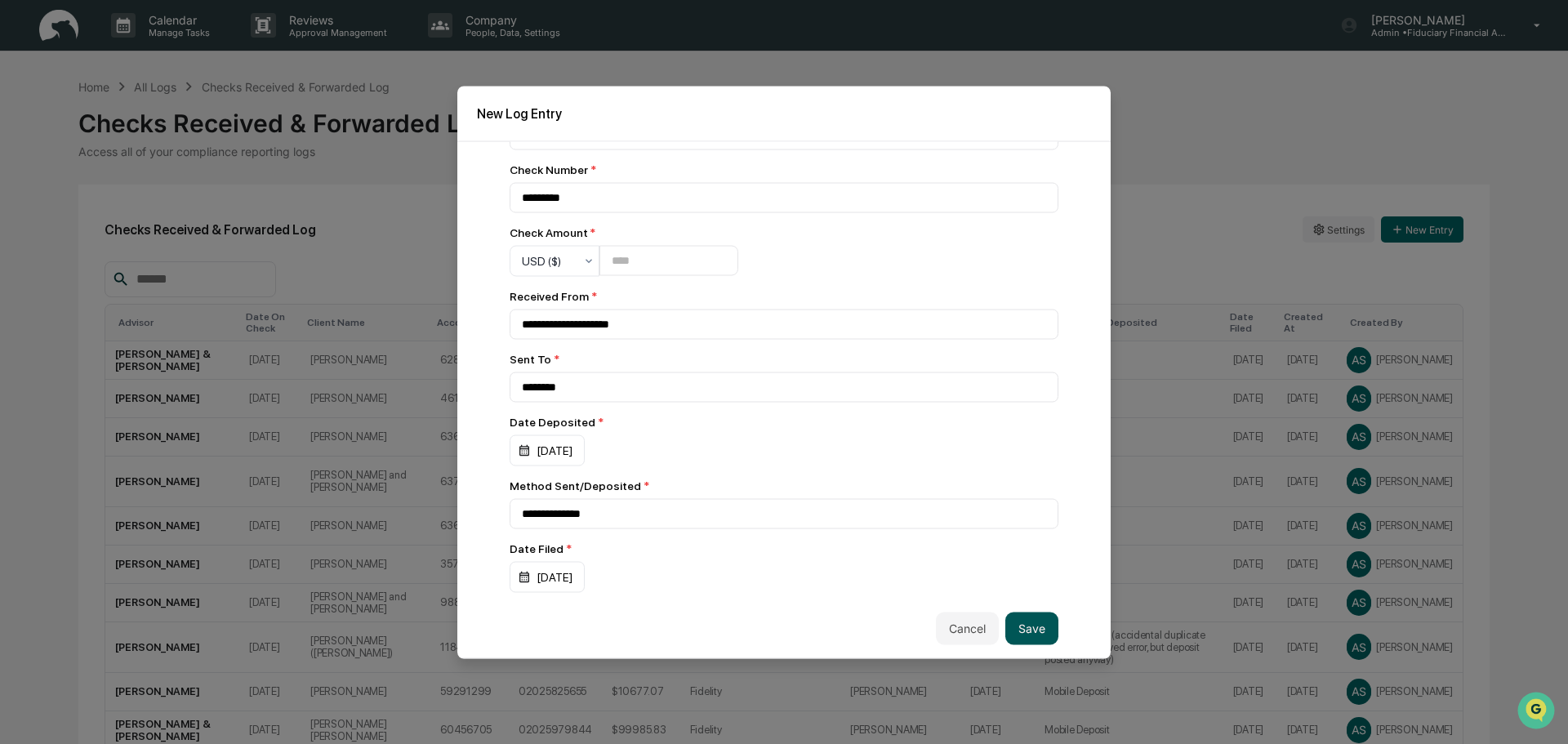
click at [1028, 630] on button "Save" at bounding box center [1031, 627] width 53 height 32
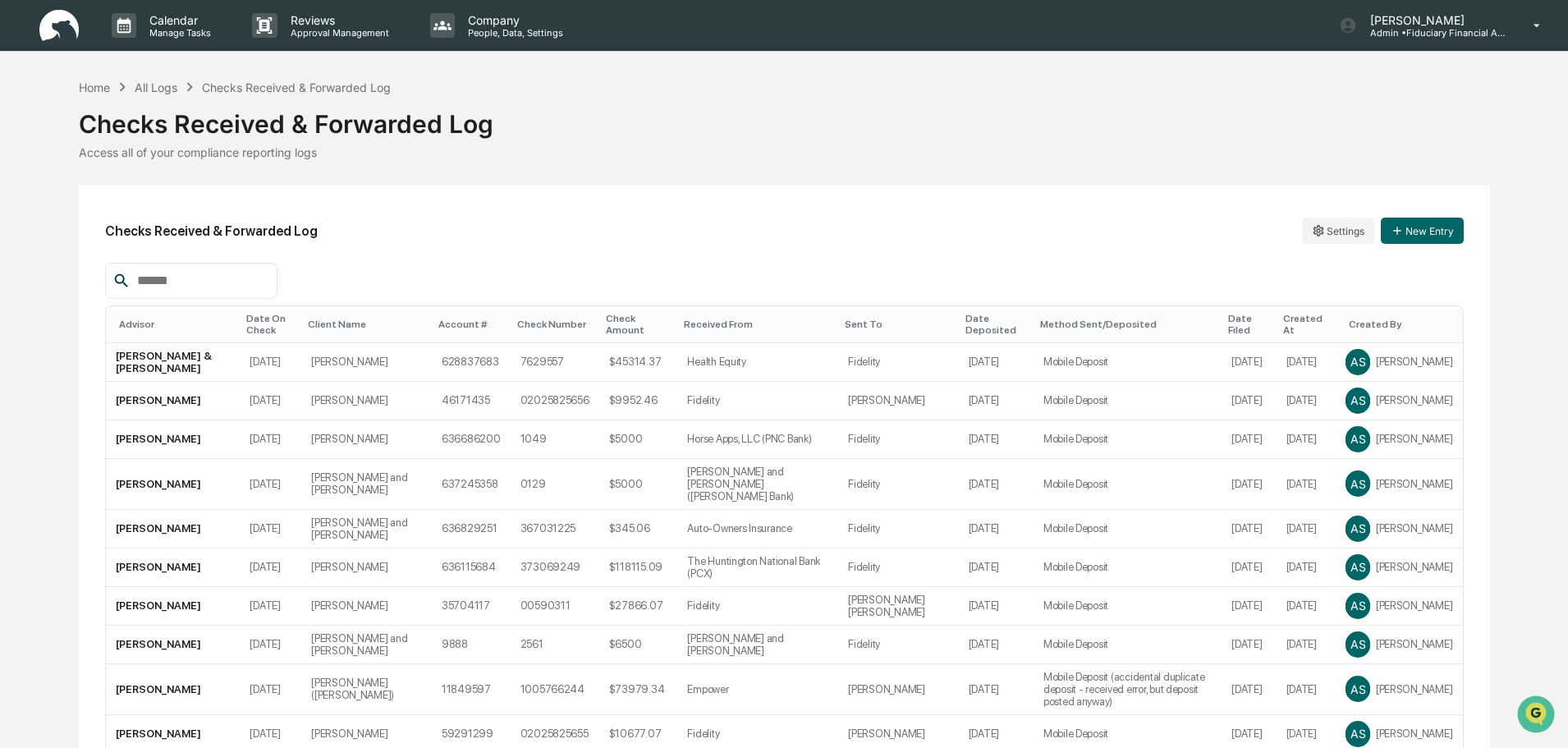
click at [250, 328] on div "Date On Check" at bounding box center [270, 323] width 48 height 23
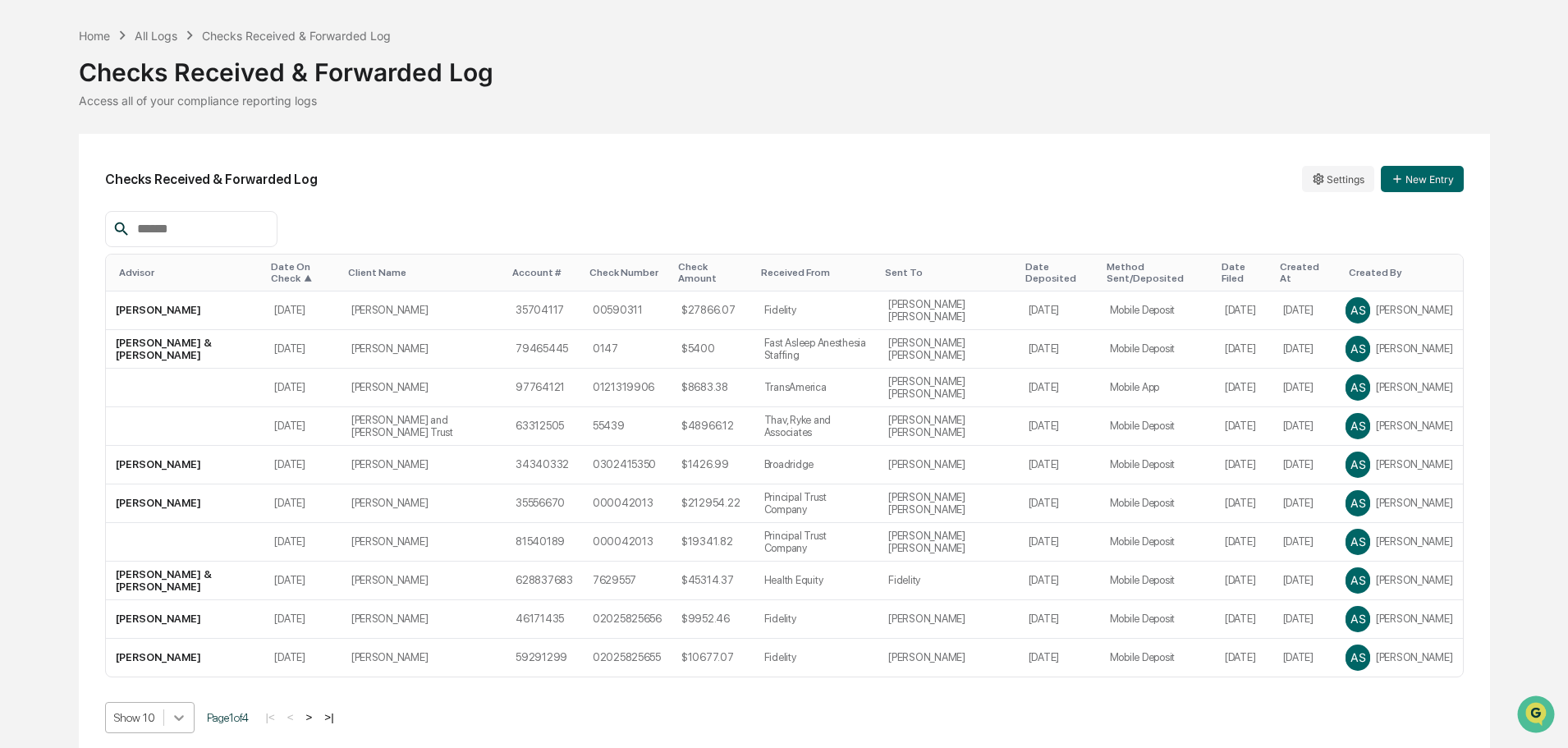
click at [178, 701] on body "Calendar Manage Tasks Reviews Approval Management Company People, Data, Setting…" at bounding box center [784, 354] width 1568 height 811
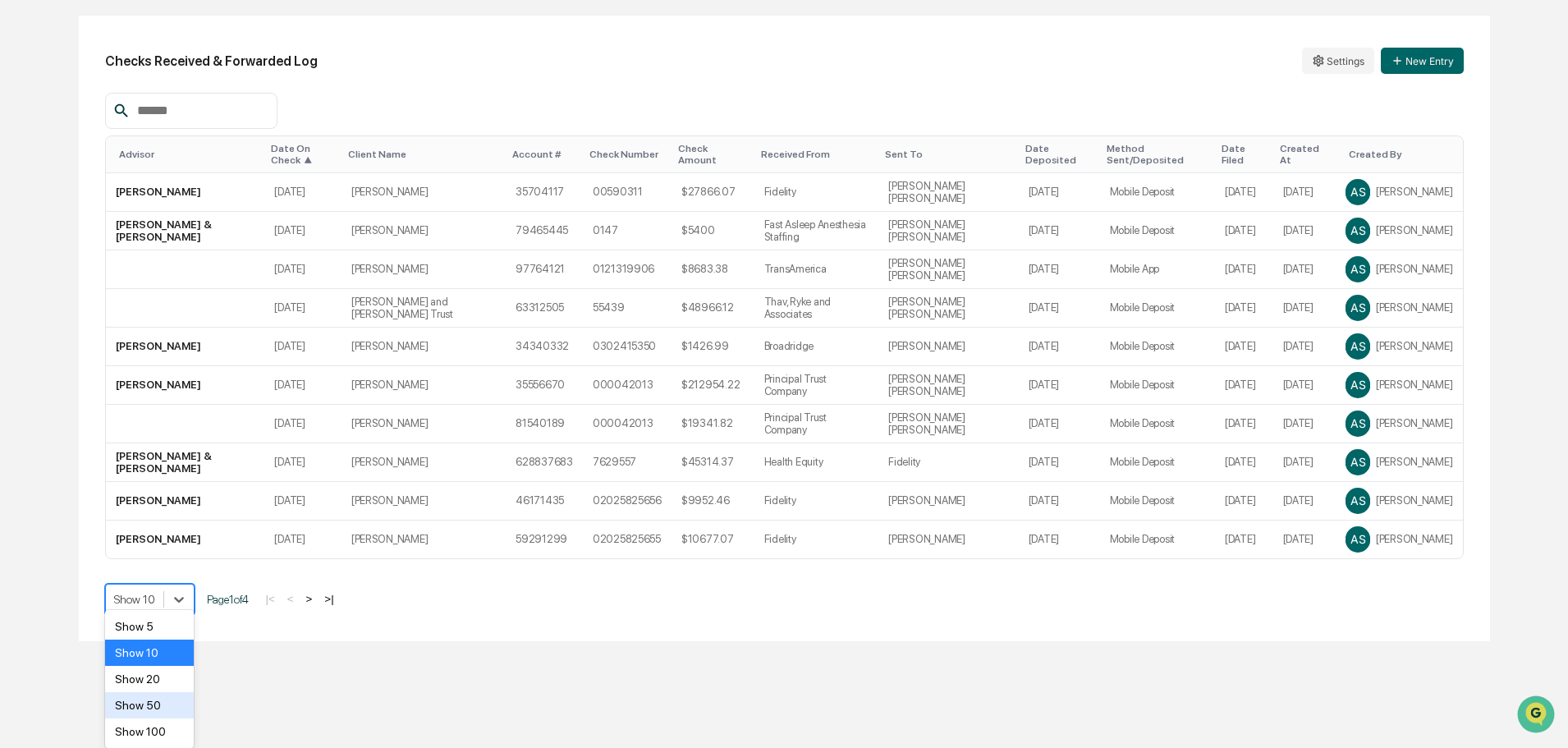
click at [163, 711] on div "Show 50" at bounding box center [149, 705] width 90 height 27
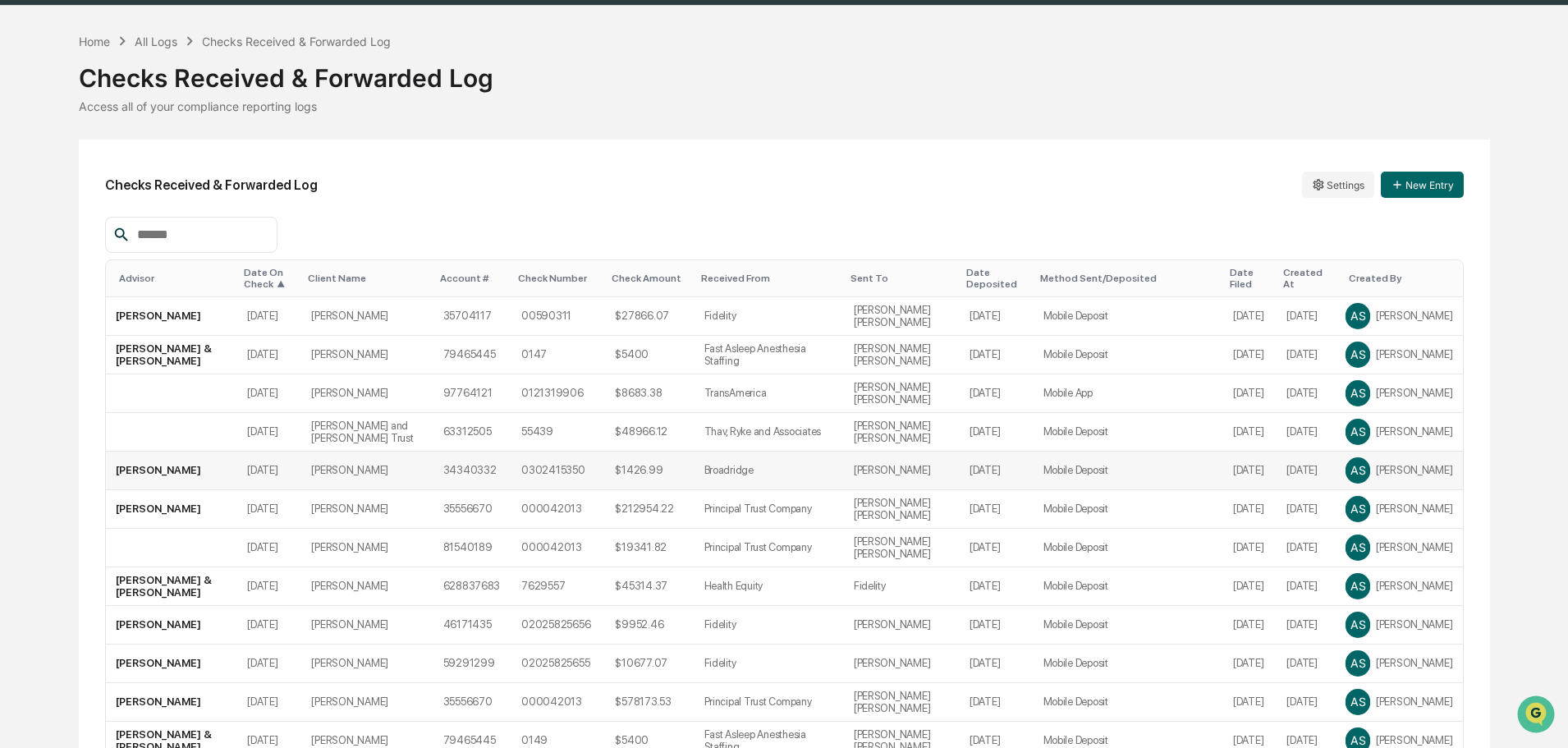
scroll to position [0, 0]
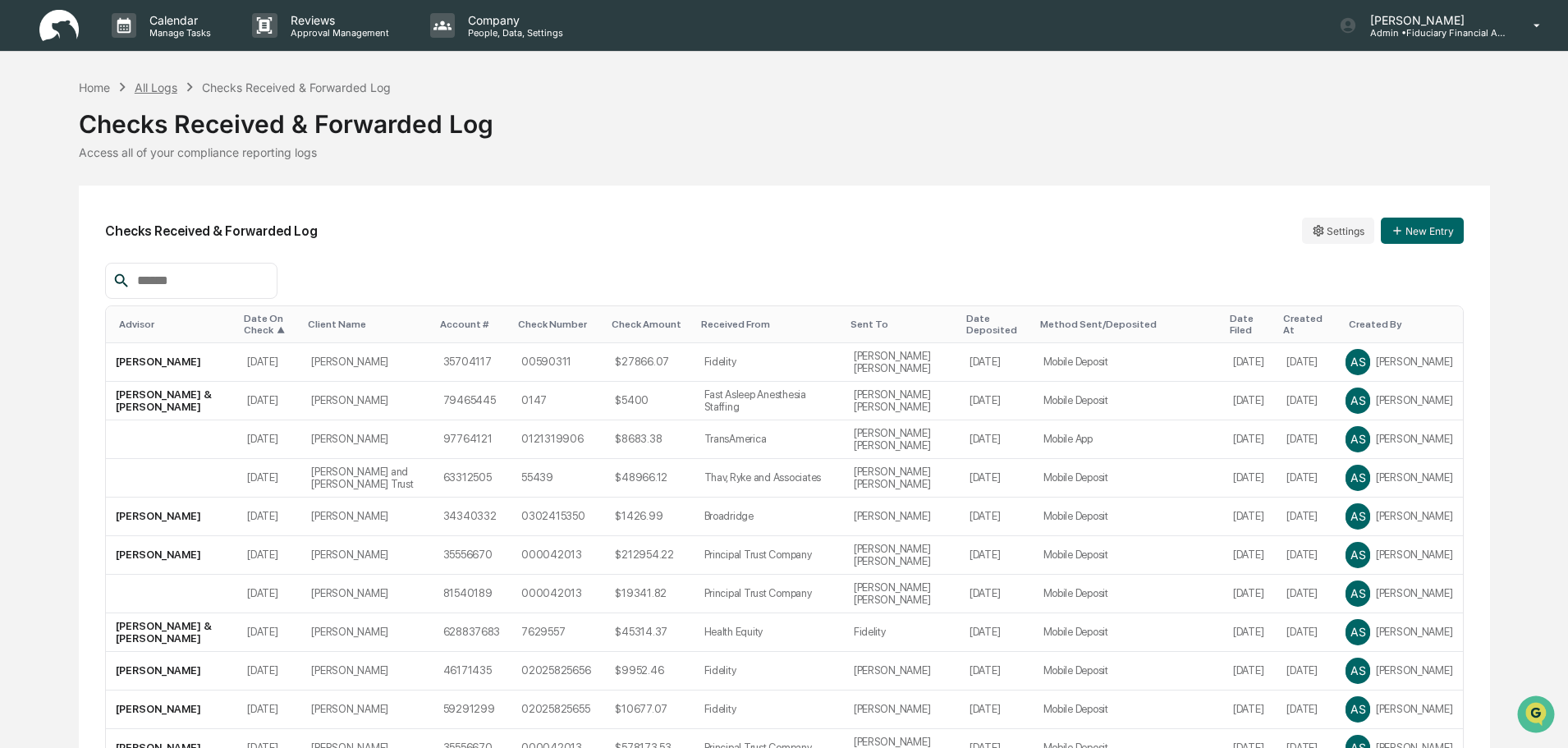
click at [156, 87] on div "All Logs" at bounding box center [155, 87] width 43 height 14
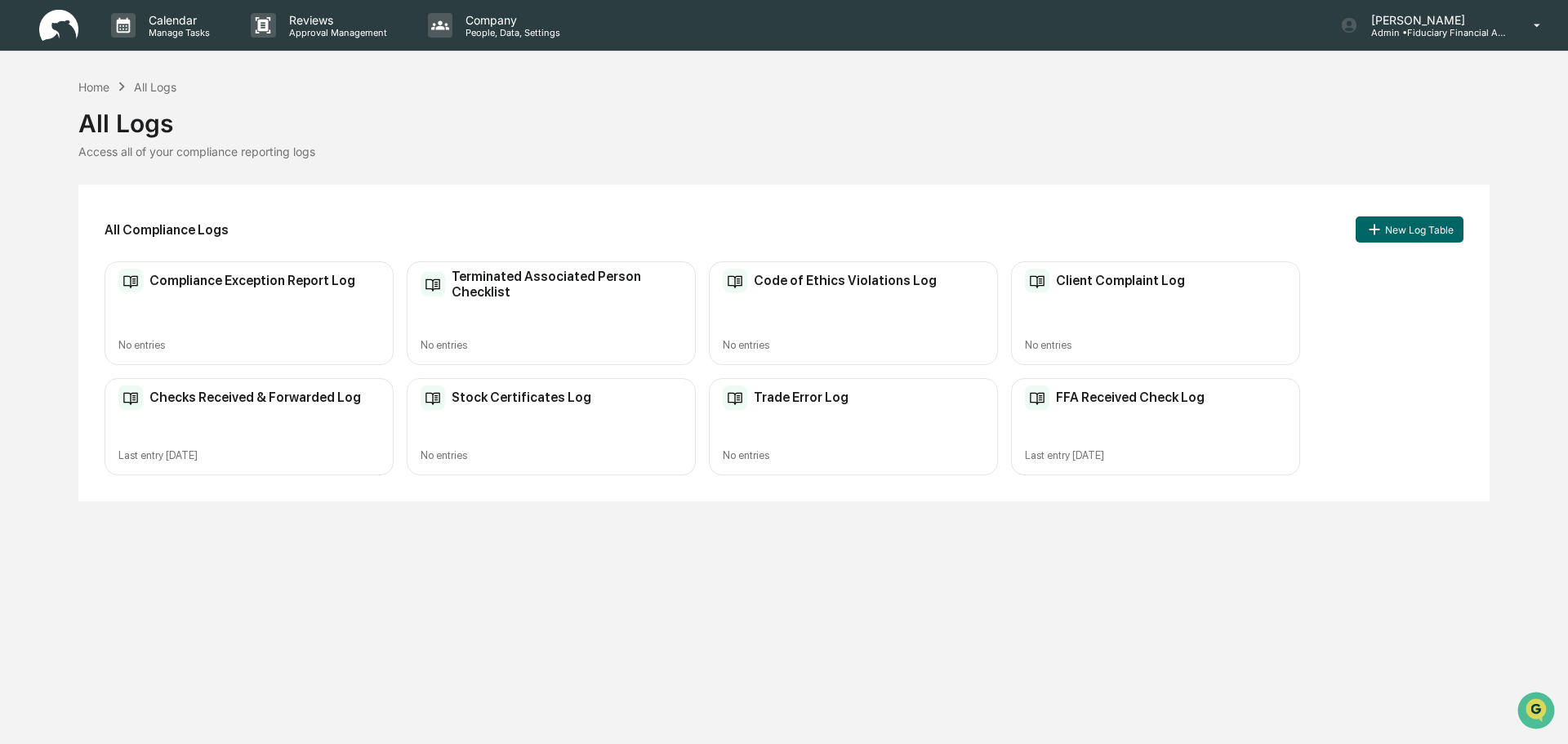
click at [1079, 435] on div "FFA Received Check Log Last entry Aug 13, 2025" at bounding box center [1155, 427] width 289 height 97
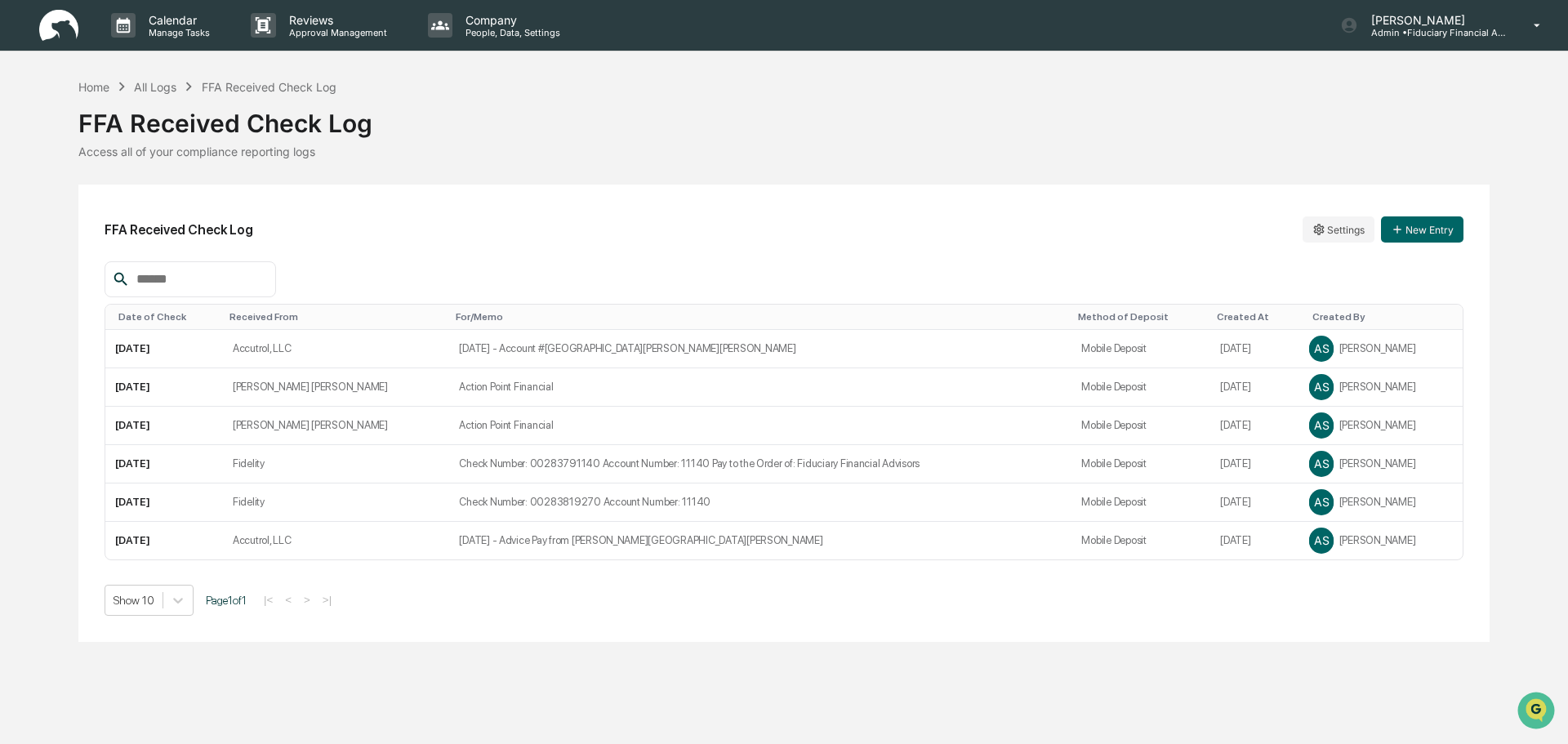
click at [1327, 215] on div "FFA Received Check Log Settings New Entry" at bounding box center [784, 229] width 1359 height 37
click at [1333, 226] on html "Calendar Manage Tasks Reviews Approval Management Company People, Data, Setting…" at bounding box center [784, 372] width 1568 height 744
click at [1327, 258] on div "Edit" at bounding box center [1338, 262] width 104 height 27
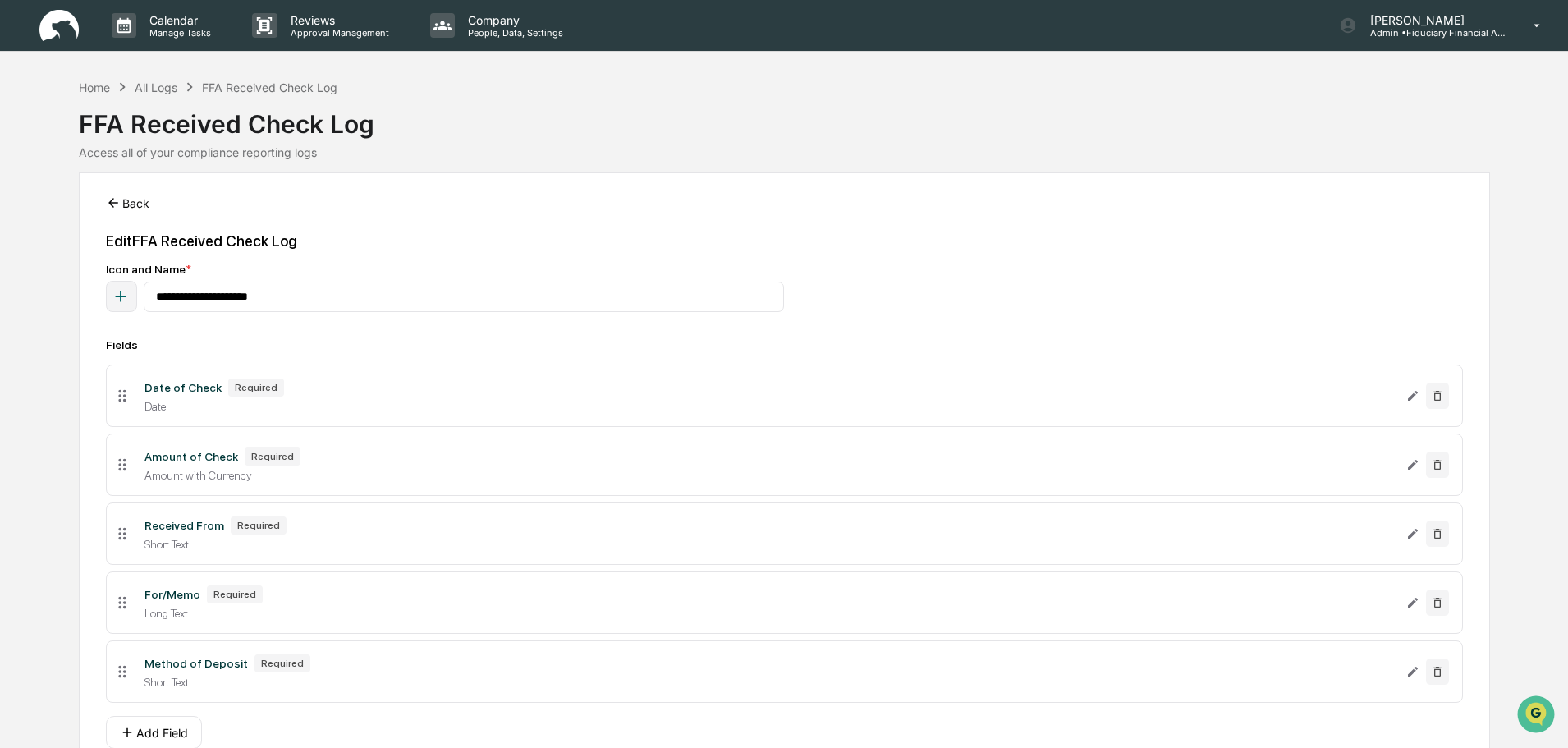
click at [141, 204] on button "Back" at bounding box center [128, 203] width 44 height 33
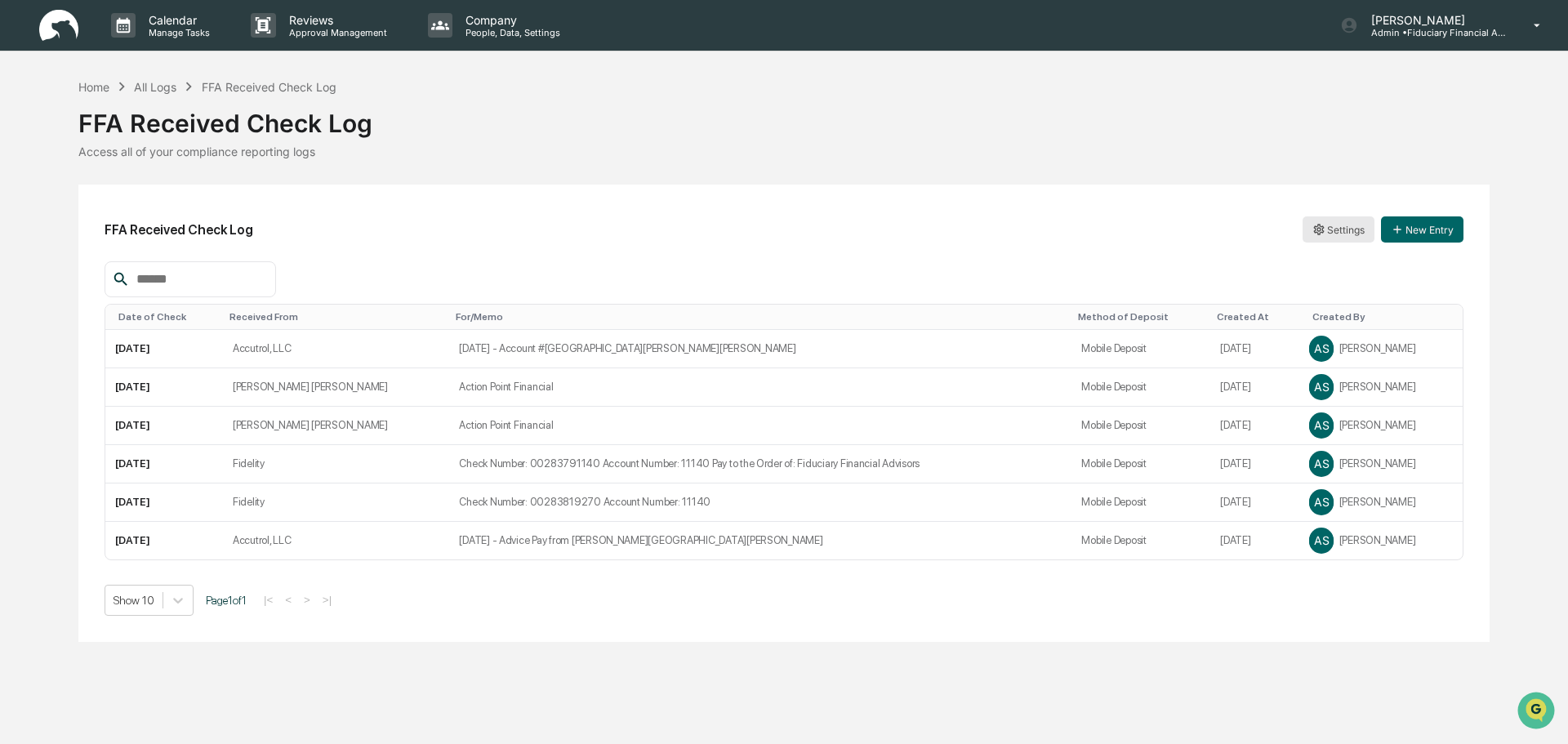
click at [1345, 223] on html "Calendar Manage Tasks Reviews Approval Management Company People, Data, Setting…" at bounding box center [784, 372] width 1568 height 744
click at [1303, 260] on div "Edit" at bounding box center [1338, 262] width 104 height 27
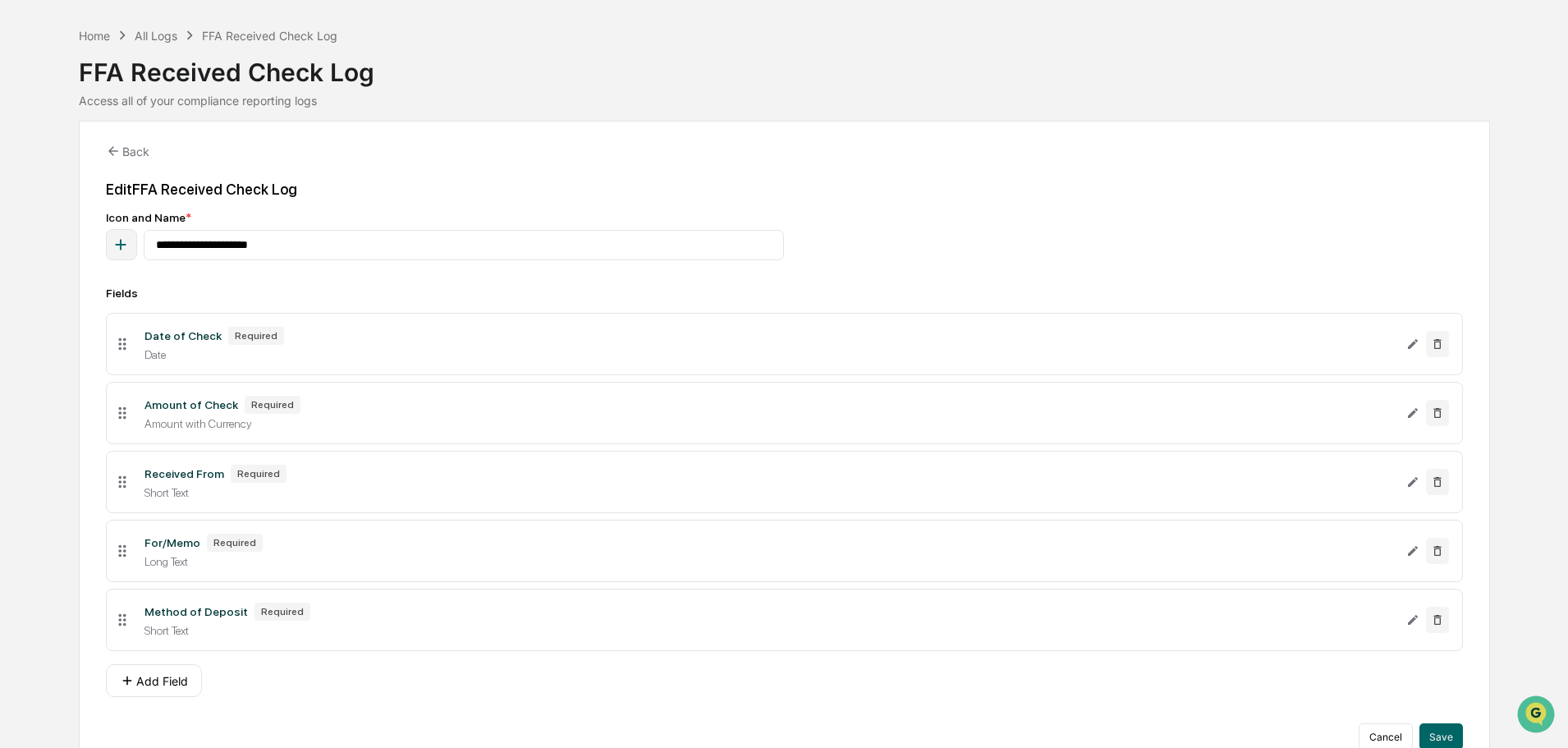
scroll to position [80, 0]
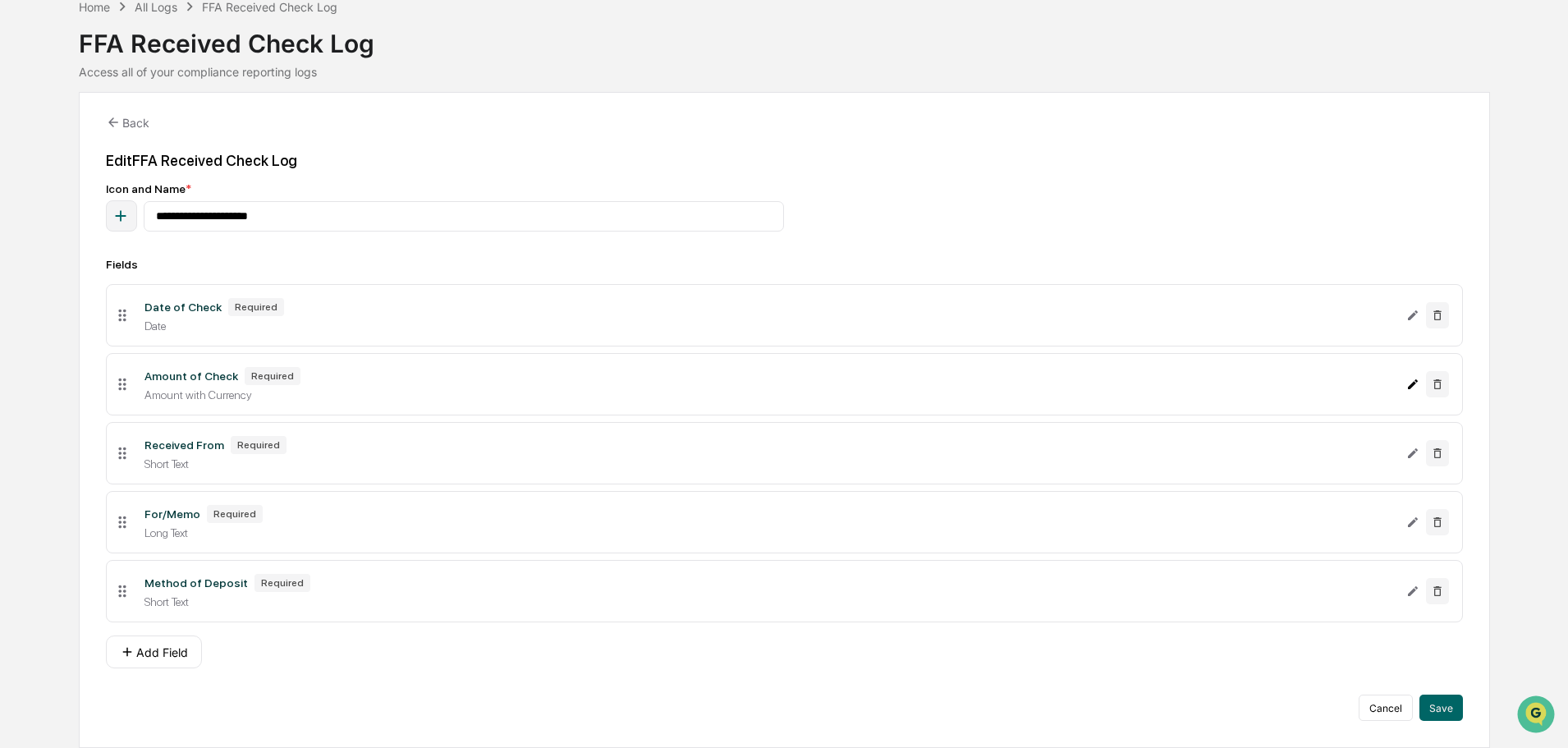
click at [1413, 380] on icon "Edit Amount of Check field" at bounding box center [1413, 383] width 13 height 13
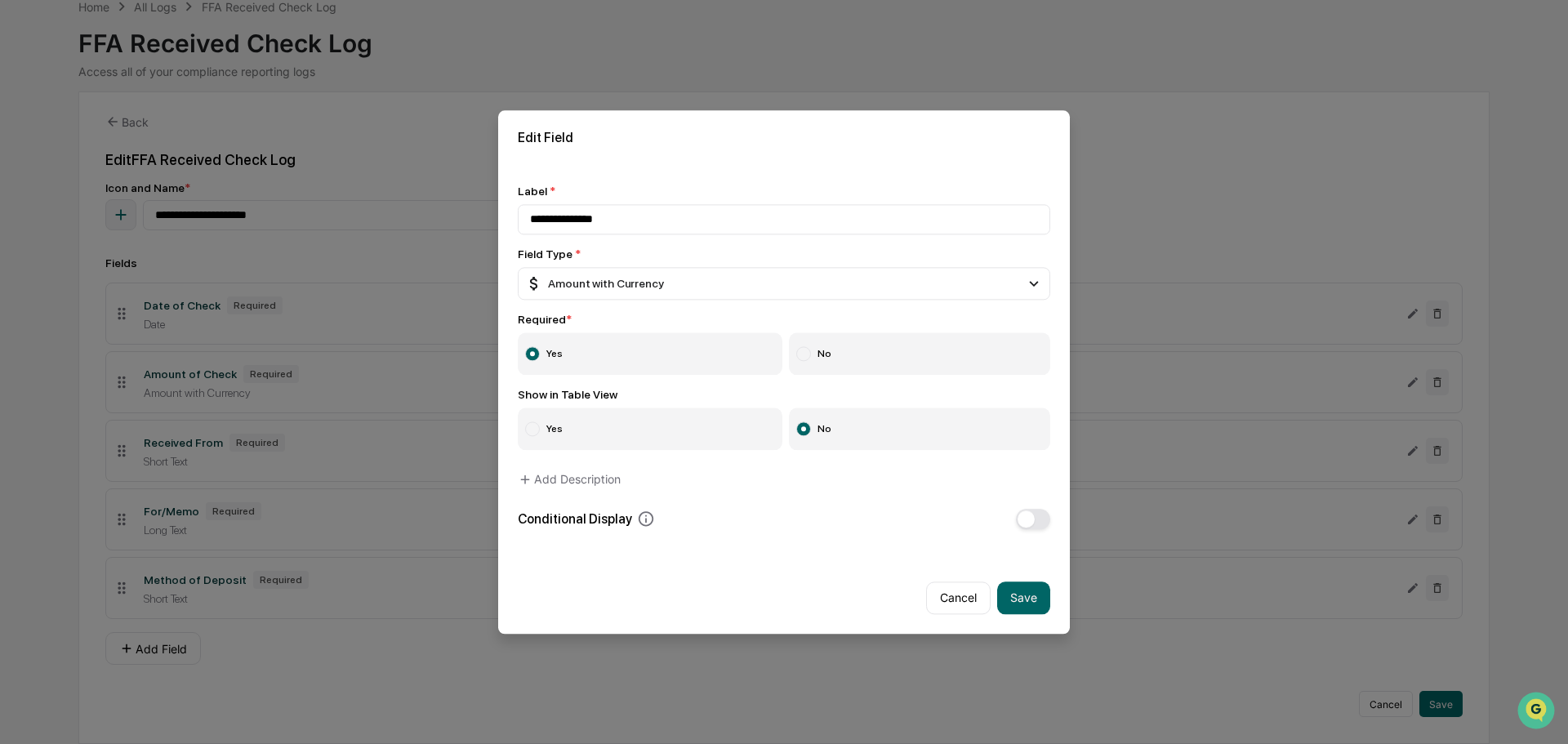
click at [669, 422] on label "Yes" at bounding box center [650, 428] width 264 height 42
click at [1024, 599] on button "Save" at bounding box center [1023, 597] width 53 height 32
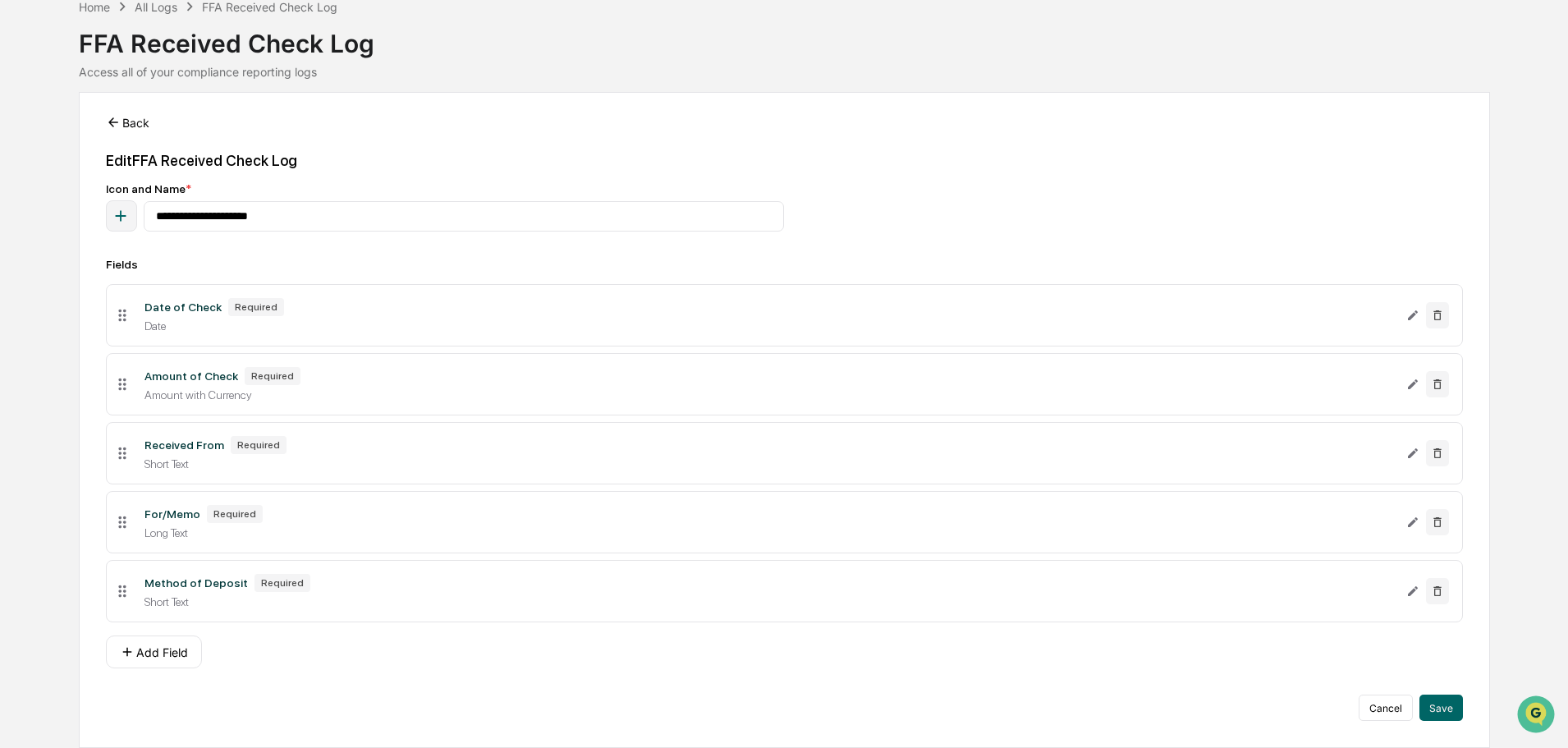
click at [147, 128] on button "Back" at bounding box center [128, 122] width 44 height 33
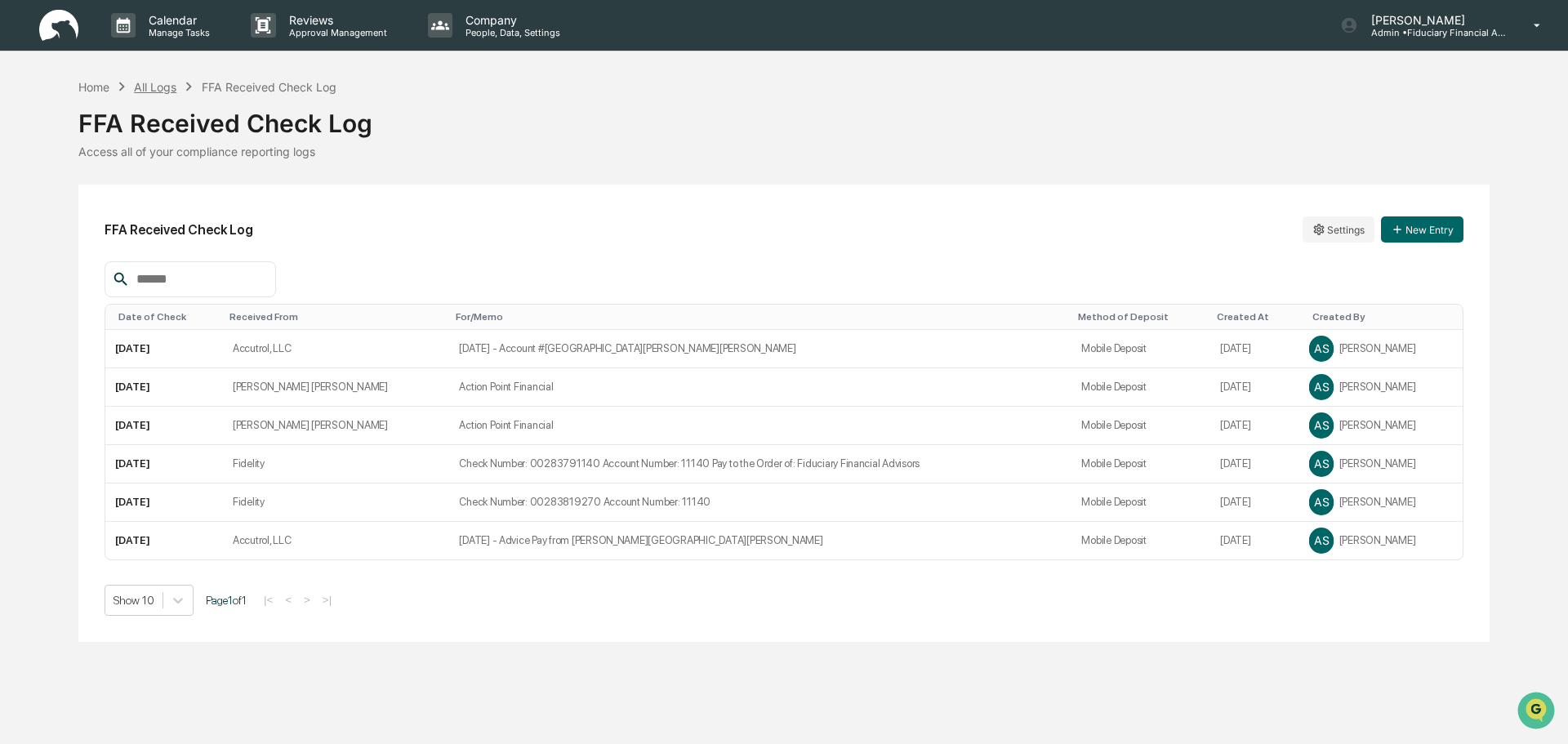
click at [161, 88] on div "All Logs" at bounding box center [154, 86] width 42 height 14
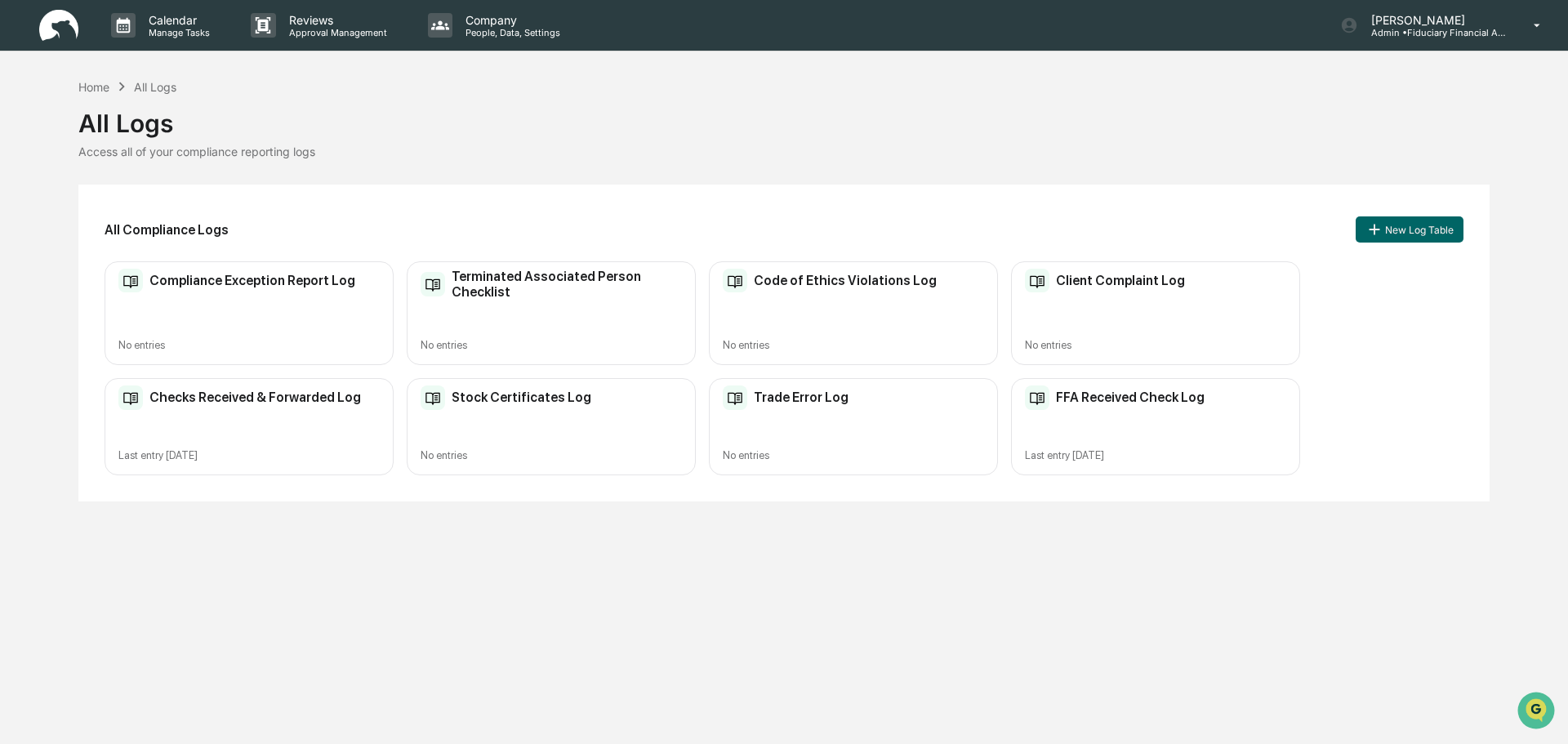
click at [1077, 429] on div "FFA Received Check Log Last entry Aug 13, 2025" at bounding box center [1155, 427] width 289 height 97
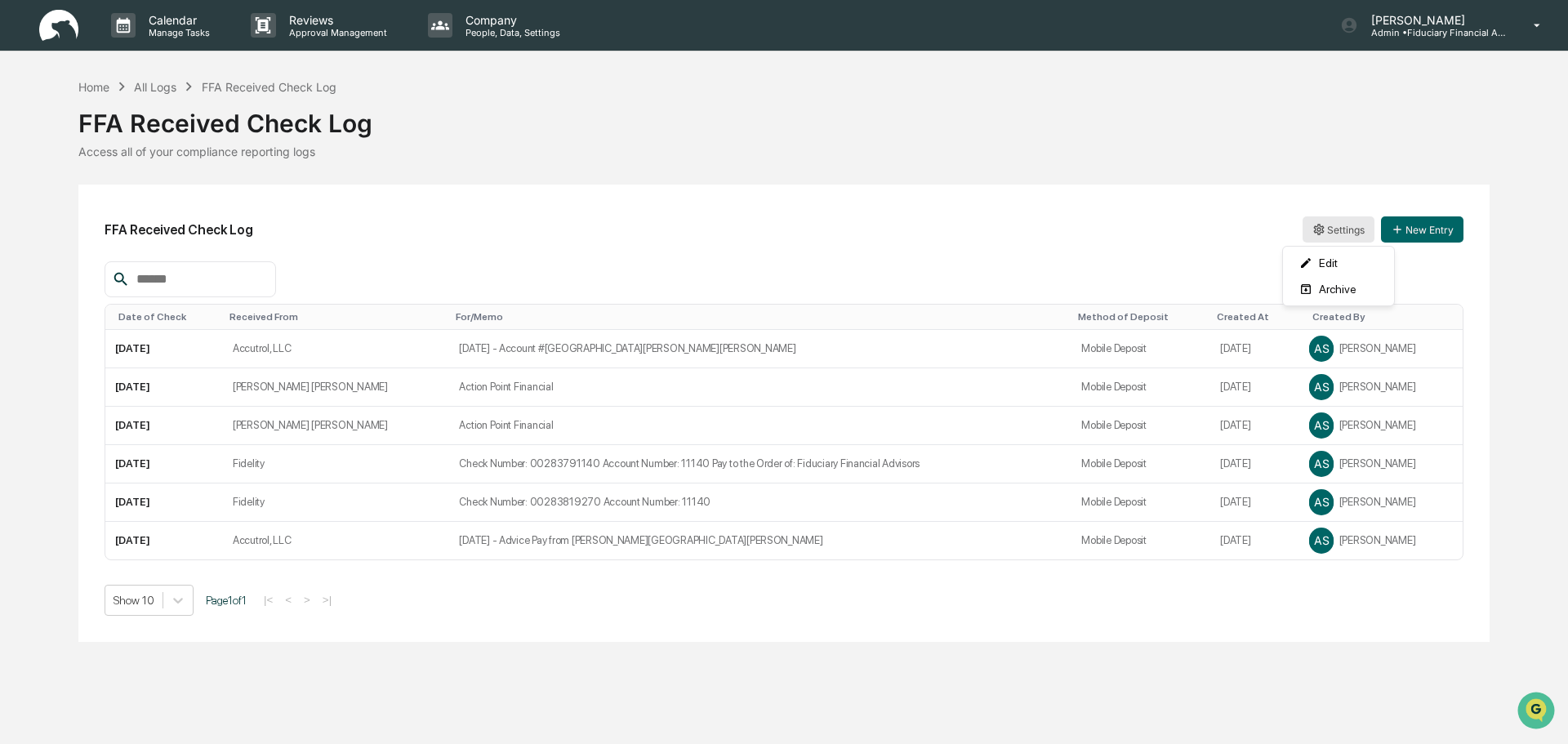
click at [1333, 233] on html "Calendar Manage Tasks Reviews Approval Management Company People, Data, Setting…" at bounding box center [784, 372] width 1568 height 744
click at [1319, 255] on div "Edit" at bounding box center [1338, 262] width 104 height 27
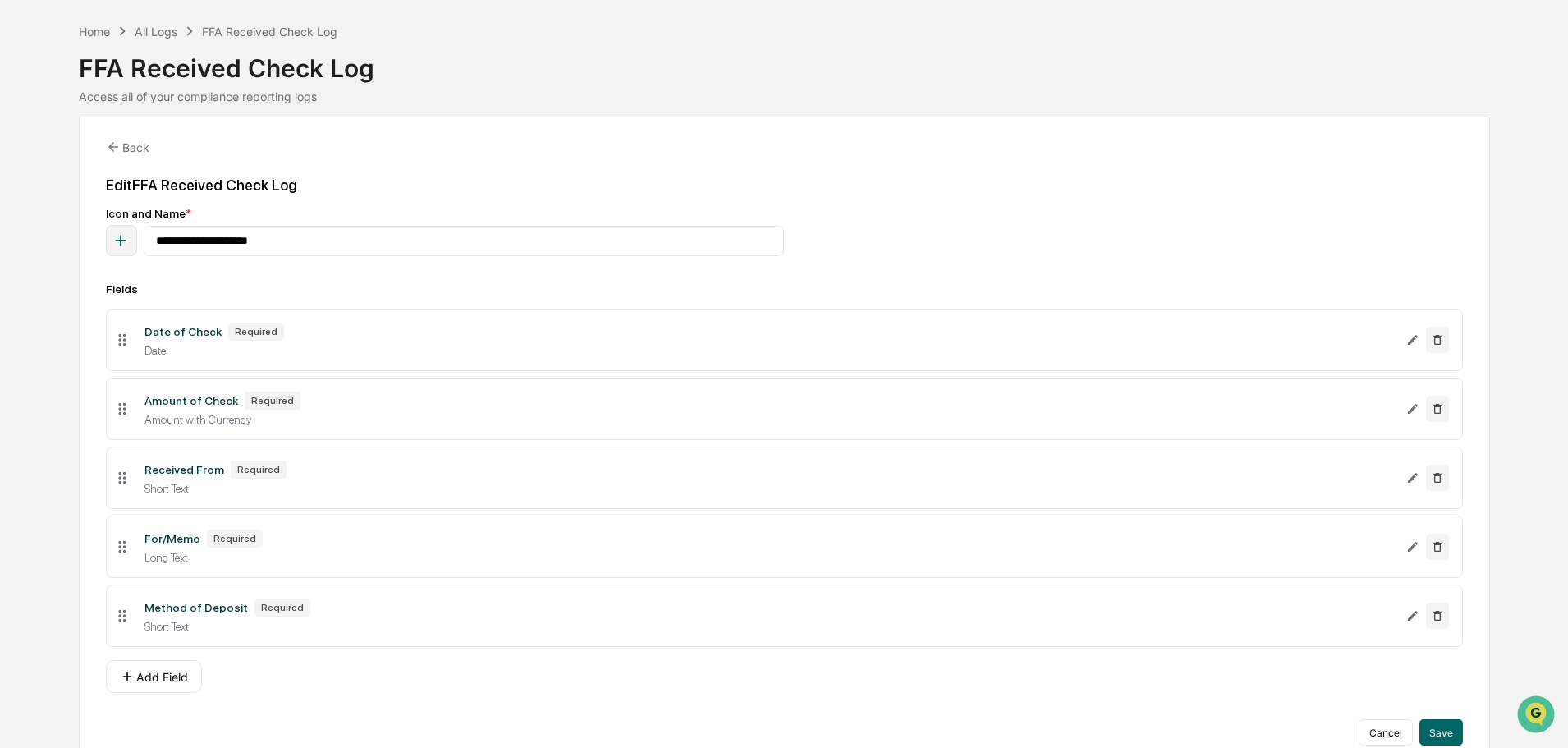
scroll to position [80, 0]
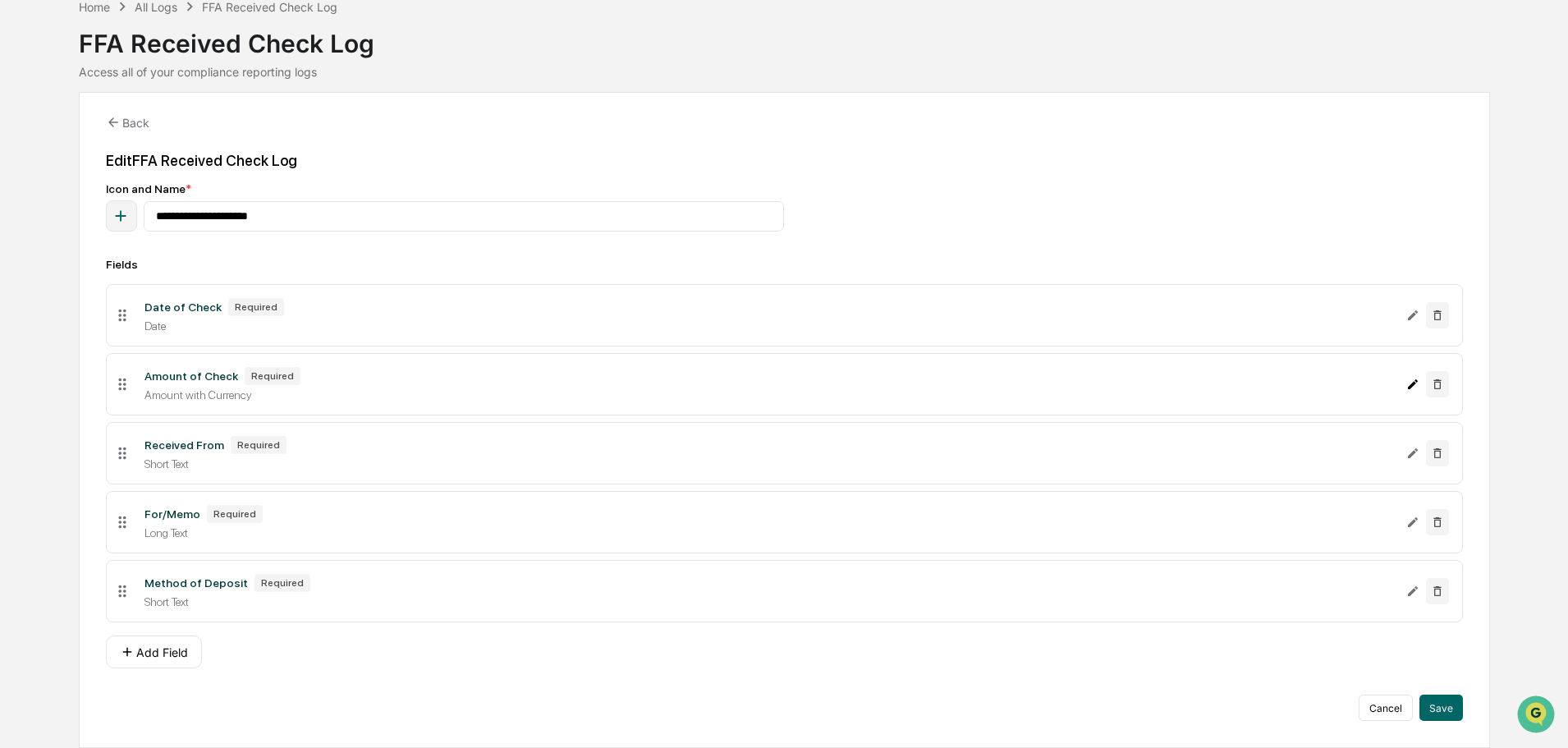
click at [1418, 391] on button "Edit Amount of Check field" at bounding box center [1413, 383] width 13 height 27
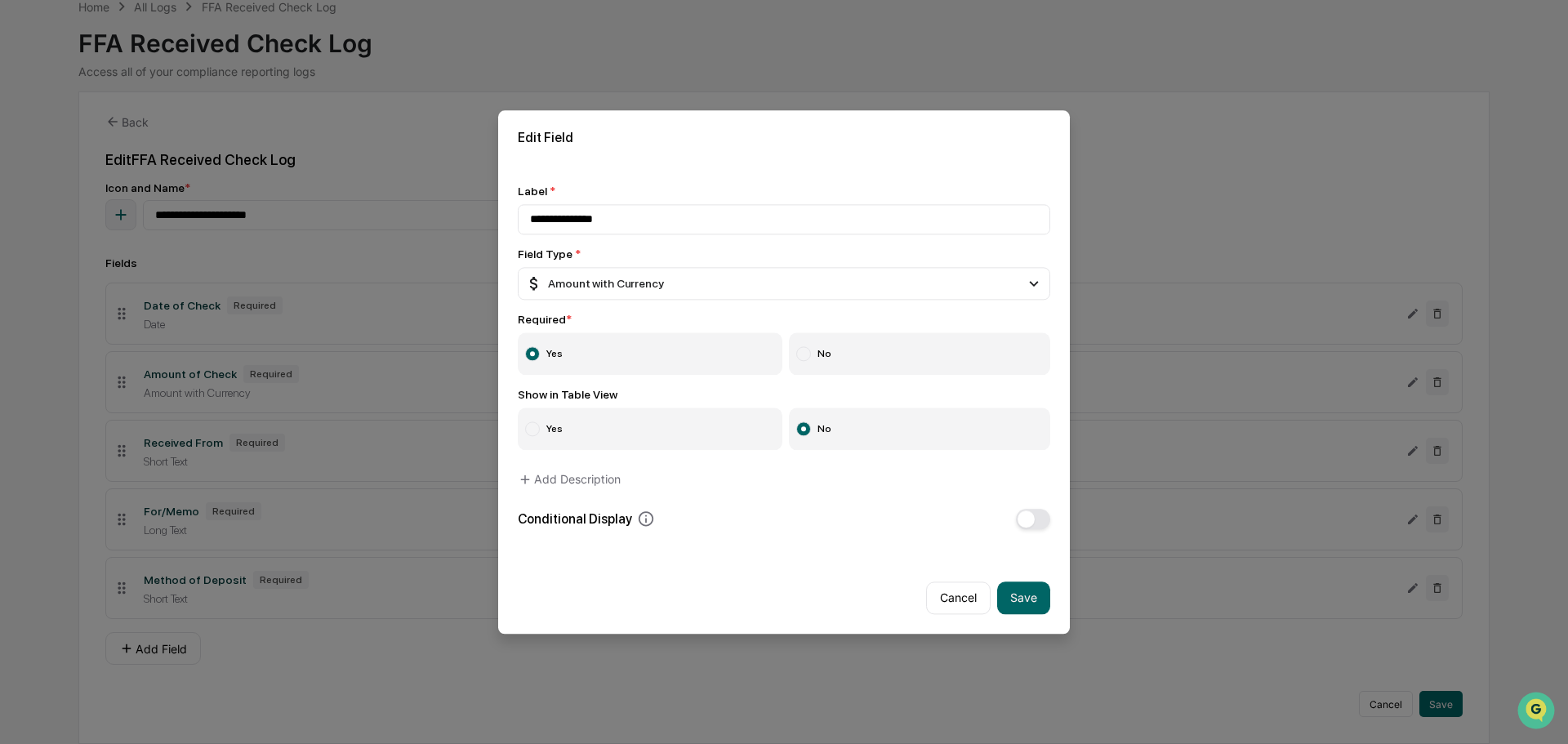
click at [693, 426] on label "Yes" at bounding box center [650, 428] width 264 height 42
click at [1040, 586] on button "Save" at bounding box center [1023, 597] width 53 height 32
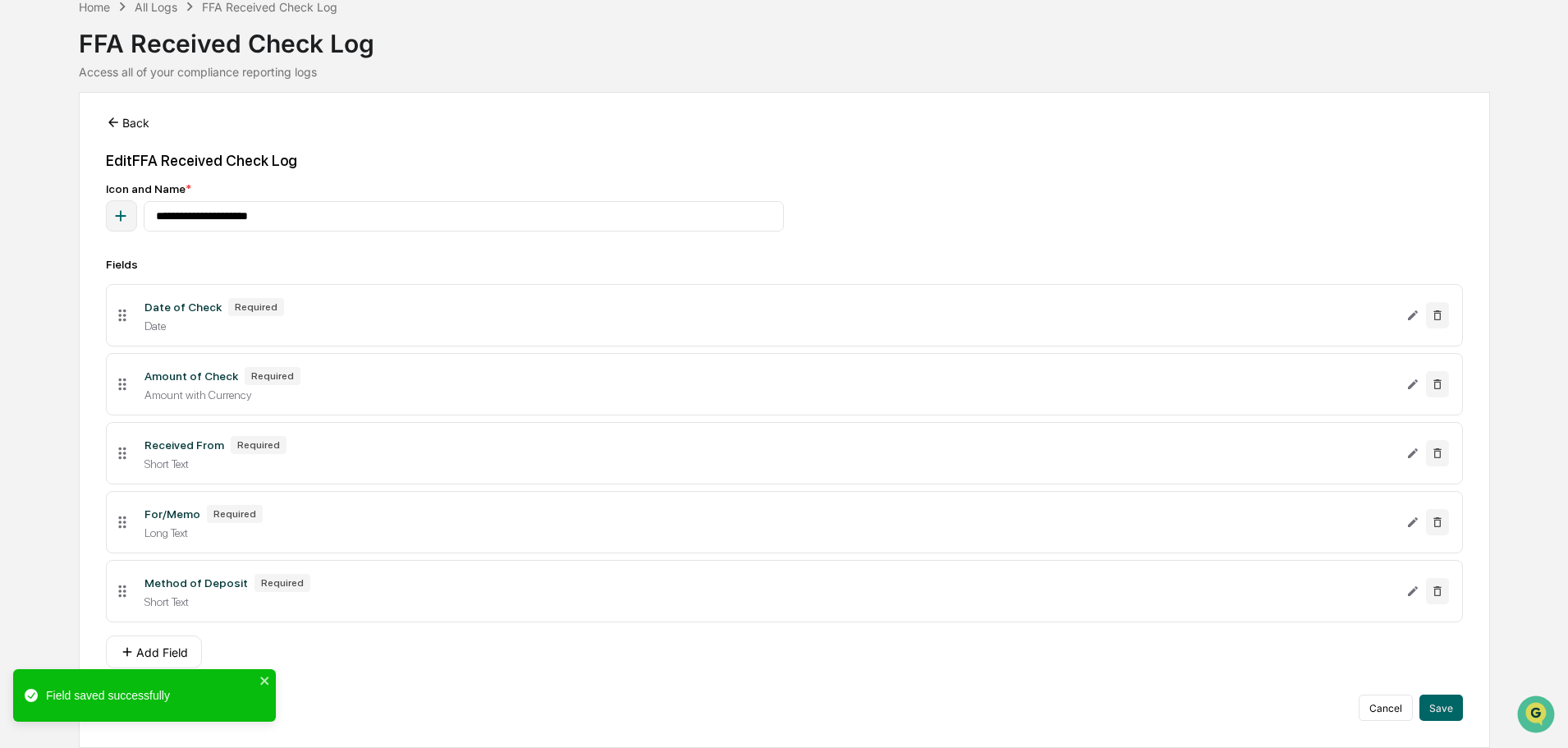
click at [145, 119] on button "Back" at bounding box center [128, 122] width 44 height 33
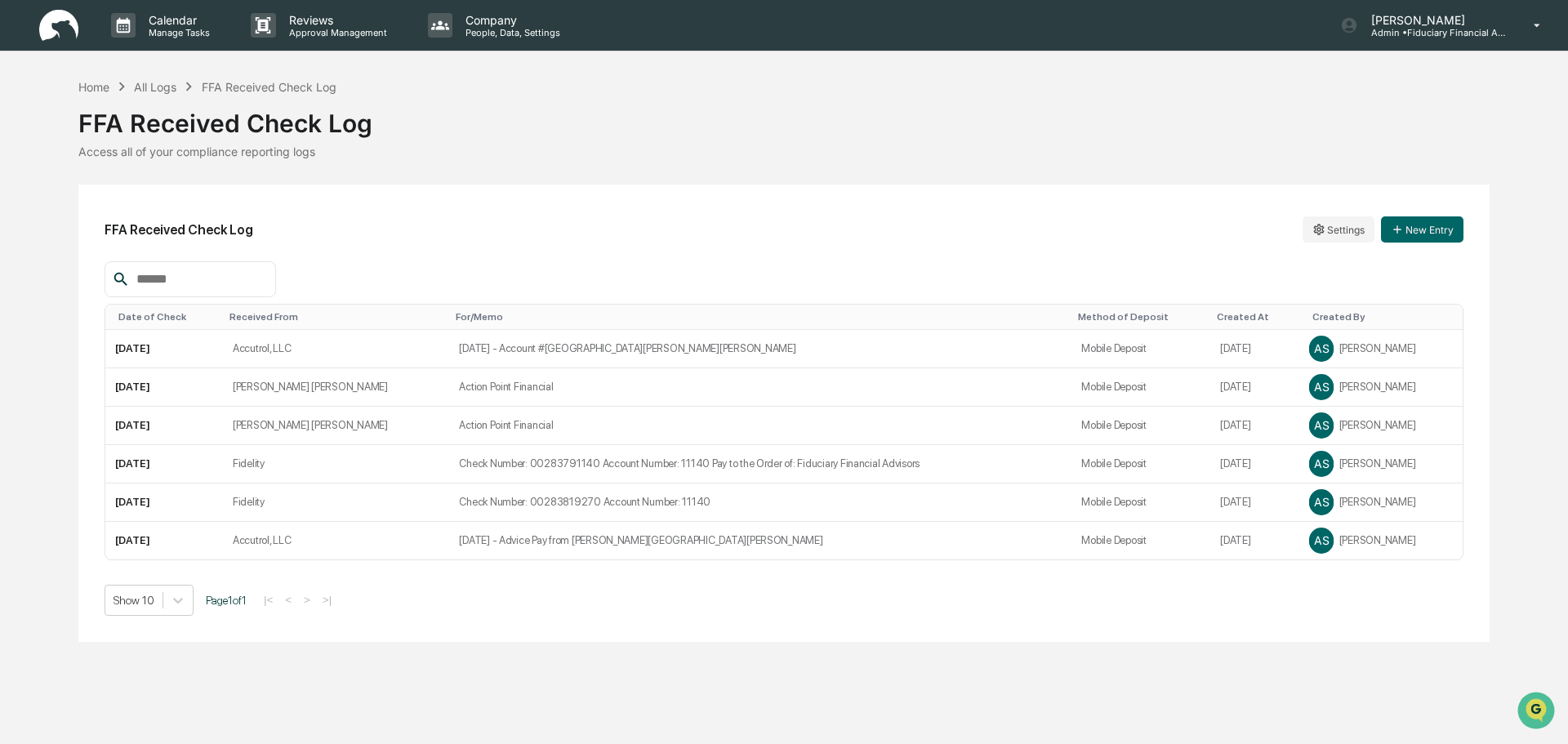
click at [145, 97] on div "FFA Received Check Log" at bounding box center [784, 116] width 1411 height 42
click at [150, 87] on div "All Logs" at bounding box center [154, 86] width 42 height 14
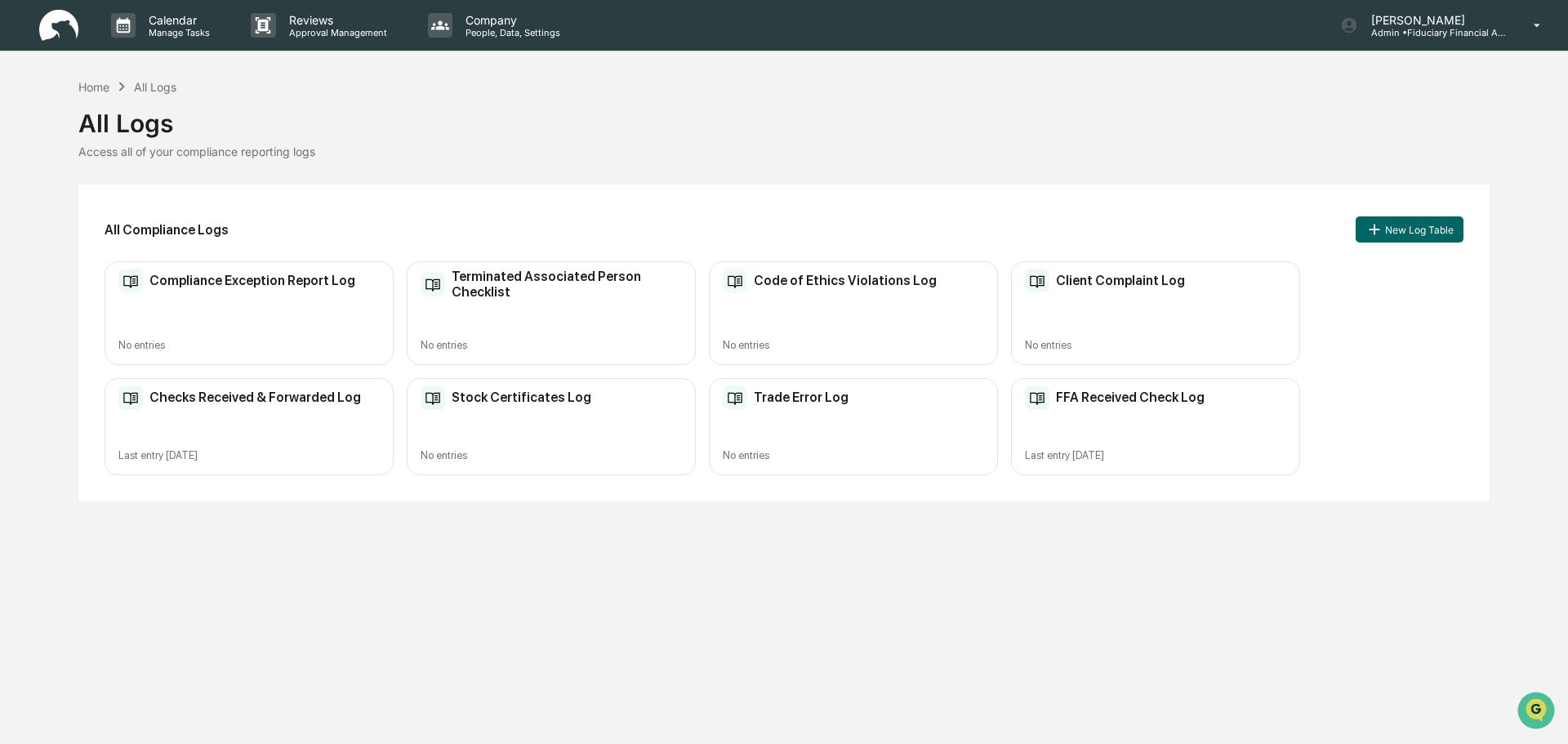
click at [1010, 420] on div "Compliance Exception Report Log No entries Terminated Associated Person Checkli…" at bounding box center [784, 369] width 1359 height 214
click at [1080, 415] on div "FFA Received Check Log Last entry Aug 13, 2025" at bounding box center [1155, 427] width 289 height 97
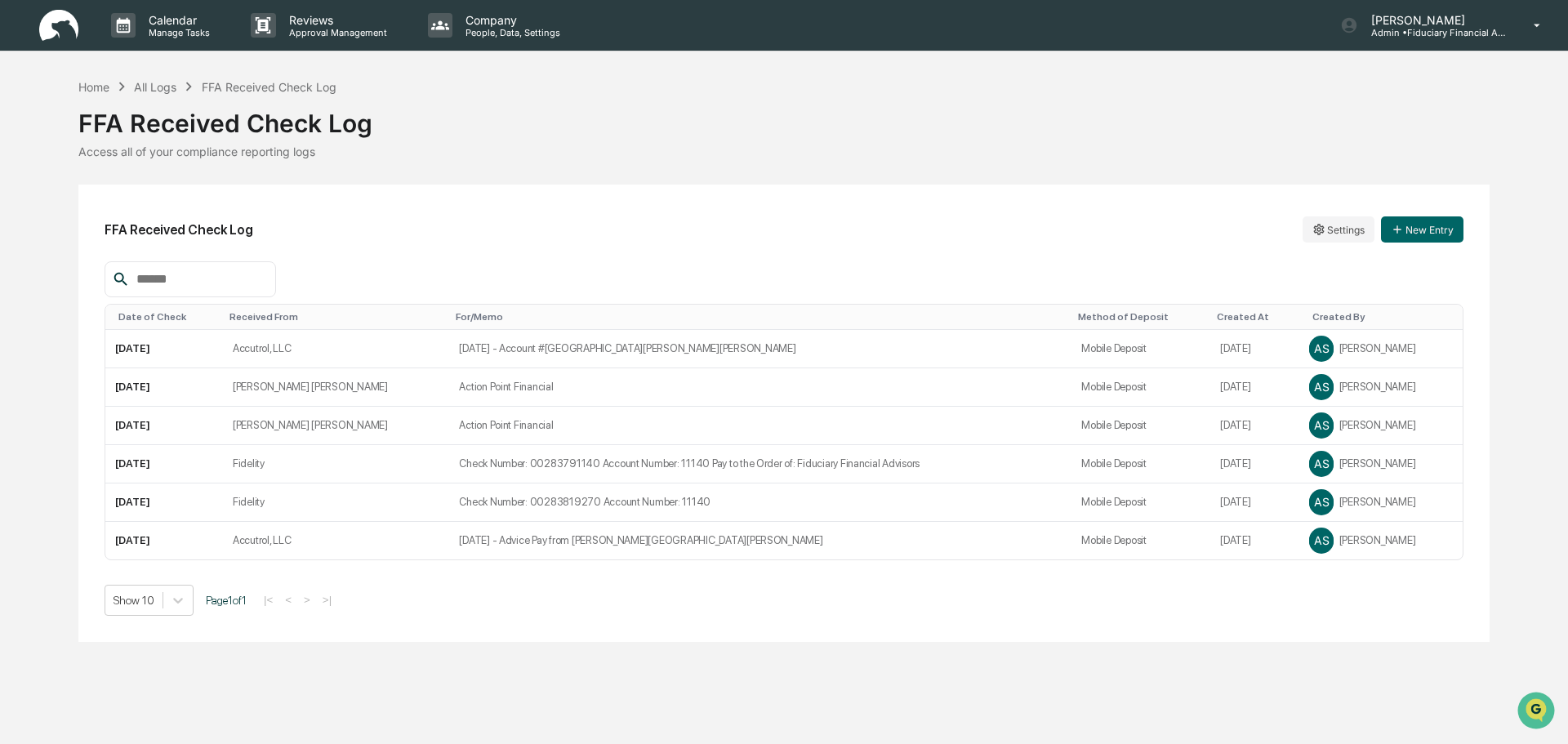
click at [1365, 233] on html "Calendar Manage Tasks Reviews Approval Management Company People, Data, Setting…" at bounding box center [784, 372] width 1568 height 744
click at [1321, 273] on div "Edit" at bounding box center [1338, 262] width 104 height 27
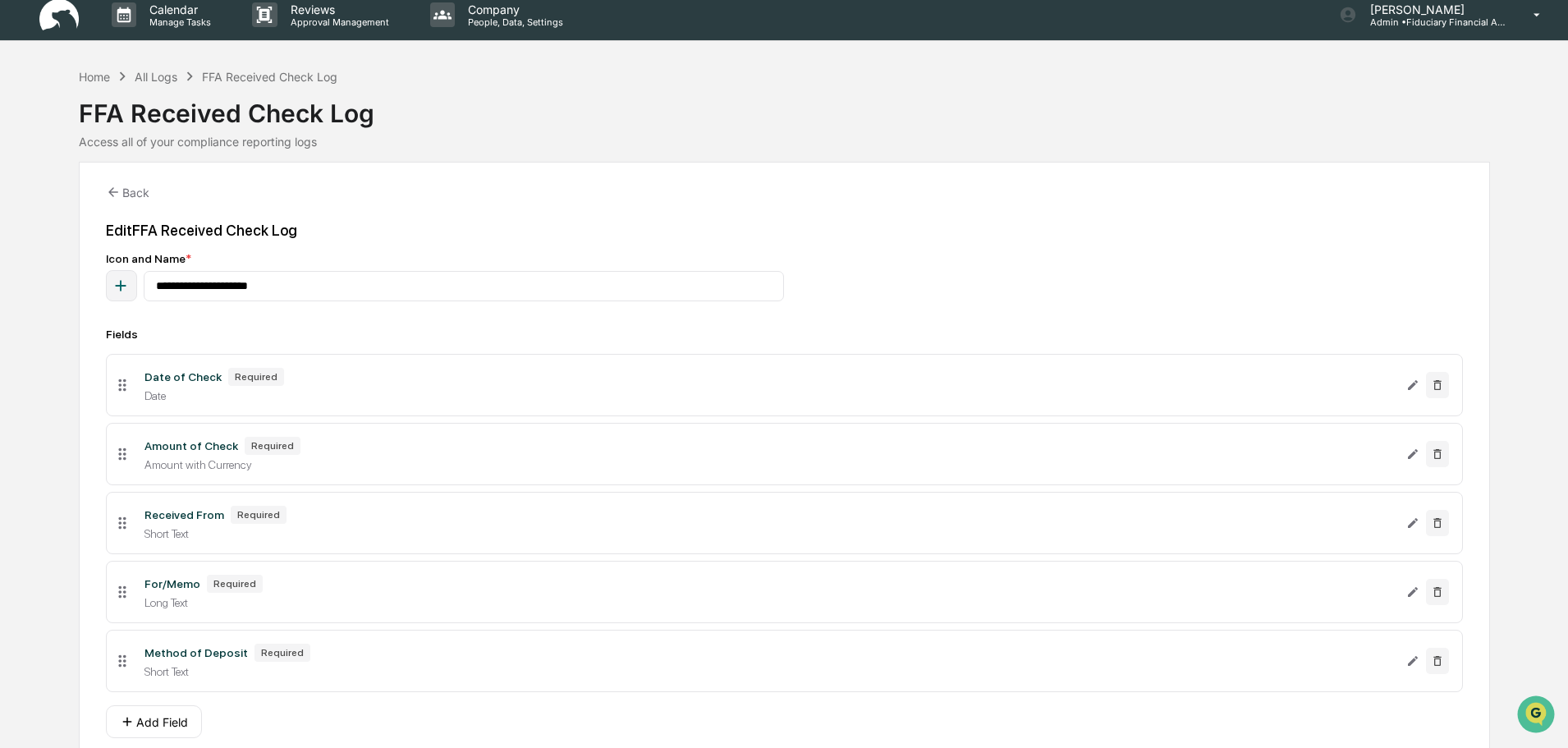
scroll to position [80, 0]
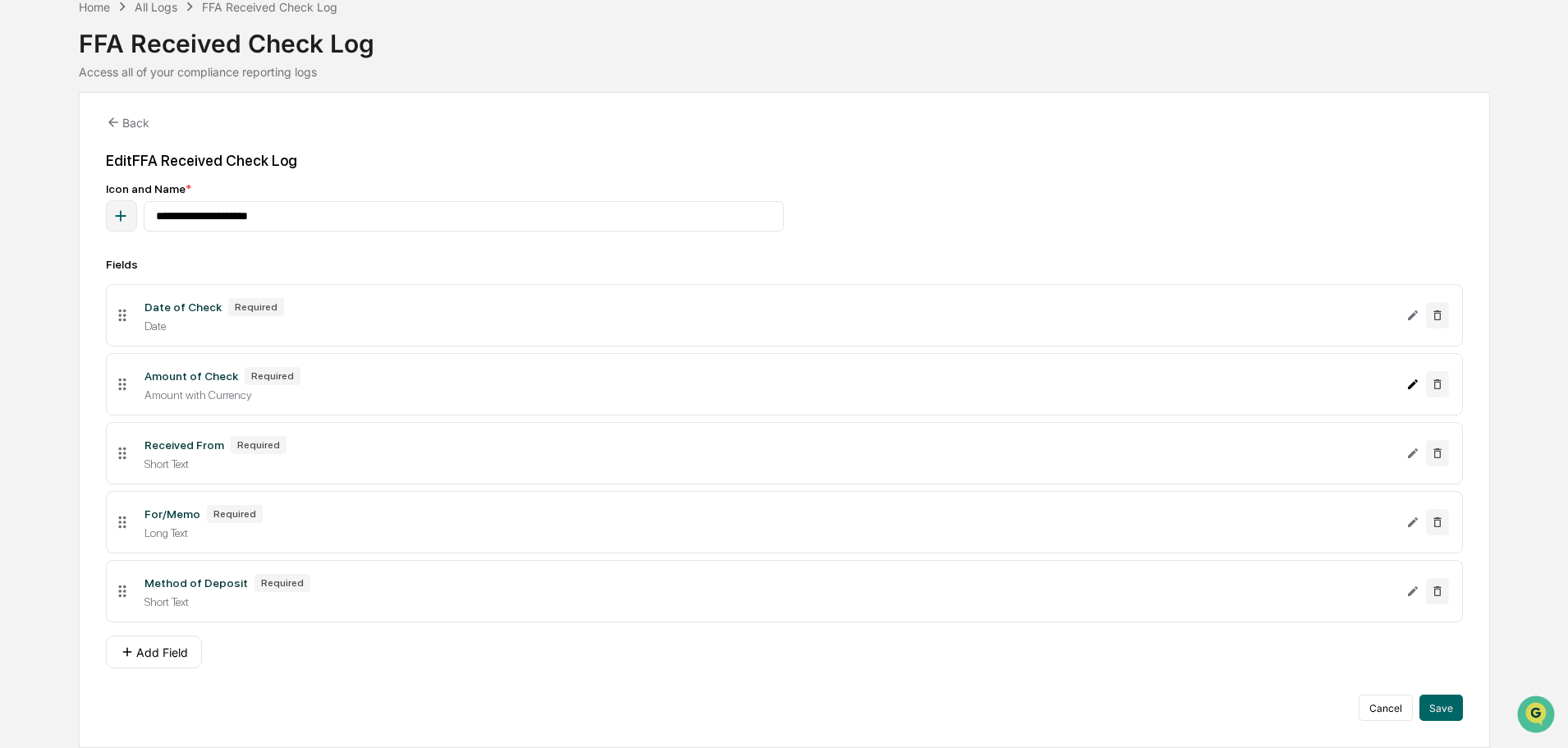
click at [1413, 389] on icon "Edit Amount of Check field" at bounding box center [1413, 383] width 13 height 13
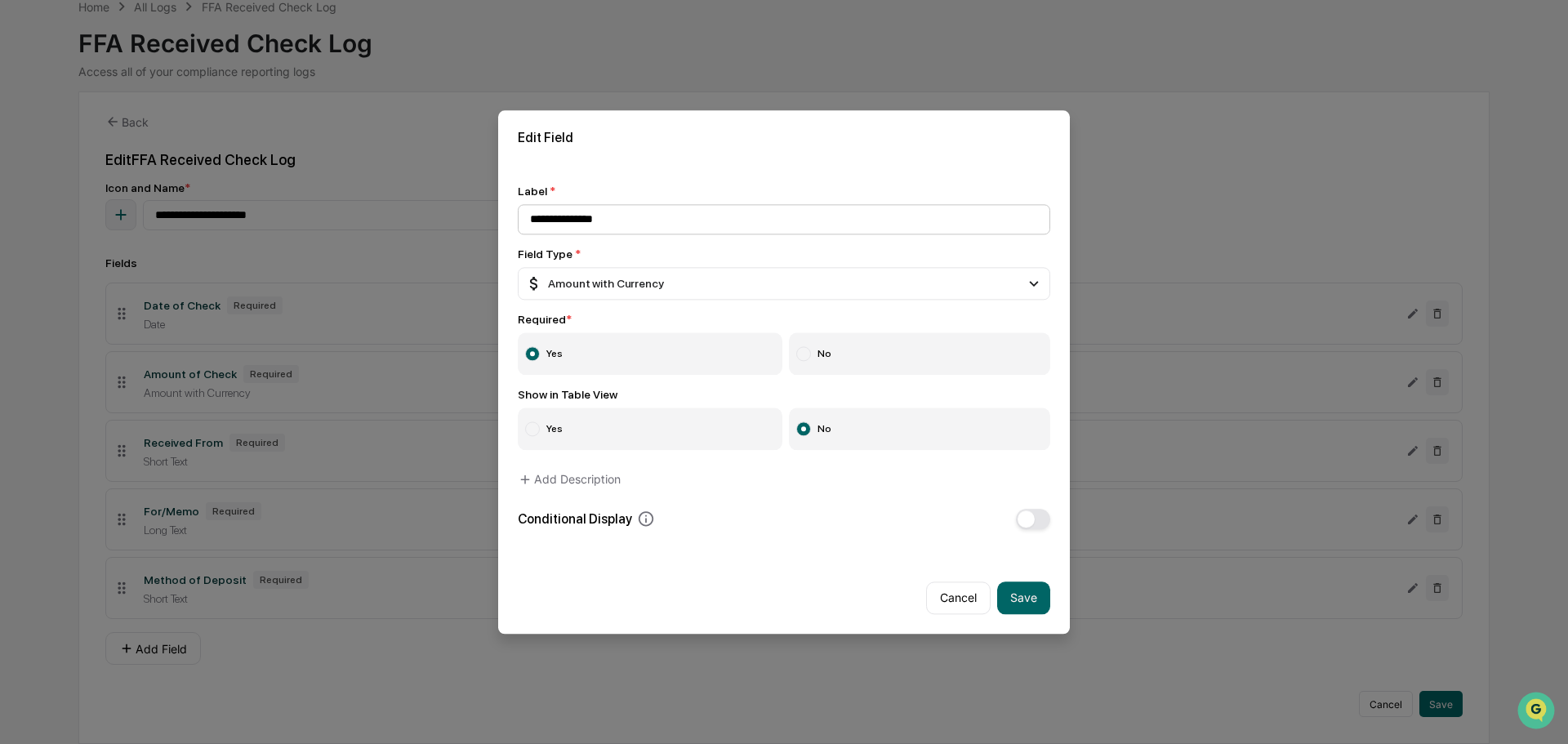
click at [666, 229] on input "**********" at bounding box center [784, 219] width 533 height 30
click at [680, 219] on input "**********" at bounding box center [784, 219] width 533 height 30
click at [647, 219] on input "**********" at bounding box center [784, 219] width 533 height 30
click at [578, 224] on input "**********" at bounding box center [784, 219] width 533 height 30
click at [798, 224] on input "**********" at bounding box center [784, 219] width 533 height 30
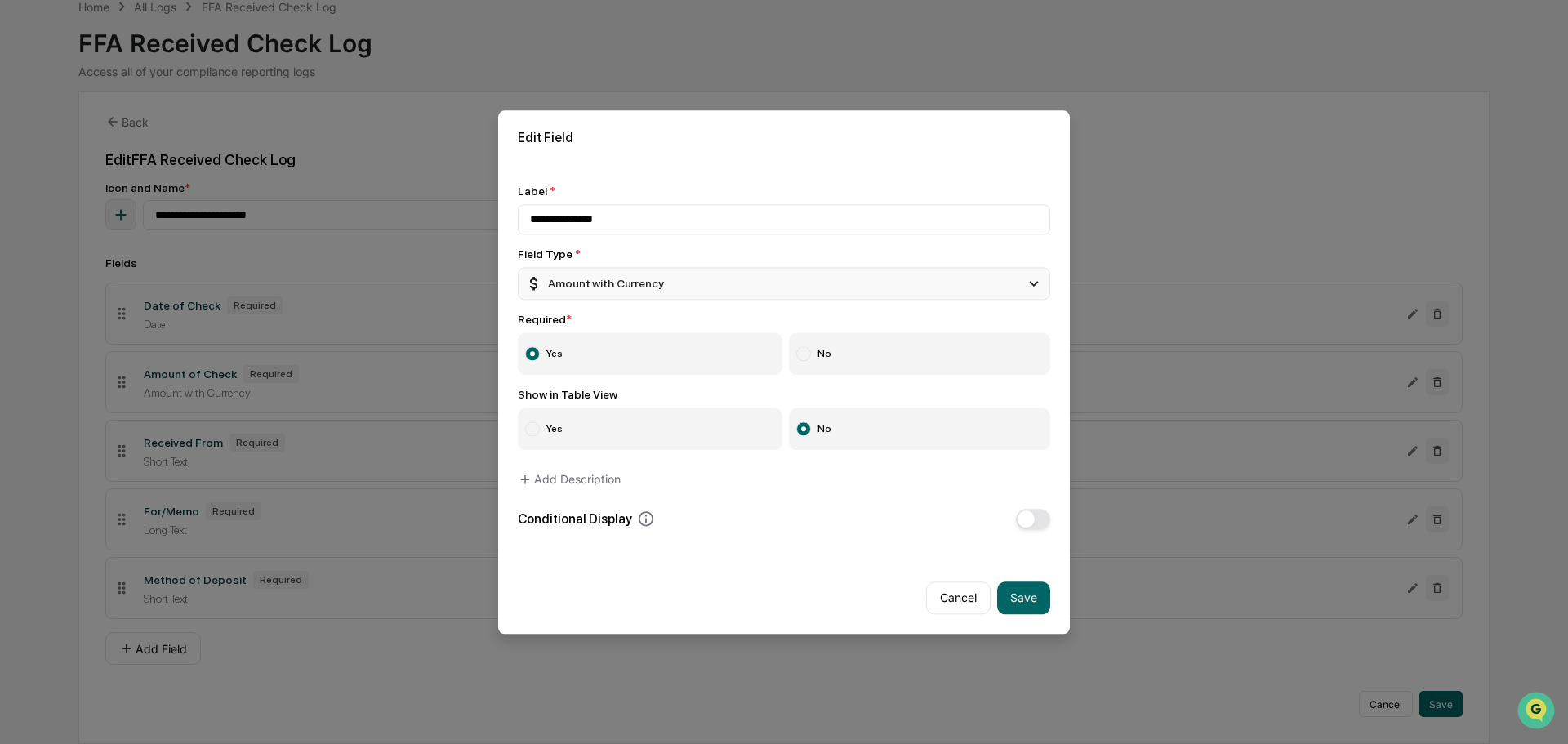
click at [750, 281] on div "Amount with Currency" at bounding box center [784, 283] width 533 height 32
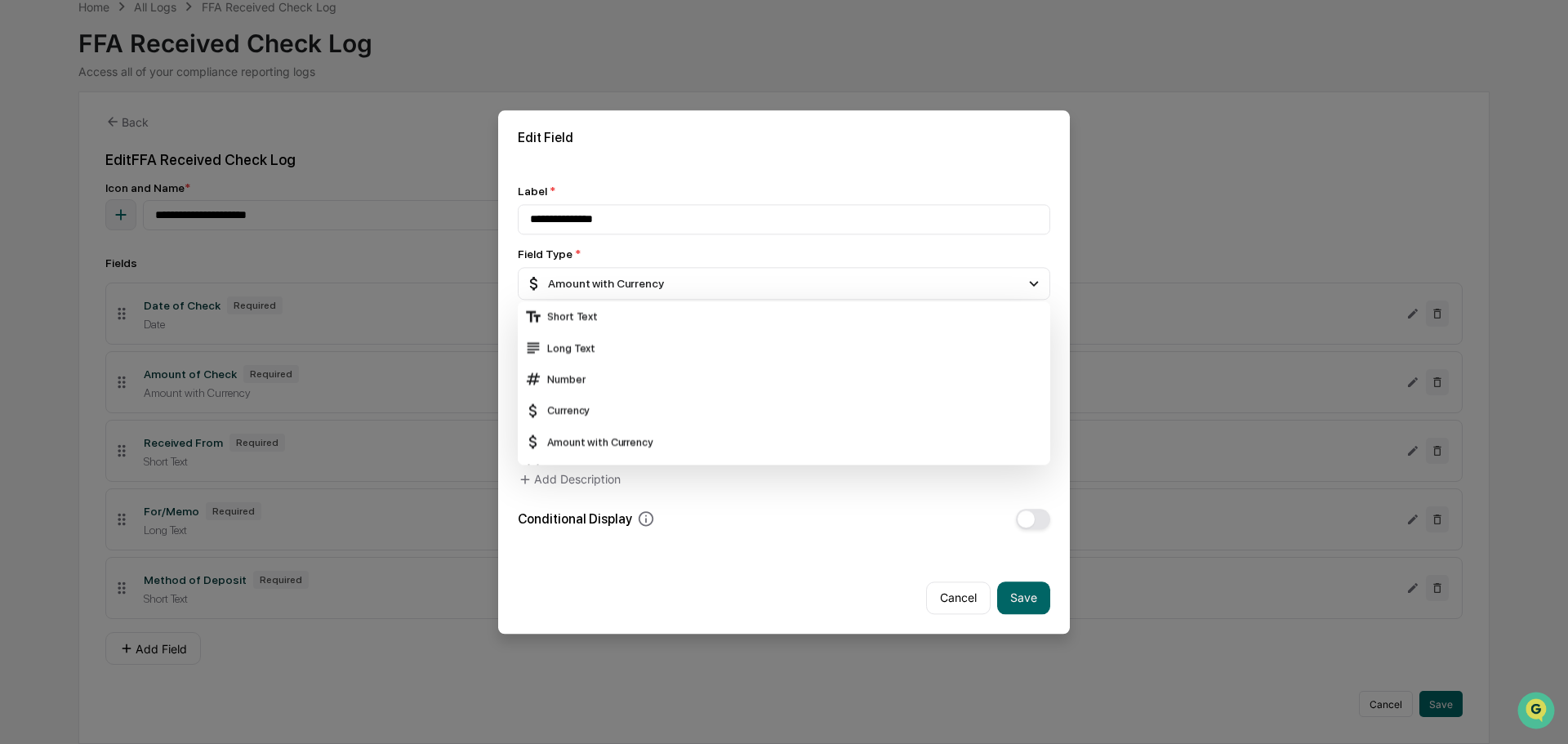
click at [694, 251] on div "Field Type *" at bounding box center [784, 254] width 533 height 13
click at [648, 455] on div "Amount with Currency" at bounding box center [784, 442] width 533 height 31
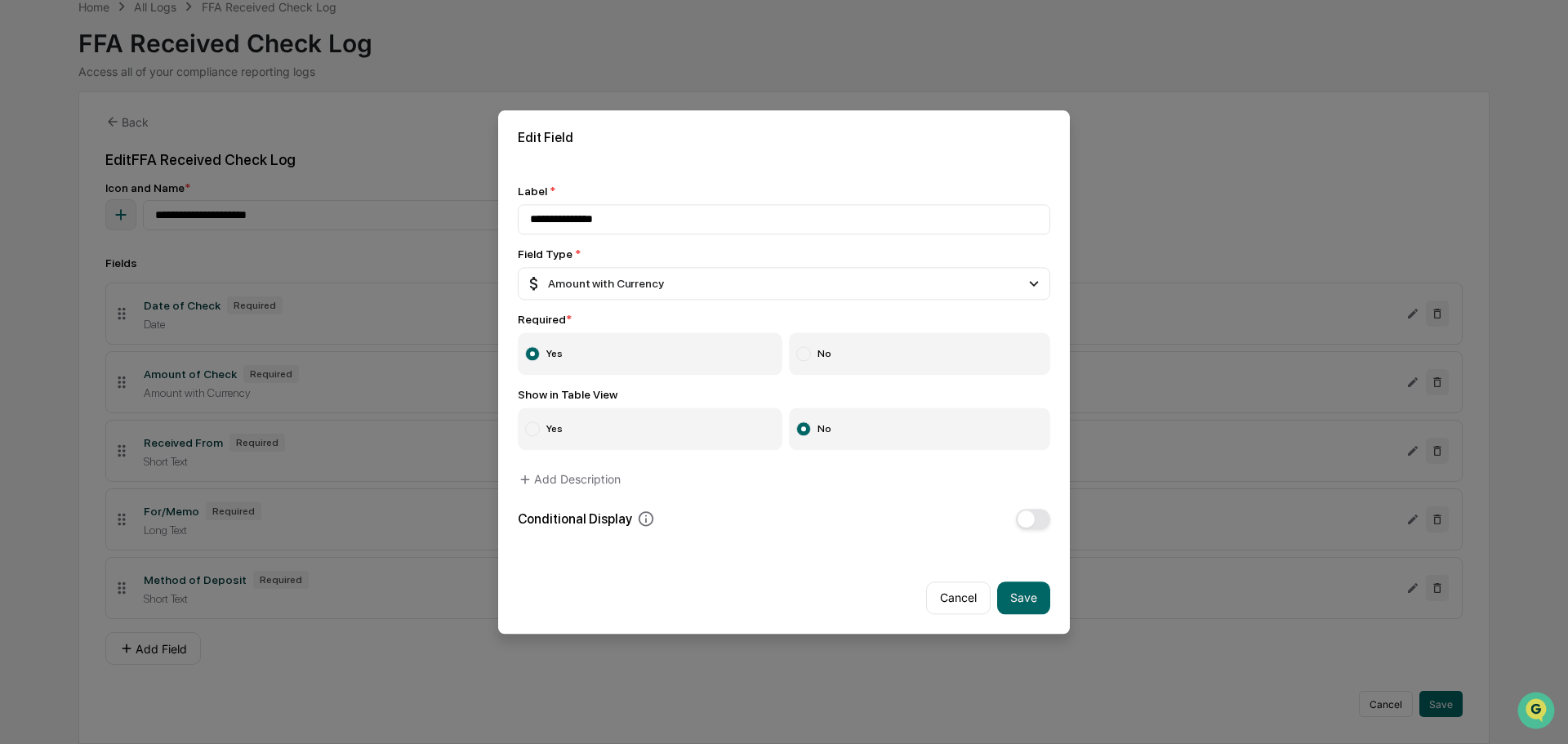
click at [580, 440] on label "Yes" at bounding box center [650, 428] width 264 height 42
click at [628, 515] on div "Conditional Display" at bounding box center [587, 519] width 138 height 18
click at [638, 519] on icon at bounding box center [646, 519] width 18 height 18
click at [682, 531] on div "**********" at bounding box center [784, 357] width 571 height 383
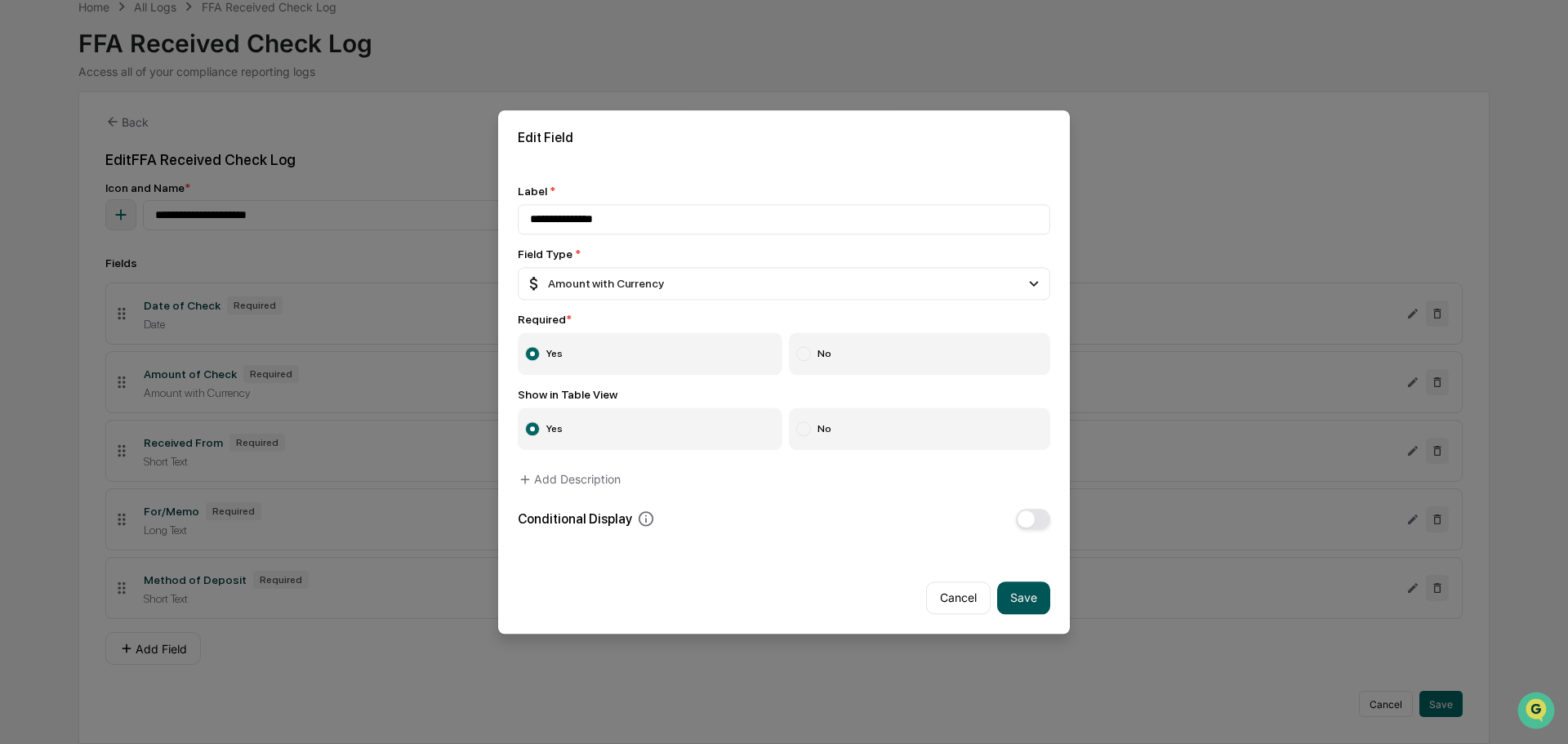
click at [1043, 596] on button "Save" at bounding box center [1023, 597] width 53 height 32
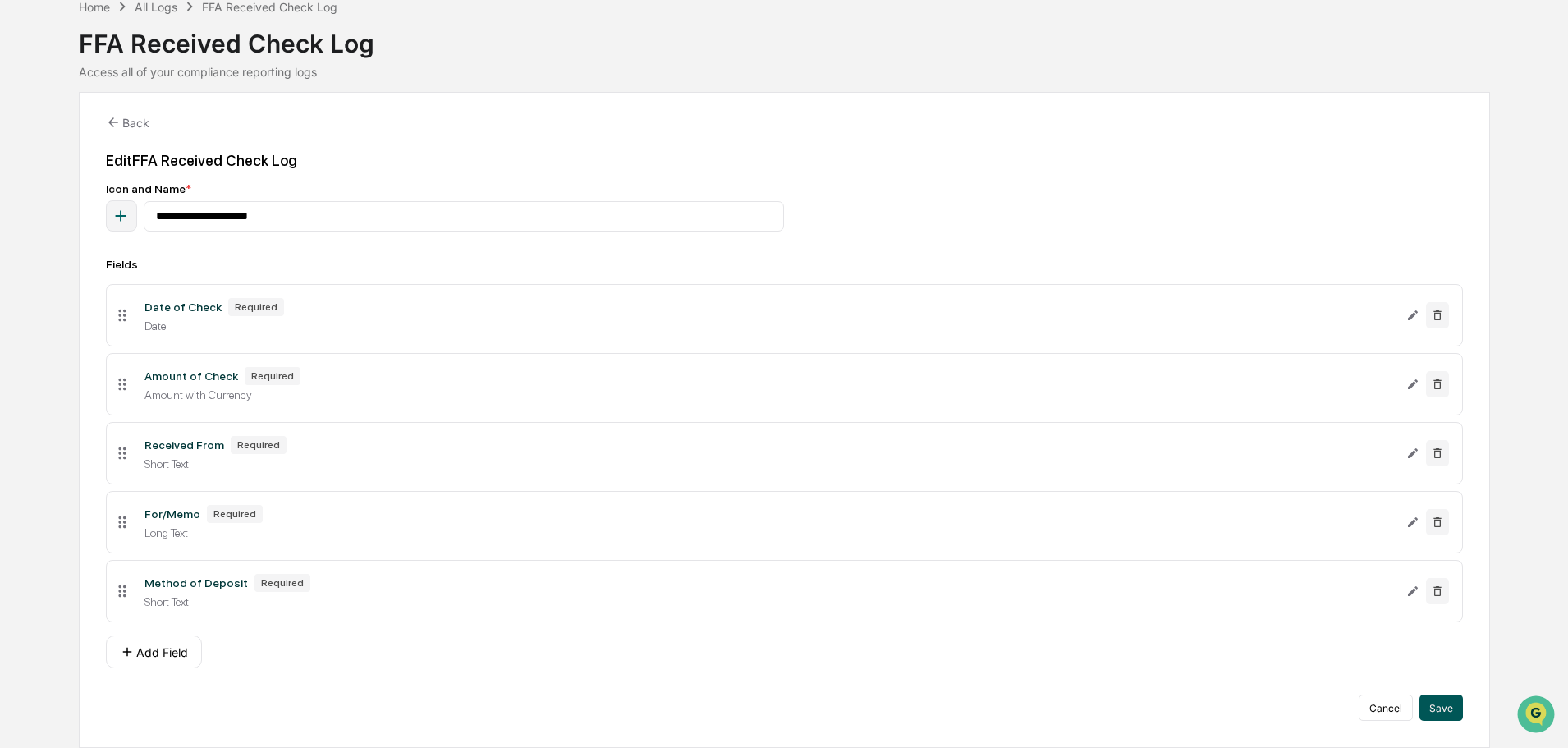
click at [1448, 705] on button "Save" at bounding box center [1441, 707] width 44 height 27
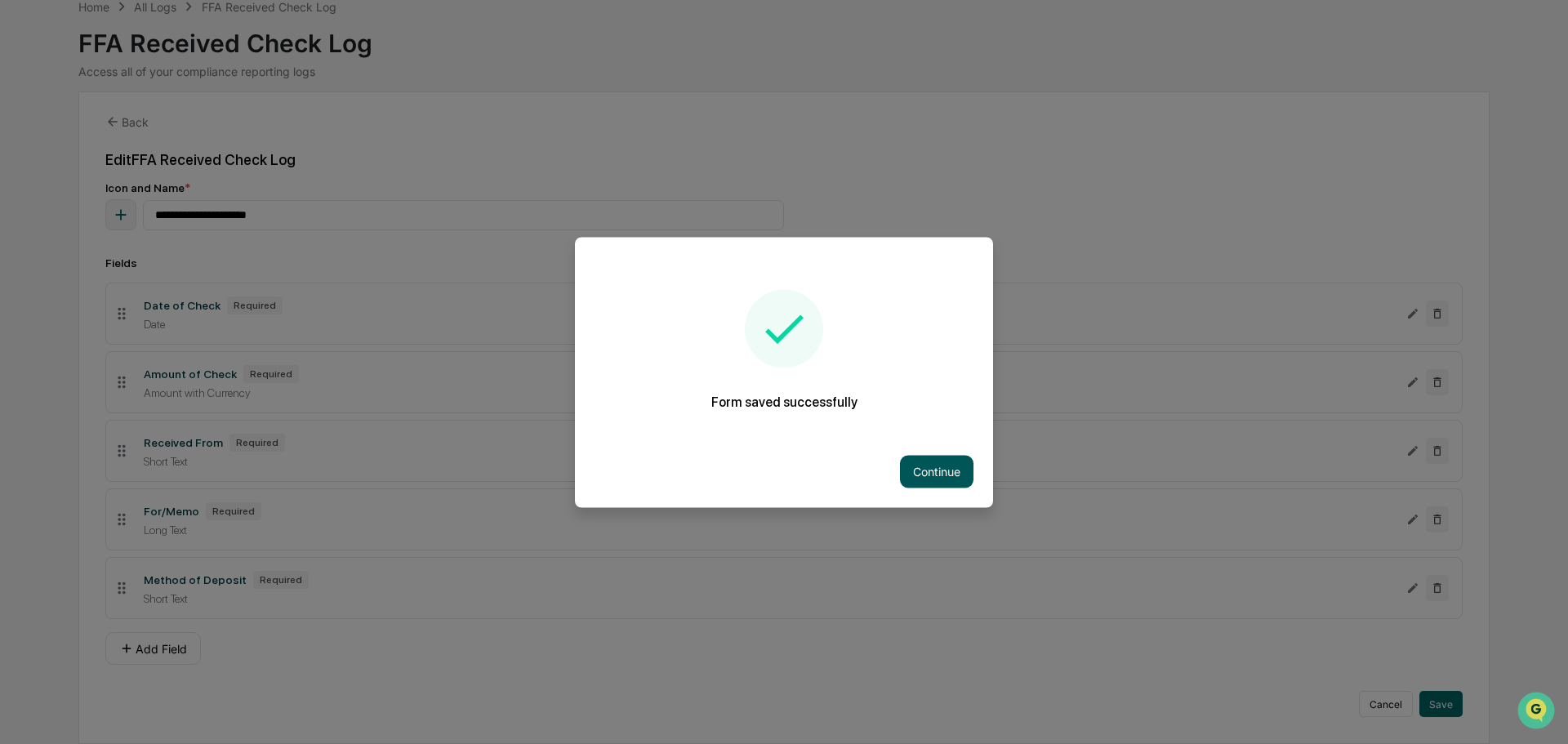
click at [927, 465] on button "Continue" at bounding box center [936, 471] width 74 height 32
